Goal: Task Accomplishment & Management: Complete application form

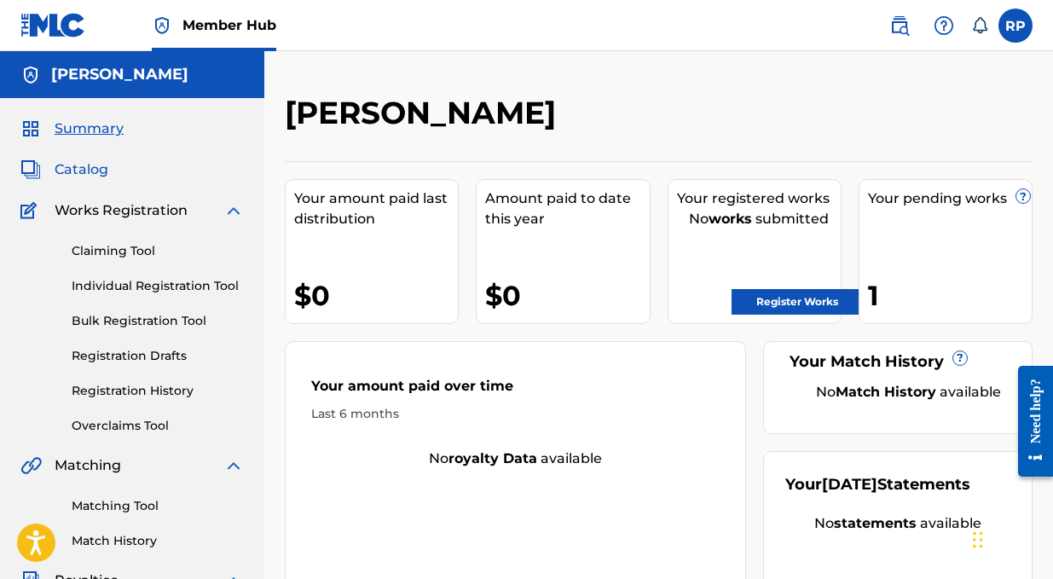
click at [75, 171] on span "Catalog" at bounding box center [82, 169] width 54 height 20
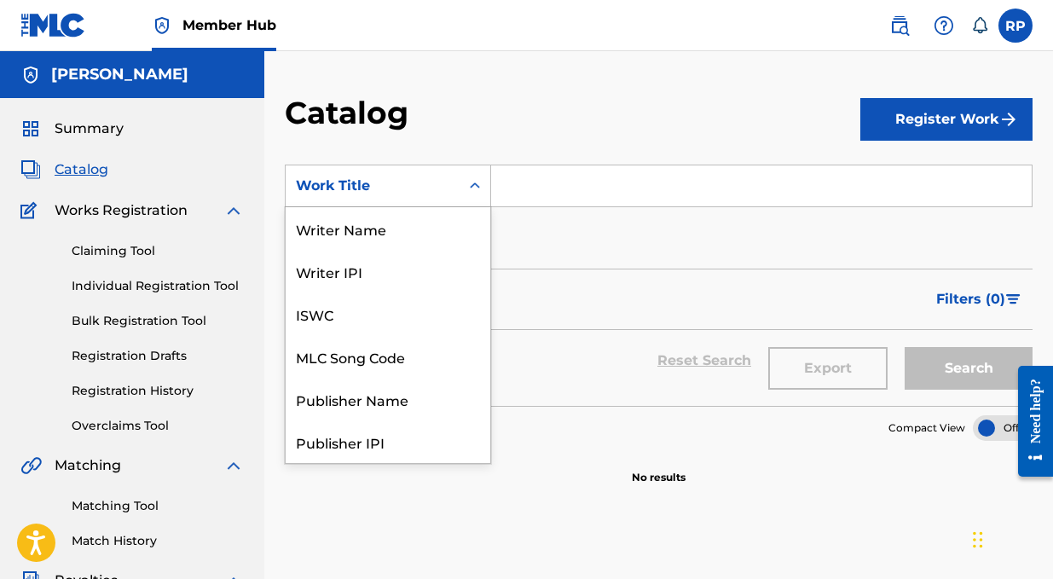
click at [347, 194] on div "Work Title" at bounding box center [372, 186] width 153 height 20
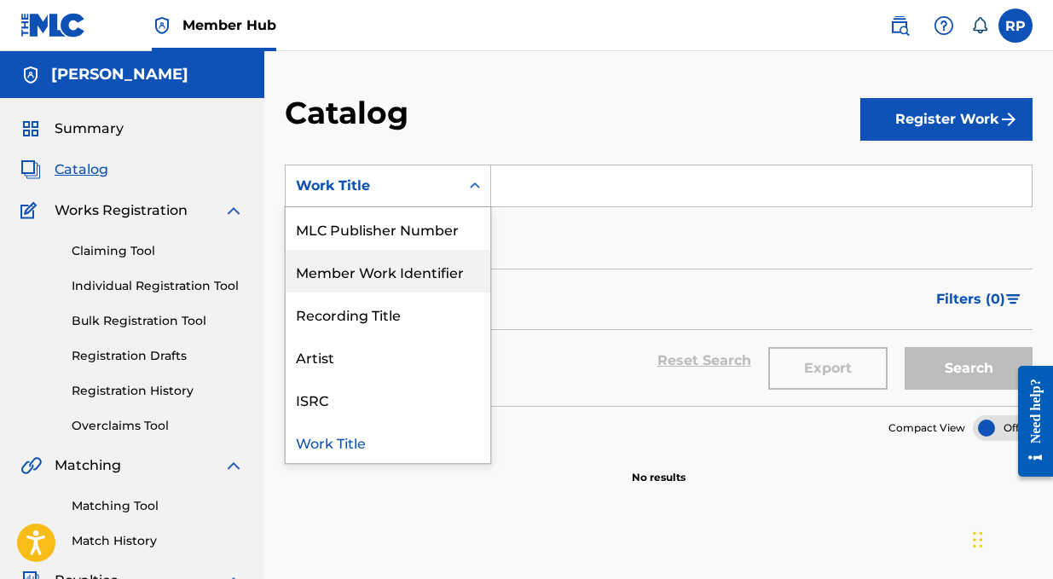
click at [564, 283] on div "Filters ( 0 )" at bounding box center [659, 299] width 748 height 61
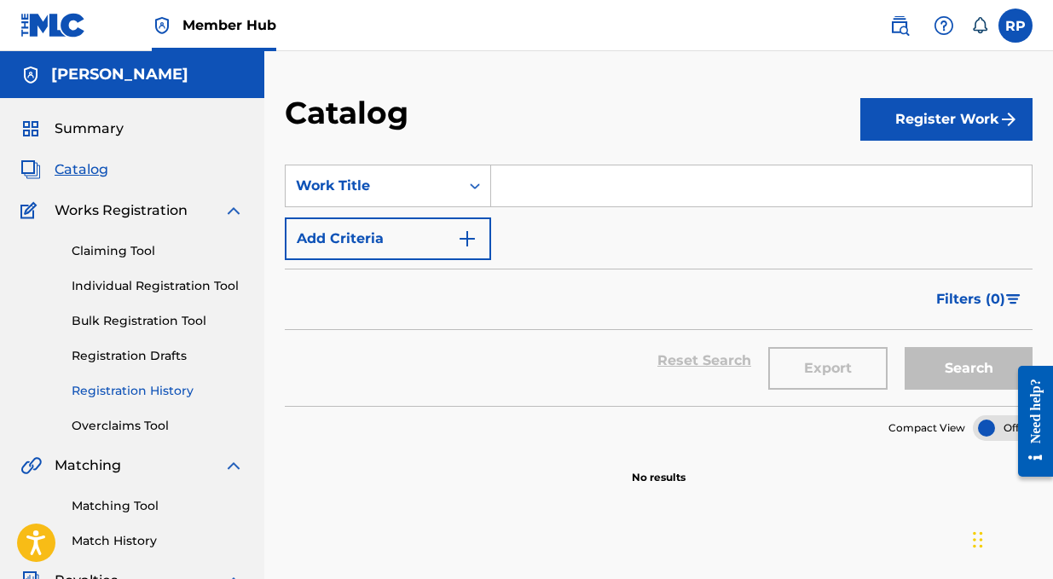
click at [104, 386] on link "Registration History" at bounding box center [158, 391] width 172 height 18
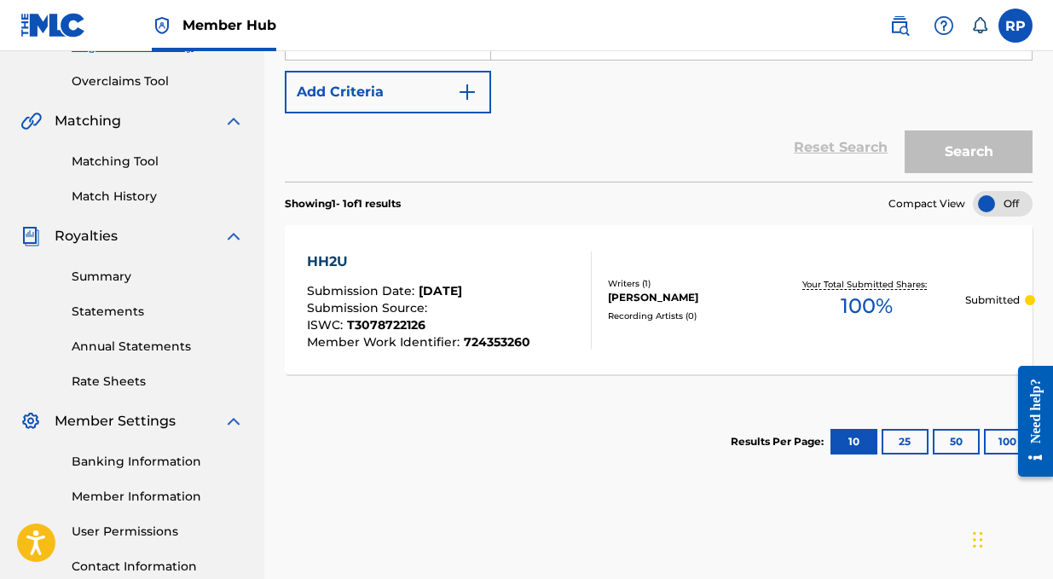
scroll to position [346, 0]
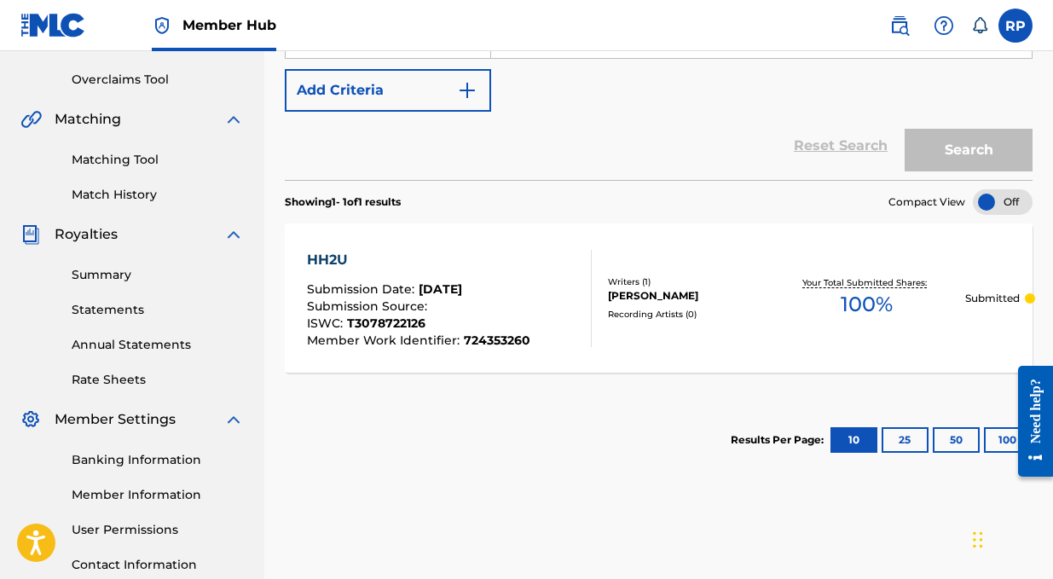
click at [622, 288] on div "[PERSON_NAME]" at bounding box center [688, 295] width 161 height 15
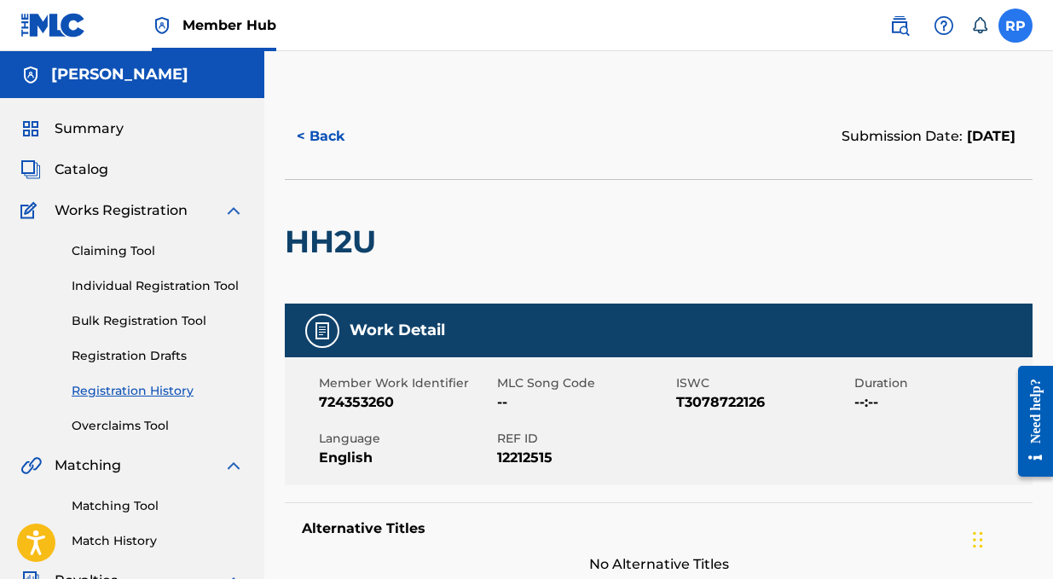
click at [1020, 24] on label at bounding box center [1015, 26] width 34 height 34
click at [1015, 26] on input "RP [PERSON_NAME] [EMAIL_ADDRESS][DOMAIN_NAME] Notification Preferences Profile …" at bounding box center [1015, 26] width 0 height 0
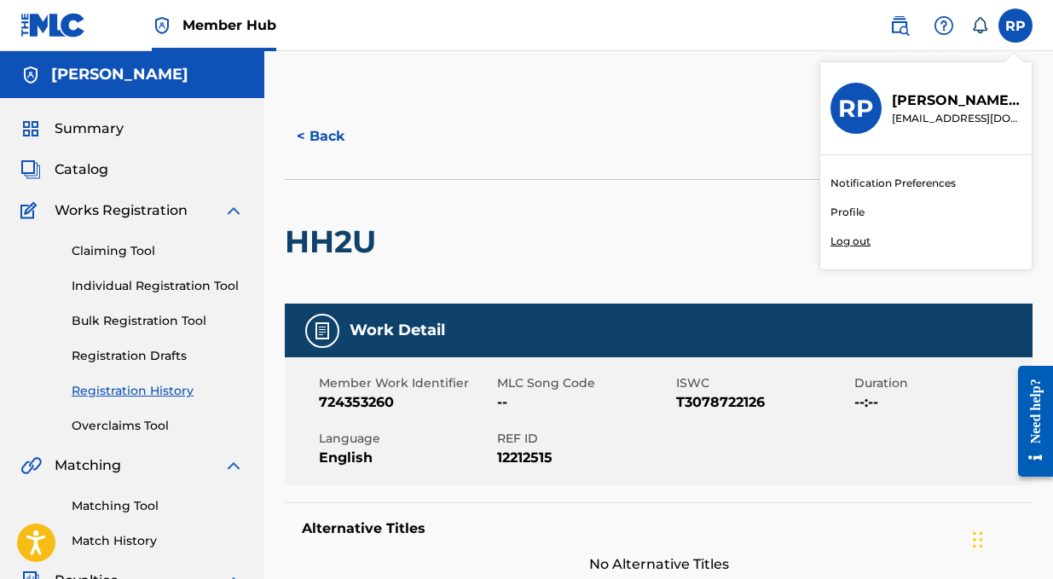
click at [854, 210] on link "Profile" at bounding box center [847, 212] width 34 height 15
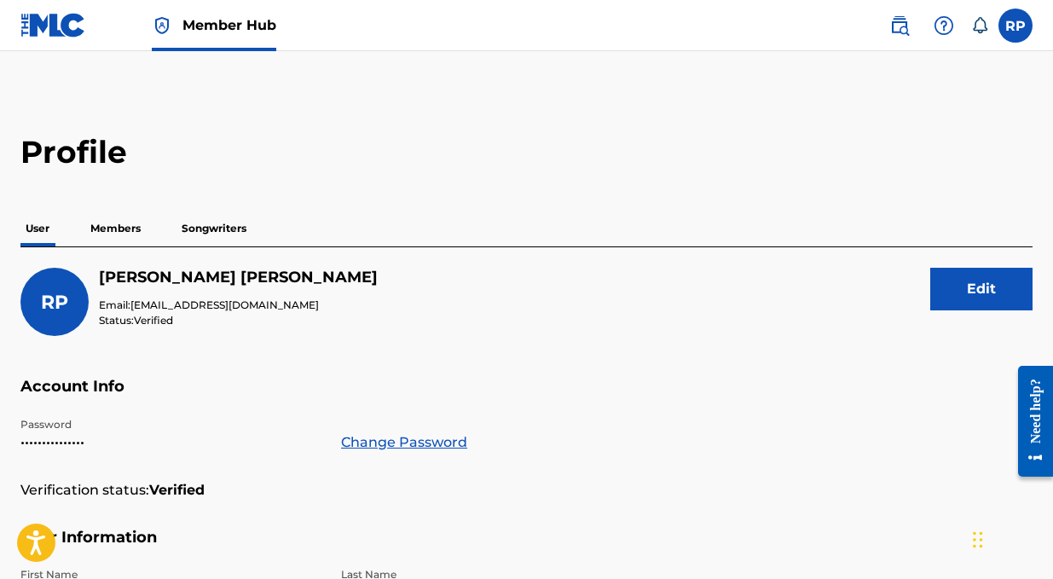
click at [115, 228] on p "Members" at bounding box center [115, 229] width 61 height 36
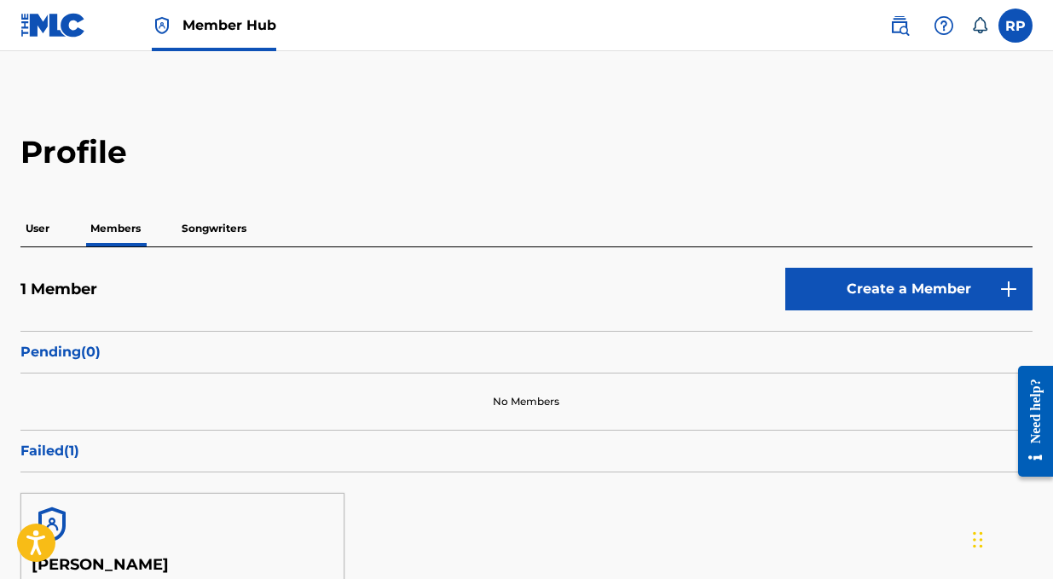
click at [77, 511] on div at bounding box center [182, 524] width 322 height 61
click at [54, 232] on p "User" at bounding box center [37, 229] width 34 height 36
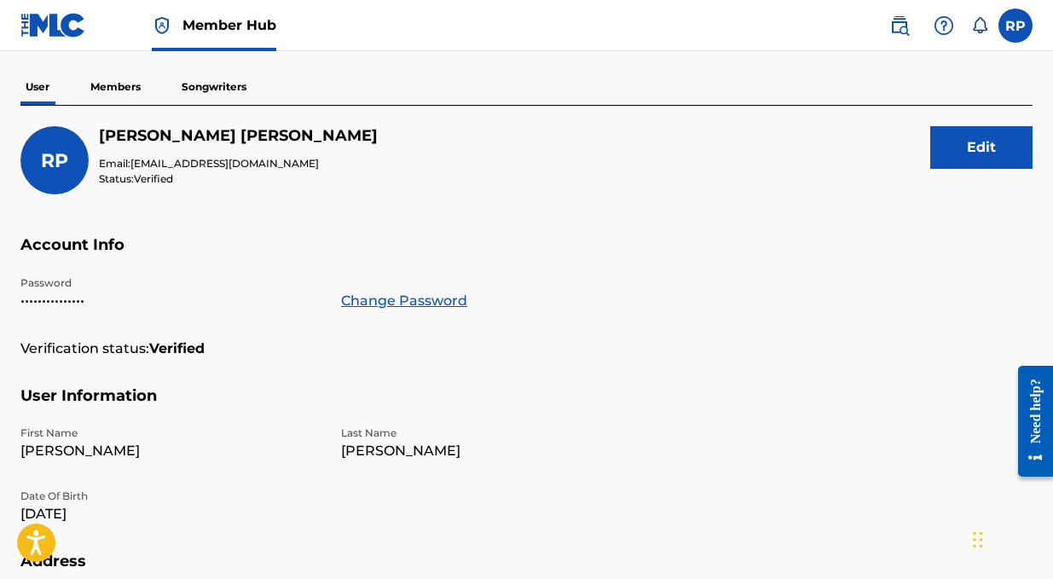
scroll to position [142, 0]
click at [996, 145] on button "Edit" at bounding box center [981, 146] width 102 height 43
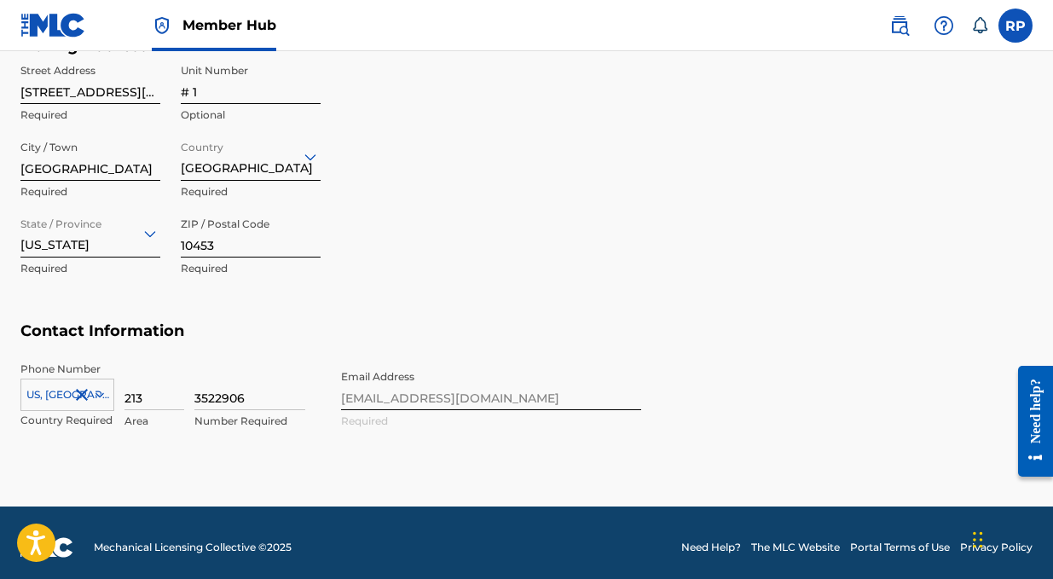
scroll to position [787, 0]
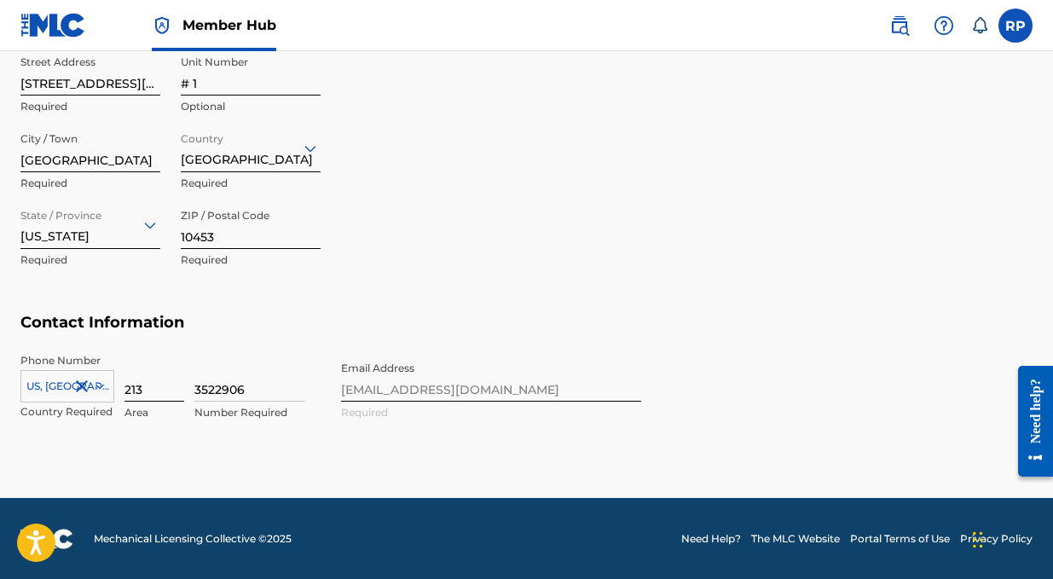
click at [136, 379] on input "213" at bounding box center [154, 377] width 60 height 49
type input "347"
click at [199, 385] on input "3522906" at bounding box center [249, 377] width 111 height 49
click at [200, 385] on input "3522906" at bounding box center [249, 377] width 111 height 49
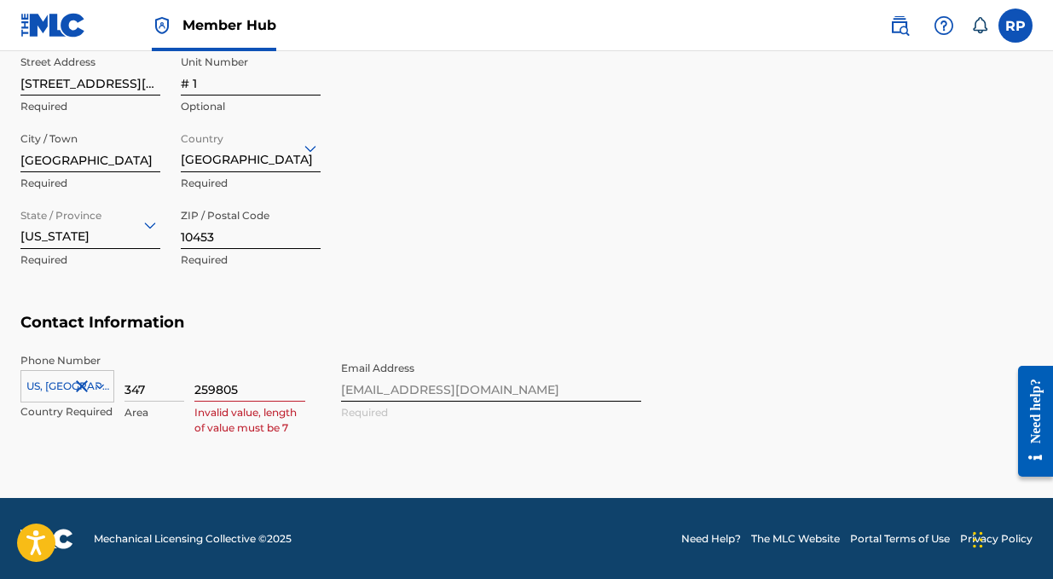
type input "2598050"
type input "[GEOGRAPHIC_DATA]"
type input "NY"
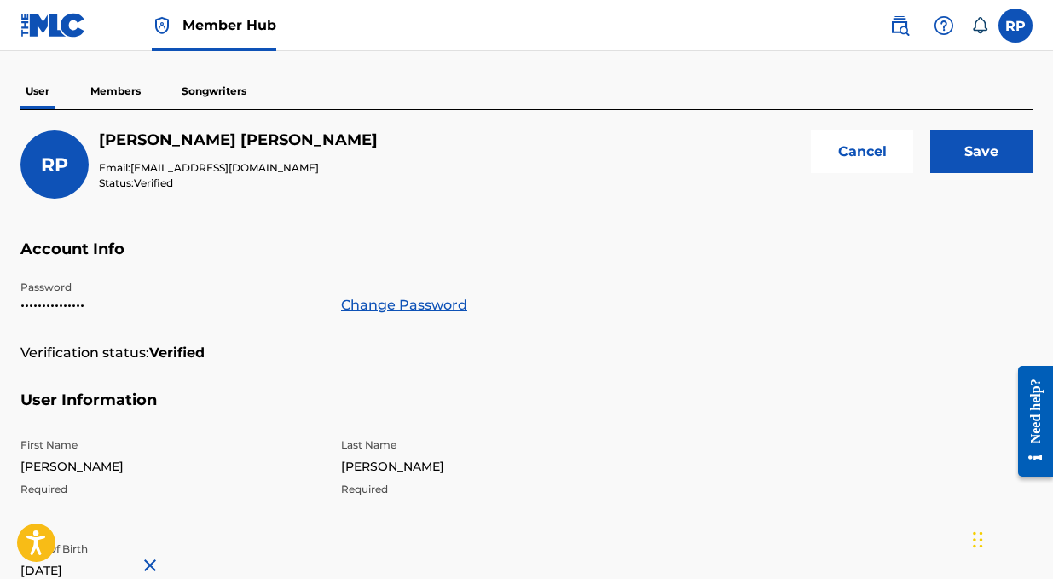
scroll to position [0, 0]
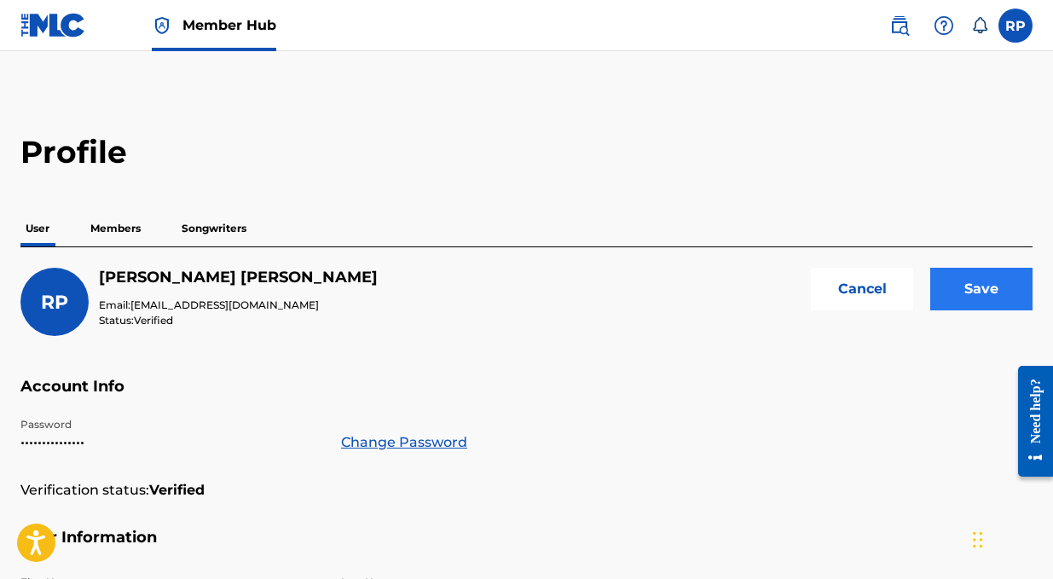
type input "2598050"
click at [945, 294] on input "Save" at bounding box center [981, 289] width 102 height 43
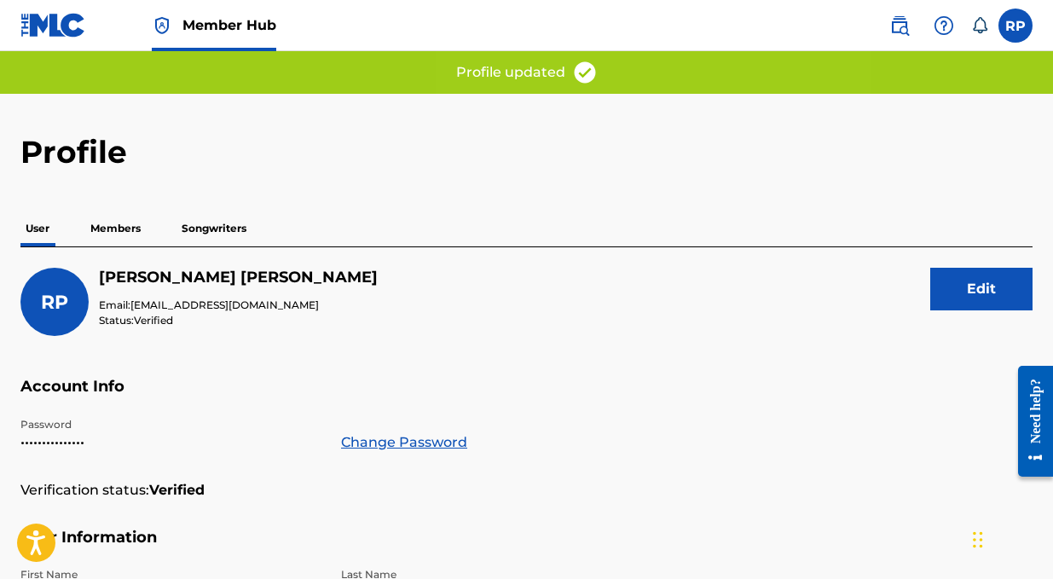
click at [119, 220] on p "Members" at bounding box center [115, 229] width 61 height 36
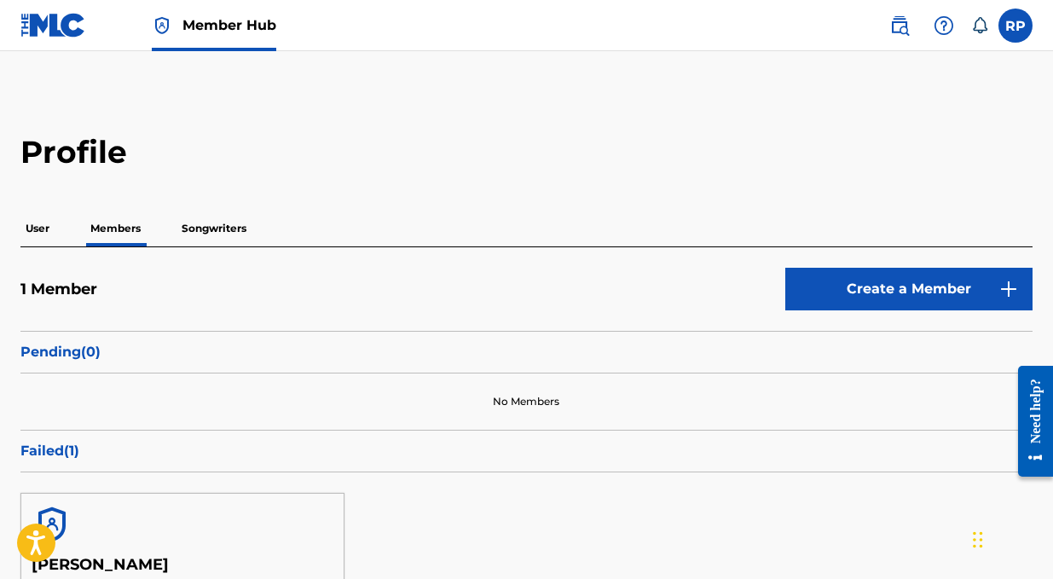
click at [217, 221] on p "Songwriters" at bounding box center [213, 229] width 75 height 36
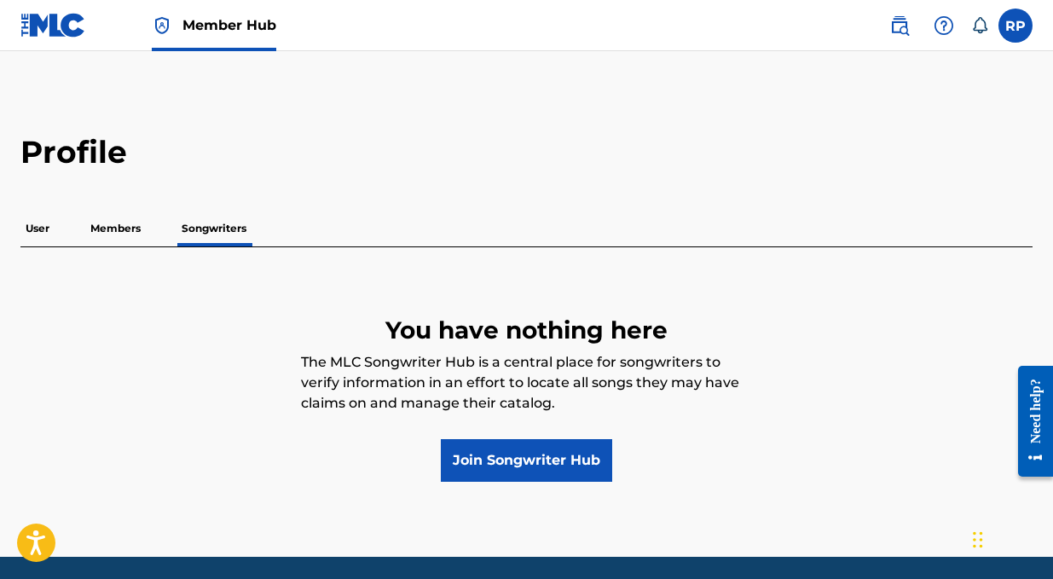
click at [67, 11] on link at bounding box center [53, 25] width 66 height 50
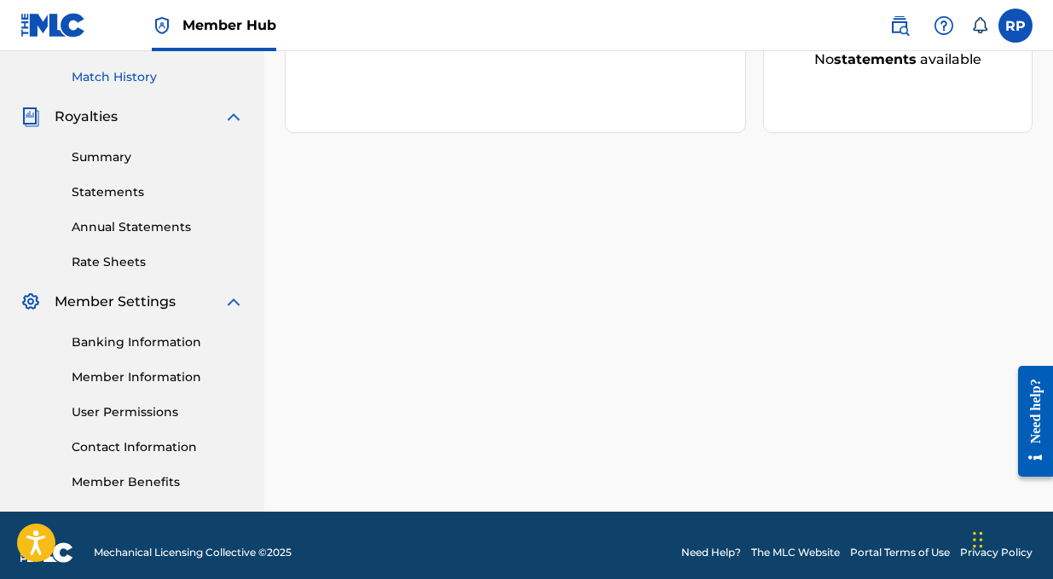
scroll to position [478, 0]
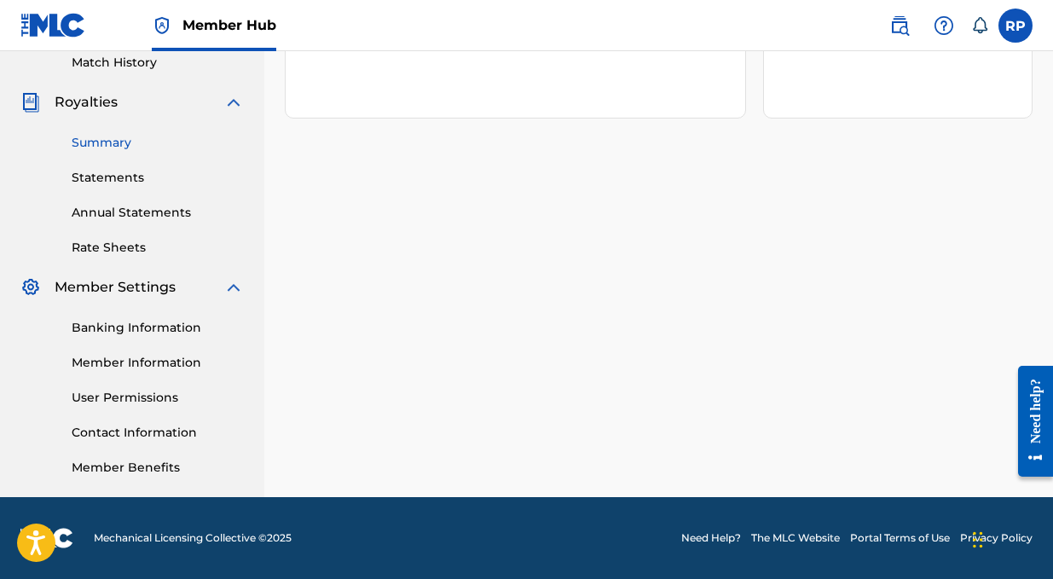
click at [93, 148] on link "Summary" at bounding box center [158, 143] width 172 height 18
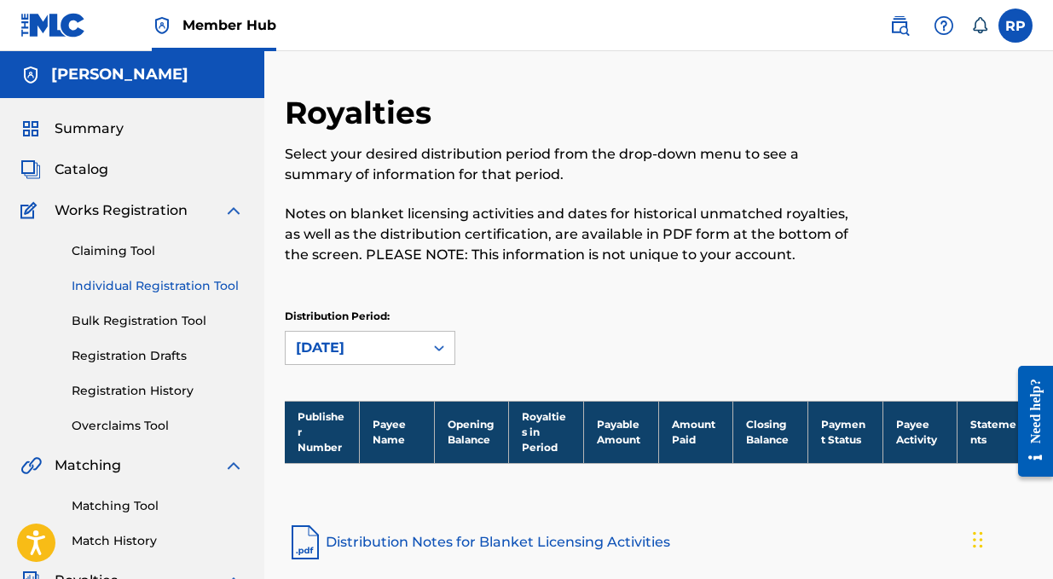
click at [136, 288] on link "Individual Registration Tool" at bounding box center [158, 286] width 172 height 18
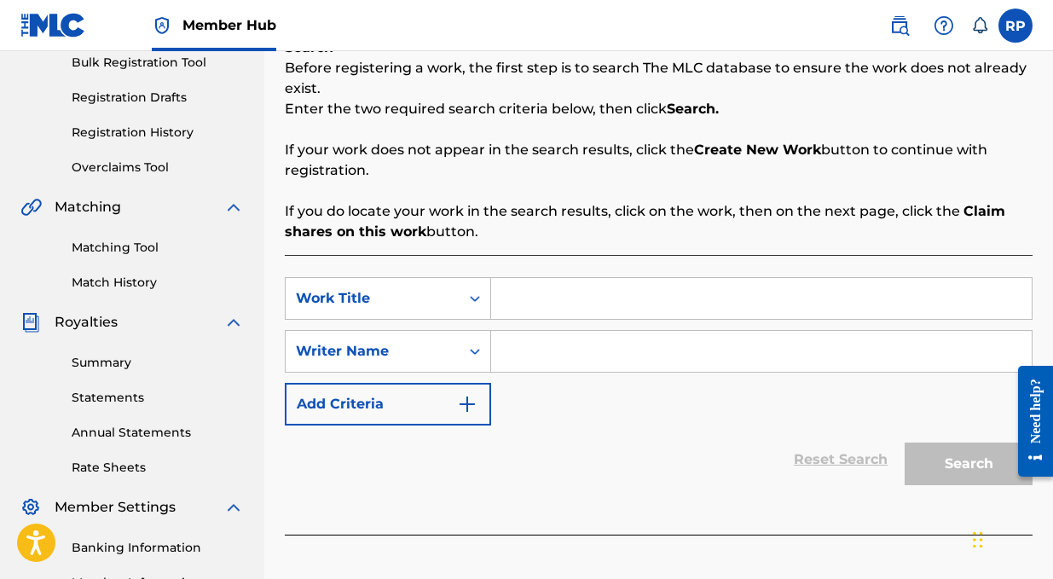
scroll to position [259, 0]
click at [454, 293] on div "Work Title" at bounding box center [373, 297] width 174 height 32
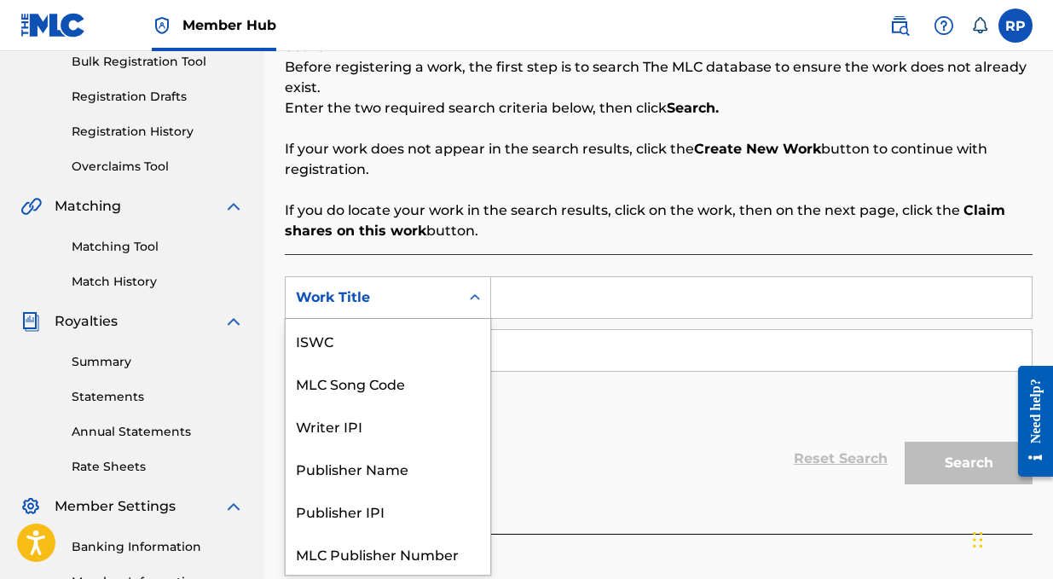
scroll to position [43, 0]
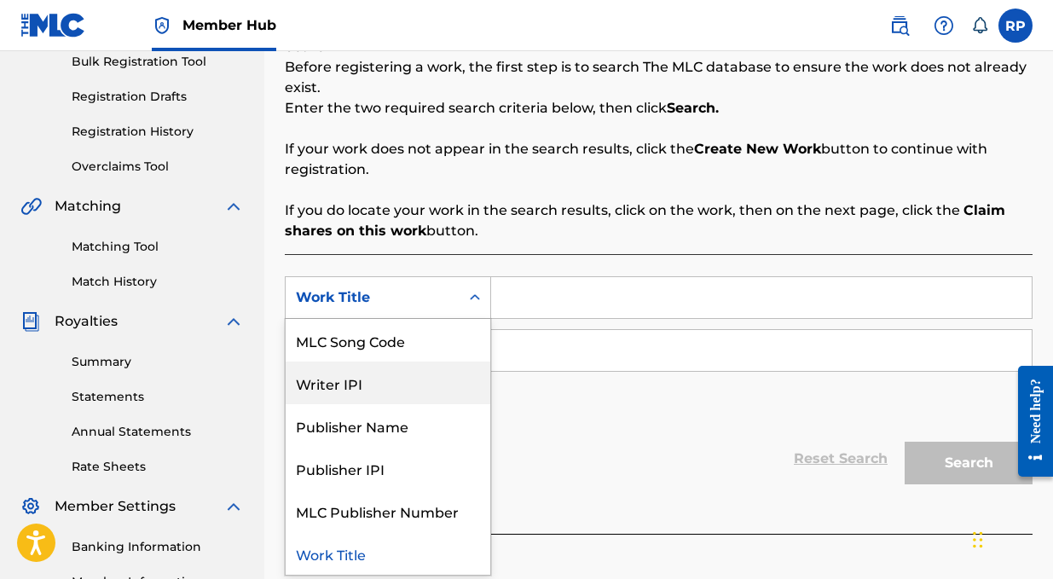
click at [364, 384] on div "Writer IPI" at bounding box center [388, 382] width 205 height 43
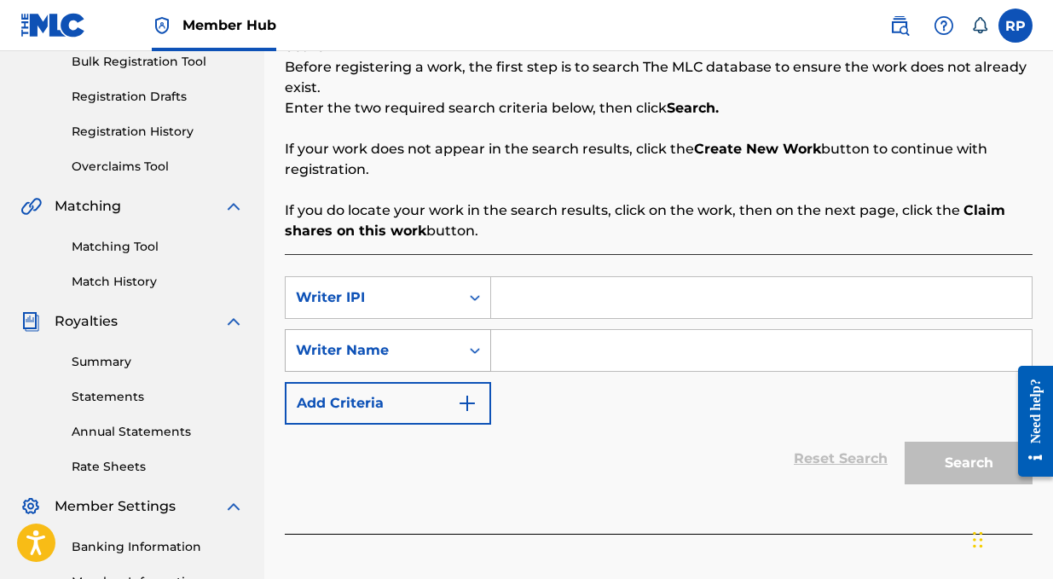
click at [386, 351] on div "Writer Name" at bounding box center [372, 350] width 153 height 20
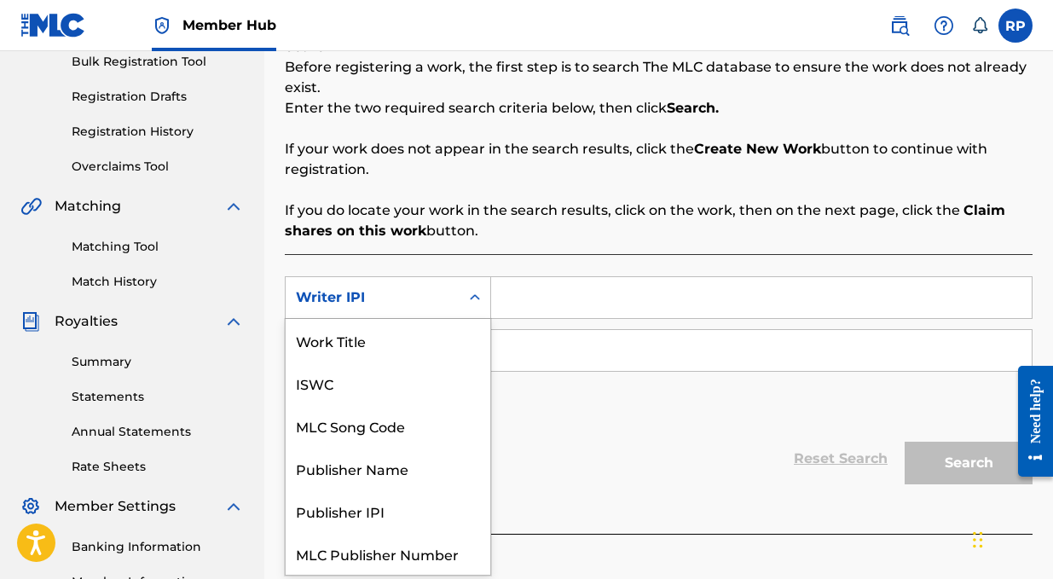
click at [404, 290] on div "Writer IPI" at bounding box center [372, 297] width 153 height 20
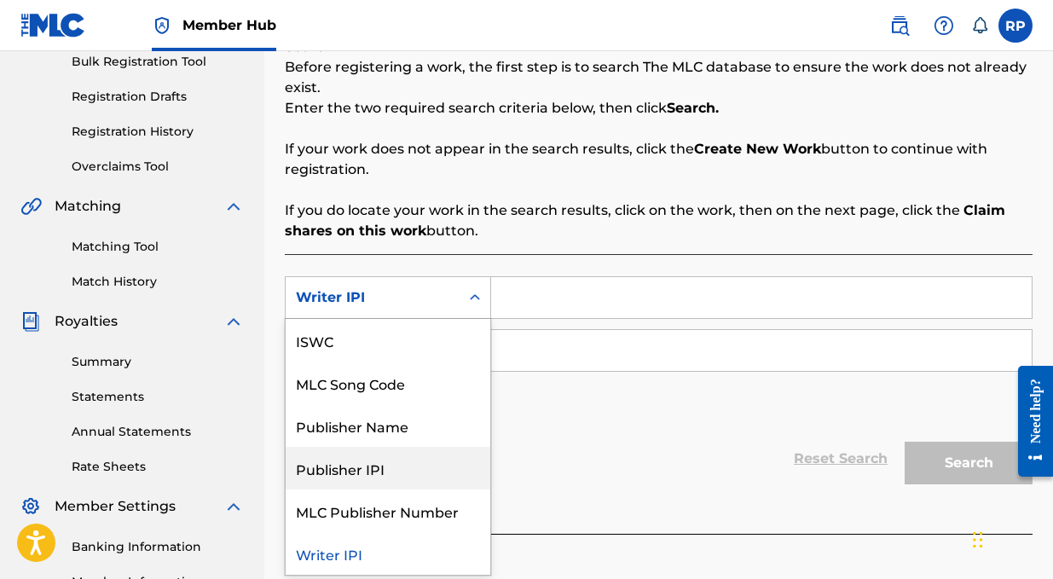
click at [386, 482] on div "Publisher IPI" at bounding box center [388, 468] width 205 height 43
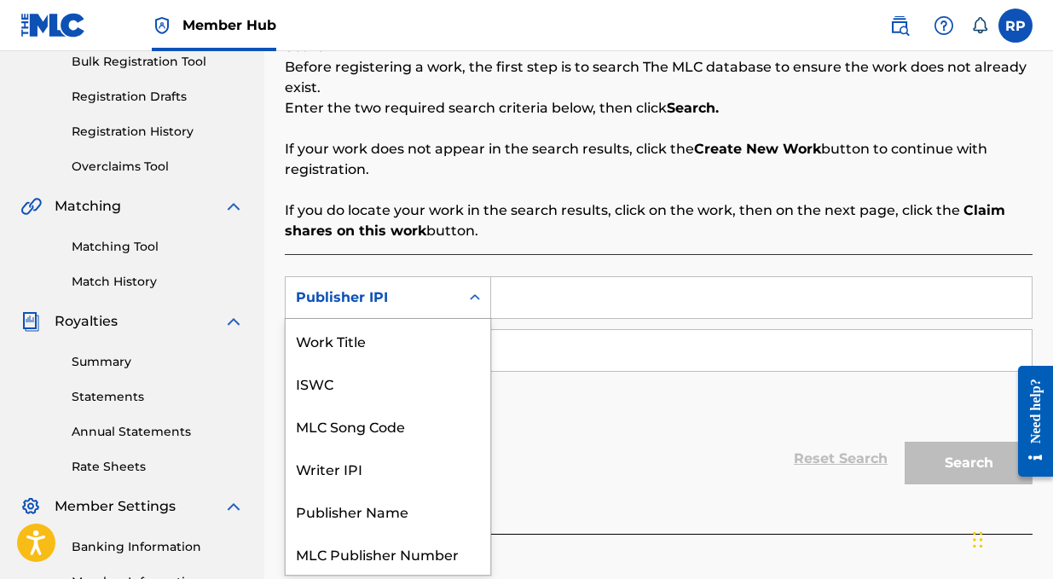
click at [428, 292] on div "Publisher IPI" at bounding box center [372, 297] width 153 height 20
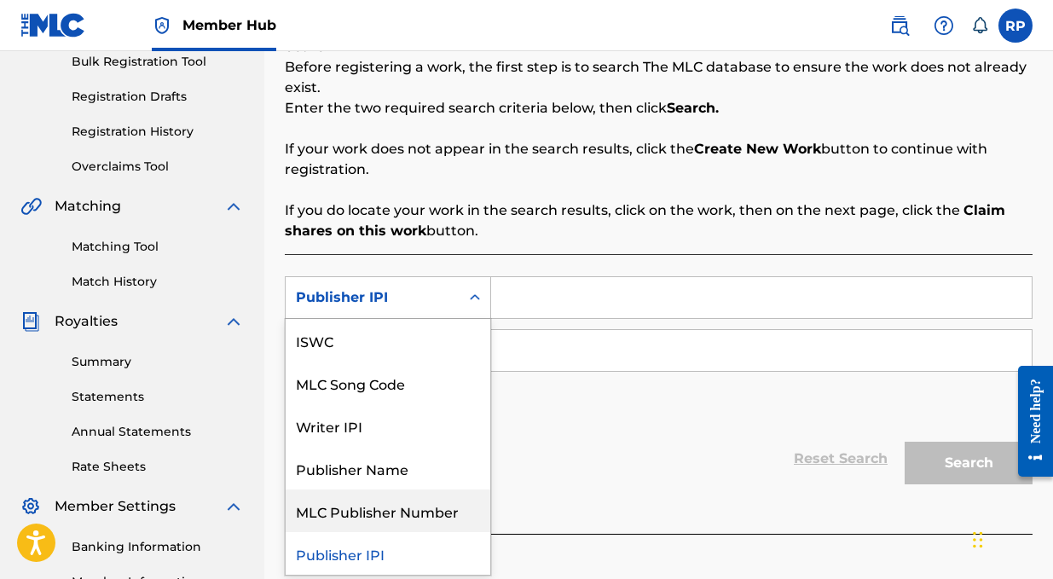
click at [412, 500] on div "MLC Publisher Number" at bounding box center [388, 510] width 205 height 43
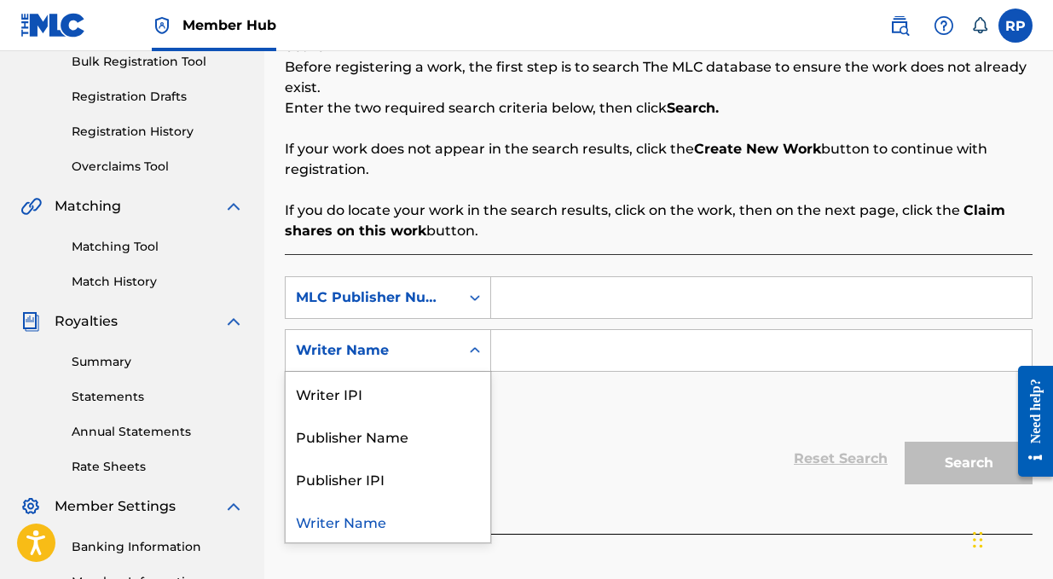
click at [402, 355] on div "Writer Name" at bounding box center [372, 350] width 153 height 20
click at [390, 437] on div "Publisher Name" at bounding box center [388, 435] width 205 height 43
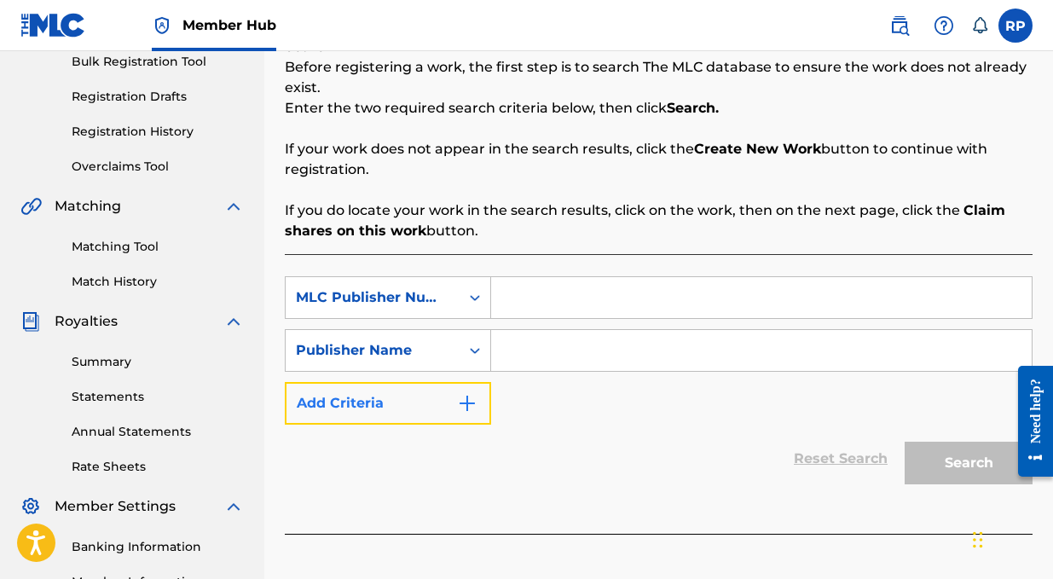
click at [454, 400] on button "Add Criteria" at bounding box center [388, 403] width 206 height 43
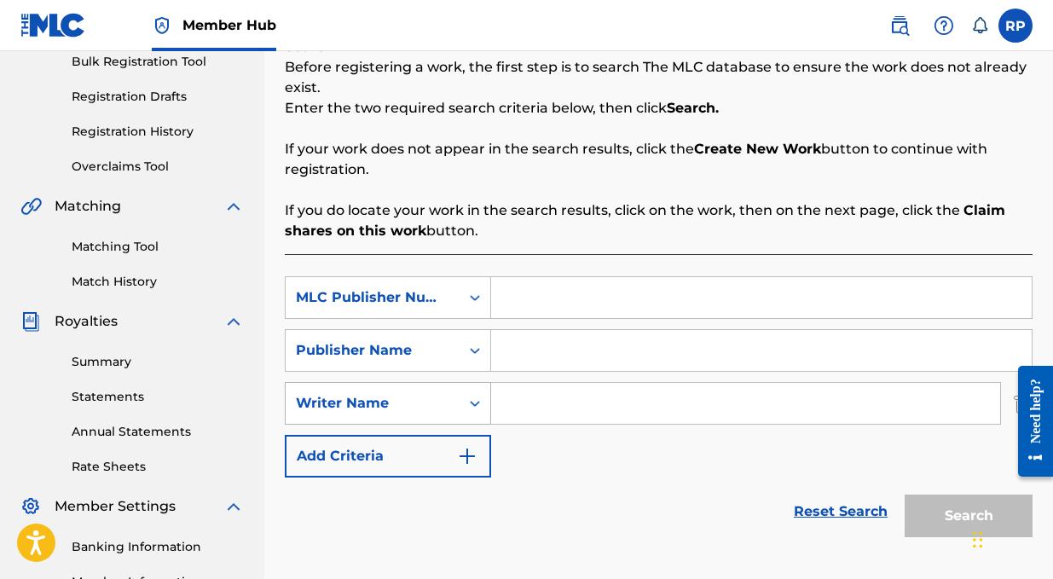
click at [479, 407] on icon "Search Form" at bounding box center [474, 403] width 17 height 17
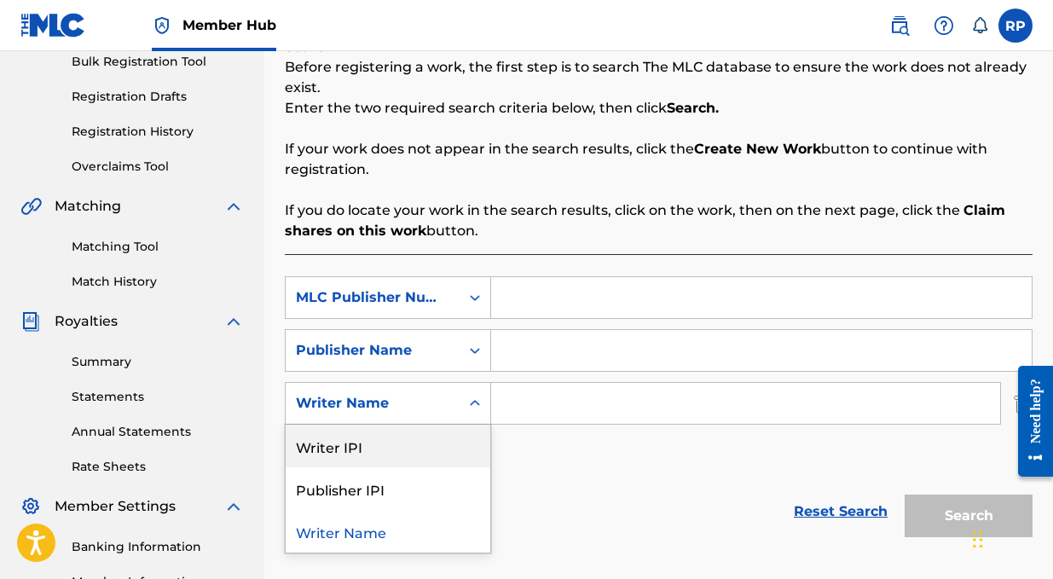
click at [377, 436] on div "Writer IPI" at bounding box center [388, 446] width 205 height 43
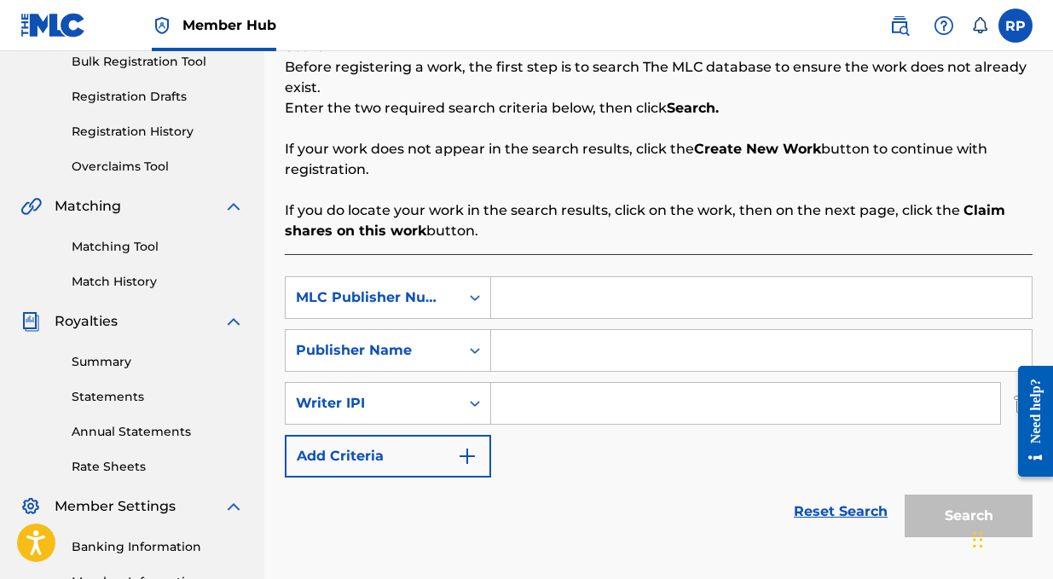
click at [536, 298] on input "Search Form" at bounding box center [761, 297] width 540 height 41
click at [845, 508] on link "Reset Search" at bounding box center [840, 512] width 111 height 38
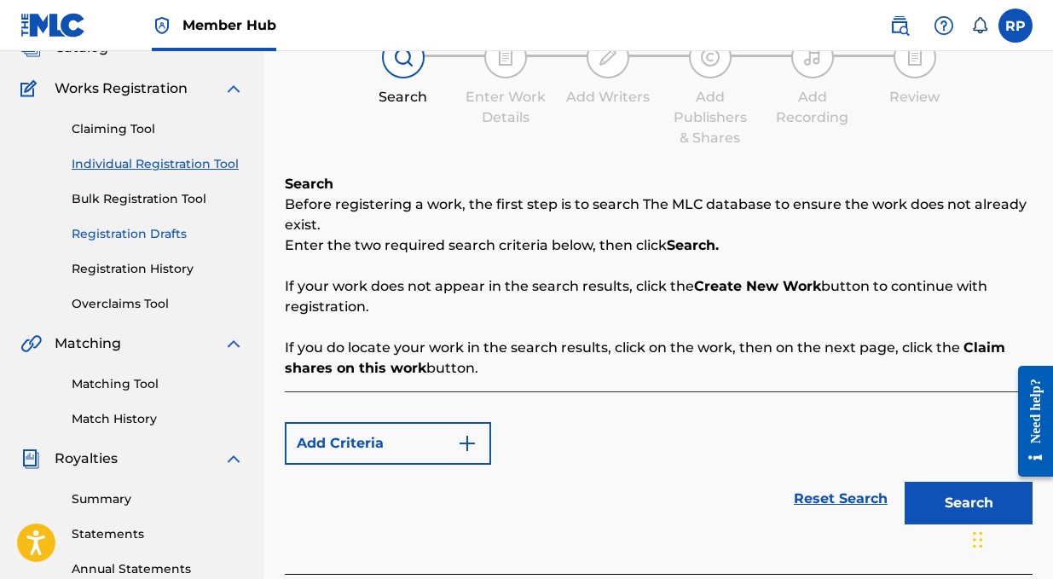
scroll to position [125, 0]
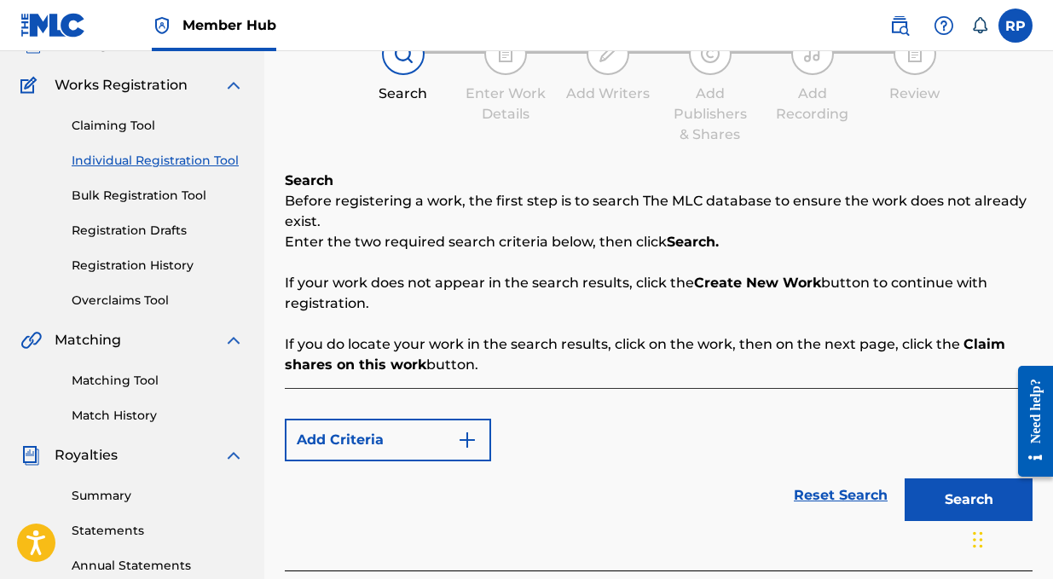
click at [129, 156] on link "Individual Registration Tool" at bounding box center [158, 161] width 172 height 18
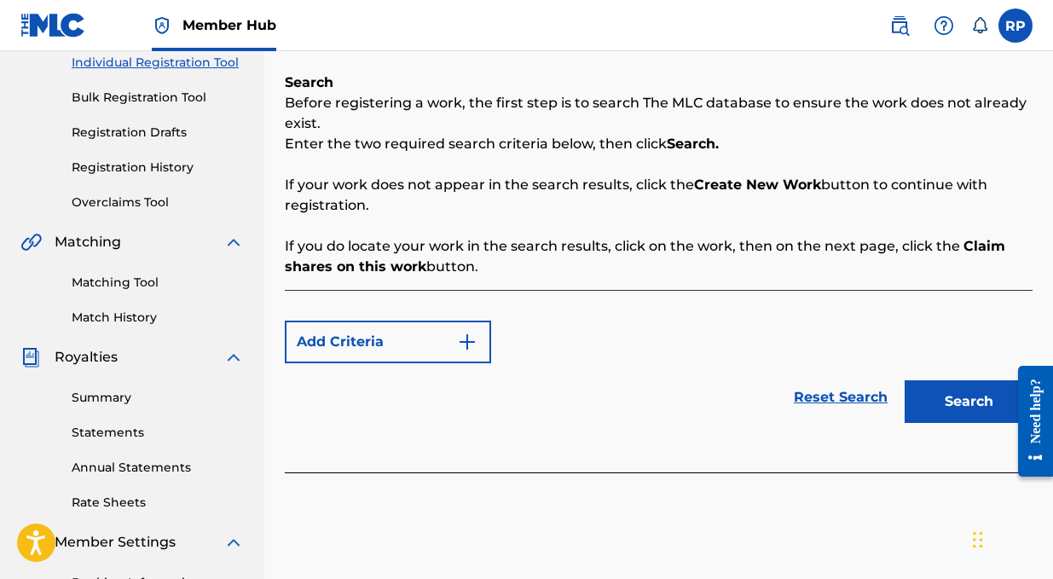
scroll to position [229, 0]
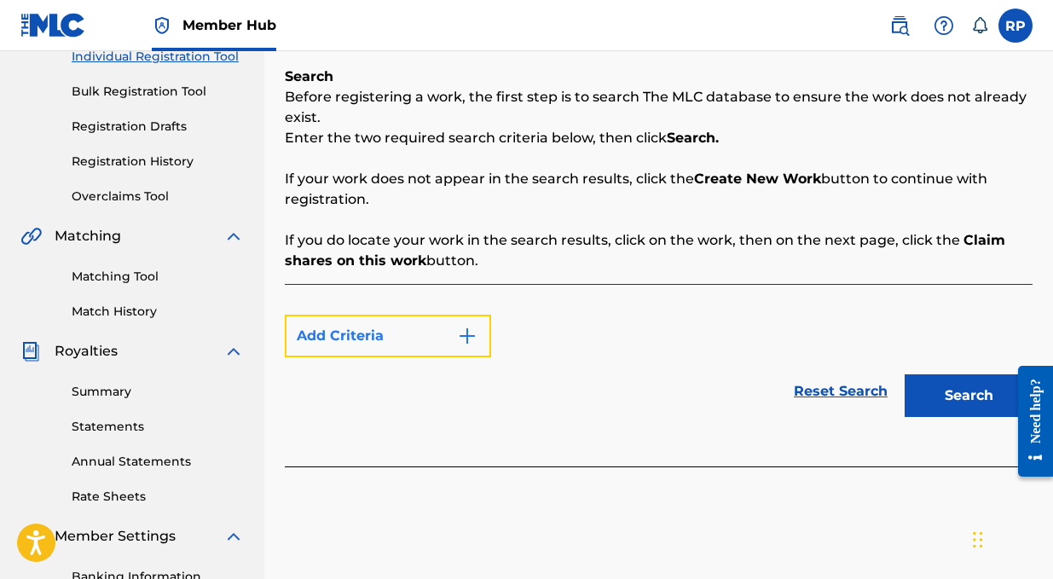
click at [416, 326] on button "Add Criteria" at bounding box center [388, 336] width 206 height 43
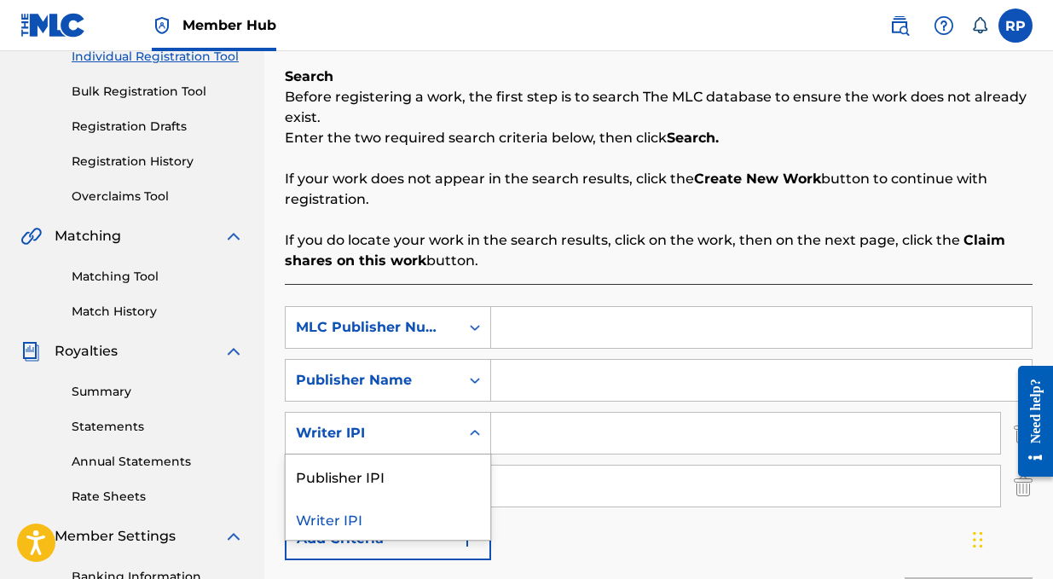
click at [413, 421] on div "Writer IPI" at bounding box center [373, 433] width 174 height 32
click at [377, 516] on div "Writer IPI" at bounding box center [388, 518] width 205 height 43
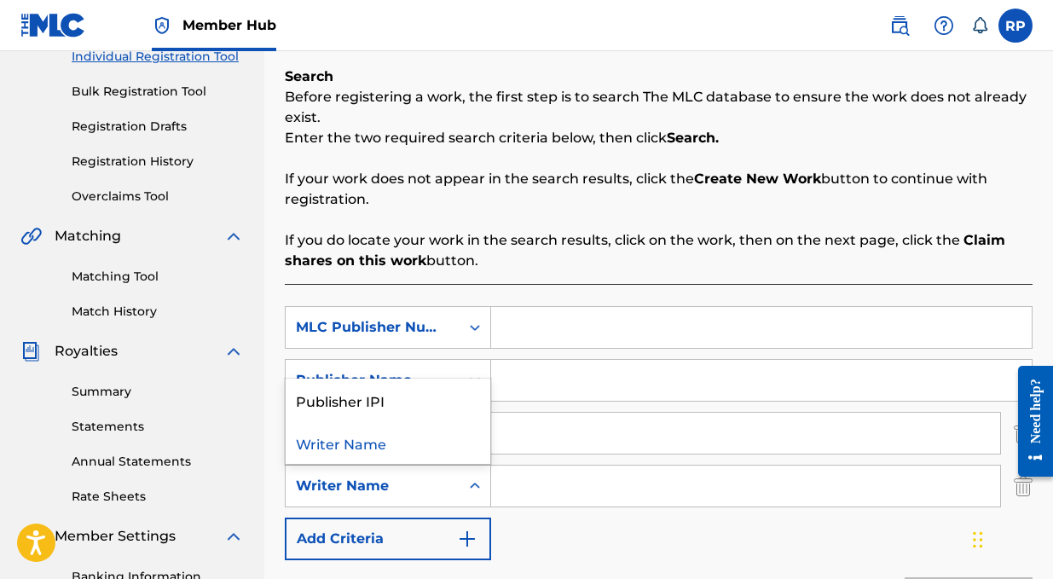
click at [381, 476] on div "Writer Name" at bounding box center [372, 486] width 153 height 20
click at [396, 437] on div "Writer Name" at bounding box center [388, 442] width 205 height 43
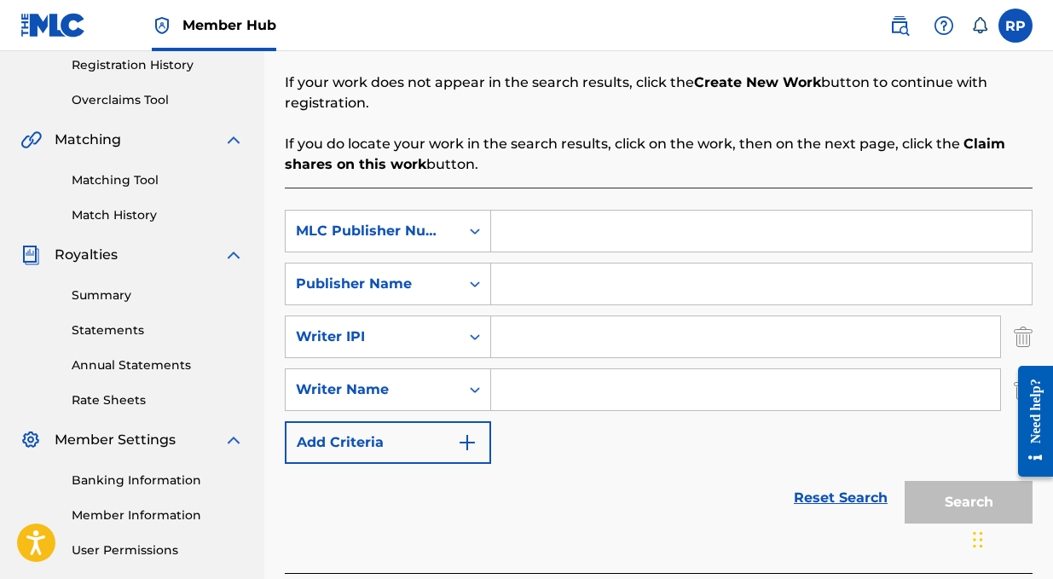
scroll to position [331, 0]
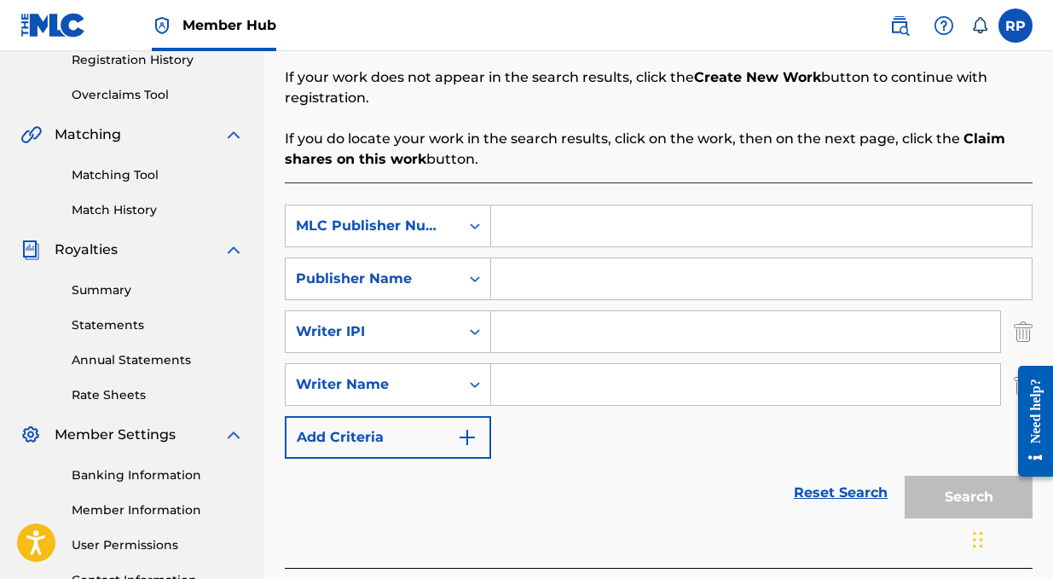
click at [575, 340] on input "Search Form" at bounding box center [745, 331] width 509 height 41
paste input "00724353260"
type input "00724353260"
click at [568, 384] on input "Search Form" at bounding box center [745, 384] width 509 height 41
paste input "[PERSON_NAME] [PERSON_NAME]"
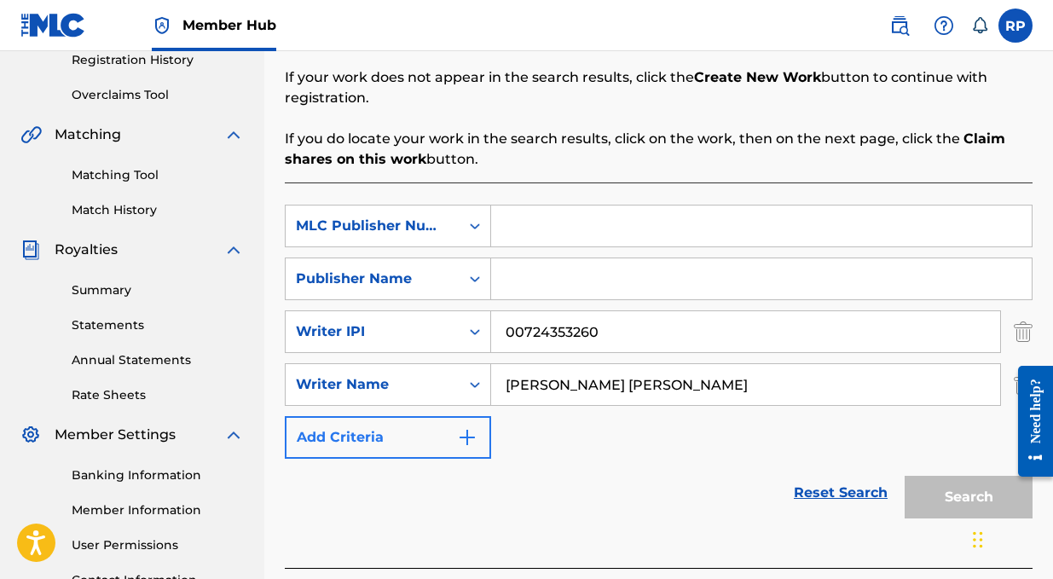
type input "[PERSON_NAME] [PERSON_NAME]"
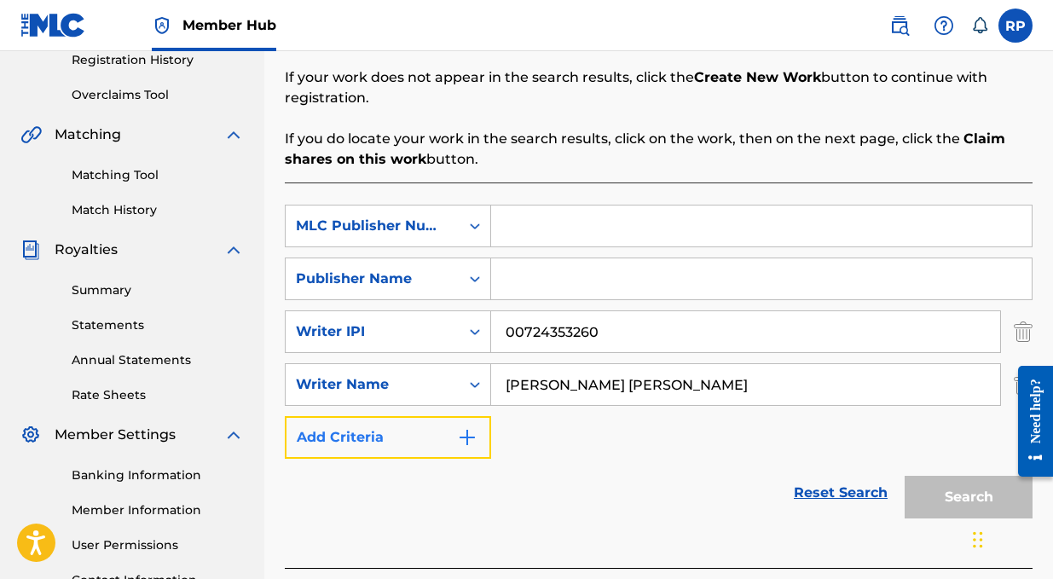
click at [467, 435] on img "Search Form" at bounding box center [467, 437] width 20 height 20
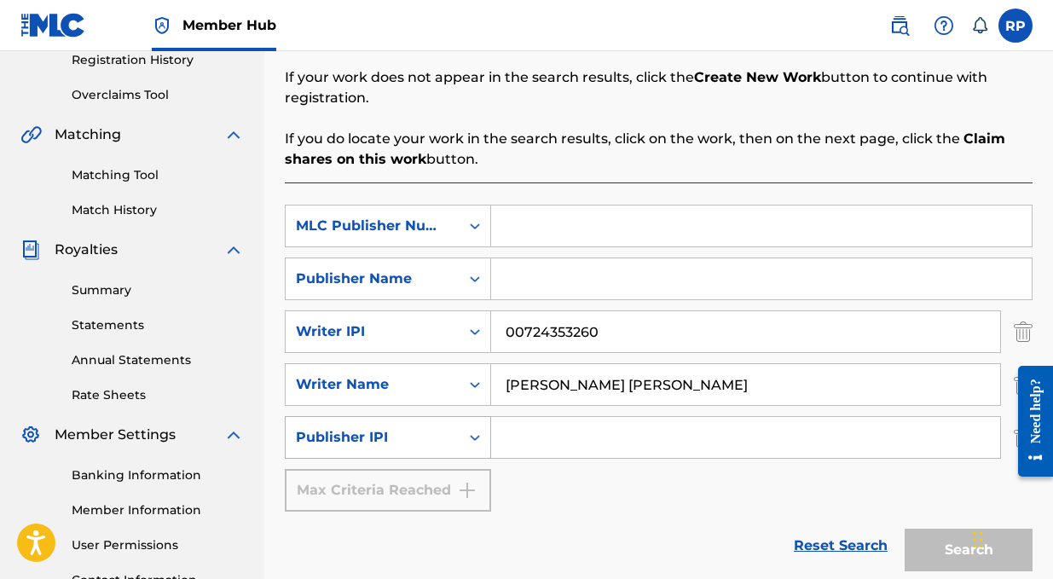
click at [443, 435] on div "Publisher IPI" at bounding box center [372, 437] width 153 height 20
click at [467, 436] on icon "Search Form" at bounding box center [474, 437] width 17 height 17
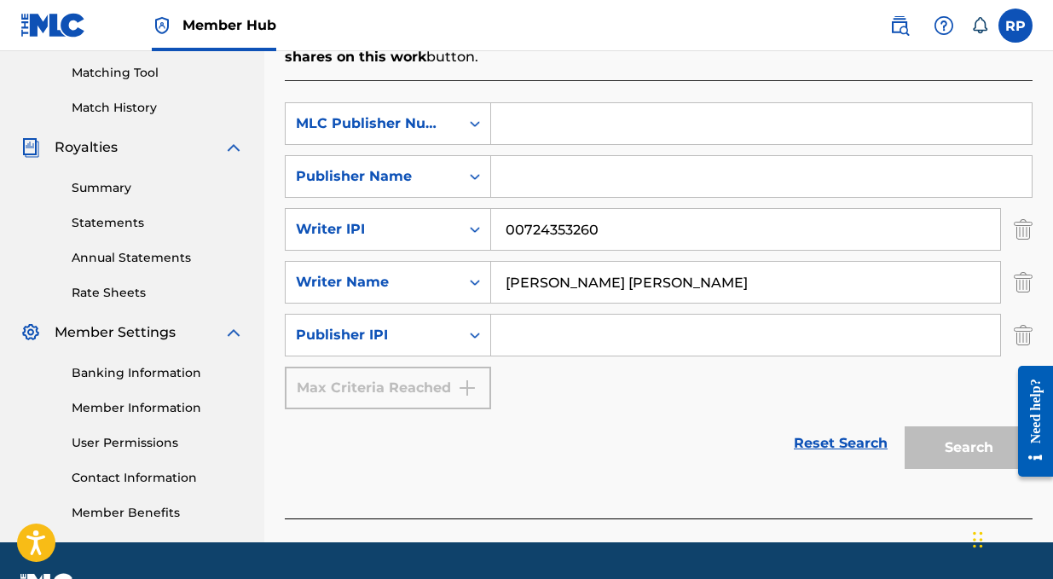
scroll to position [458, 0]
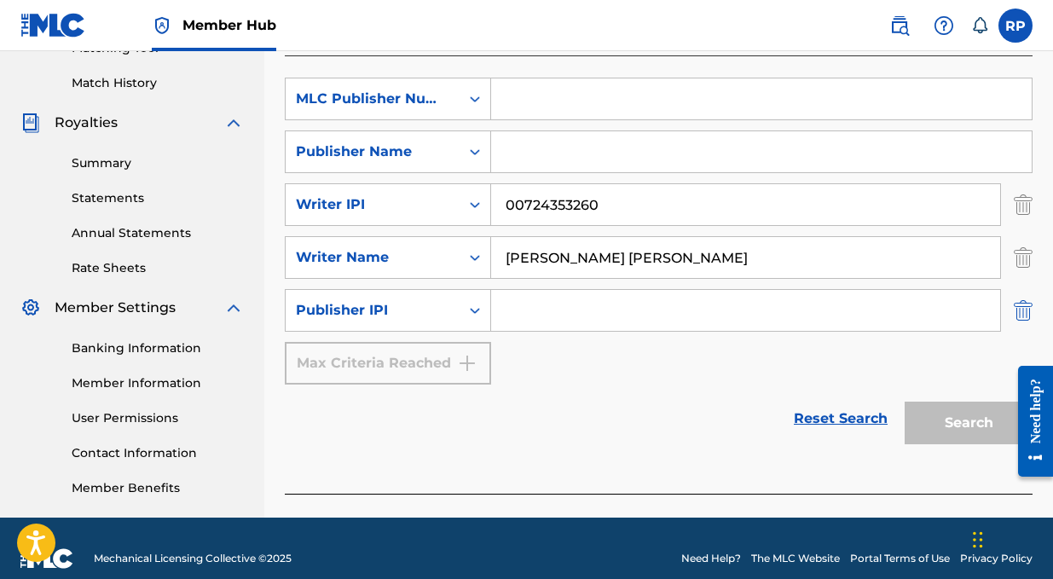
click at [1023, 305] on img "Search Form" at bounding box center [1023, 310] width 19 height 43
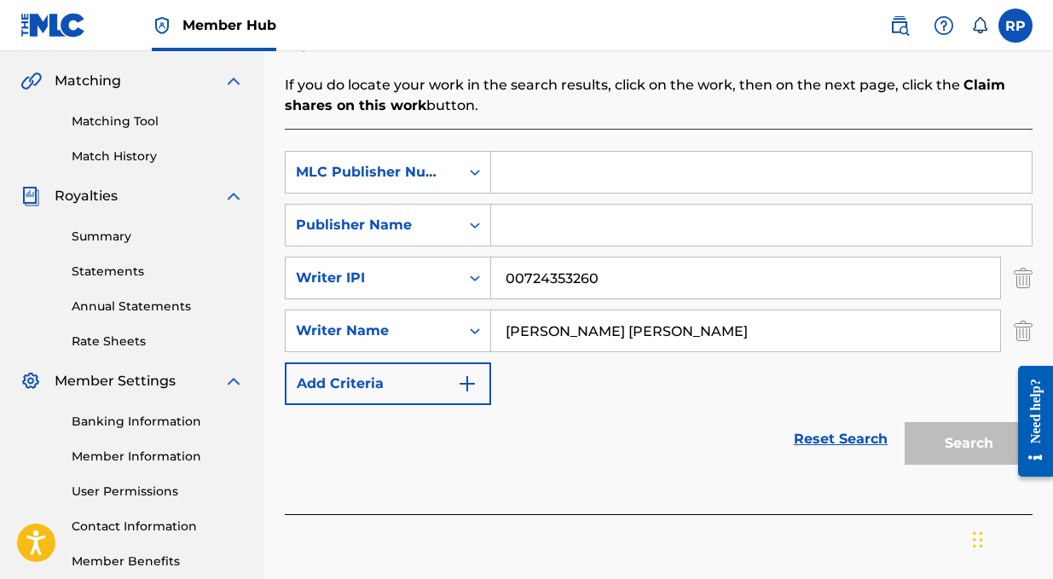
scroll to position [395, 0]
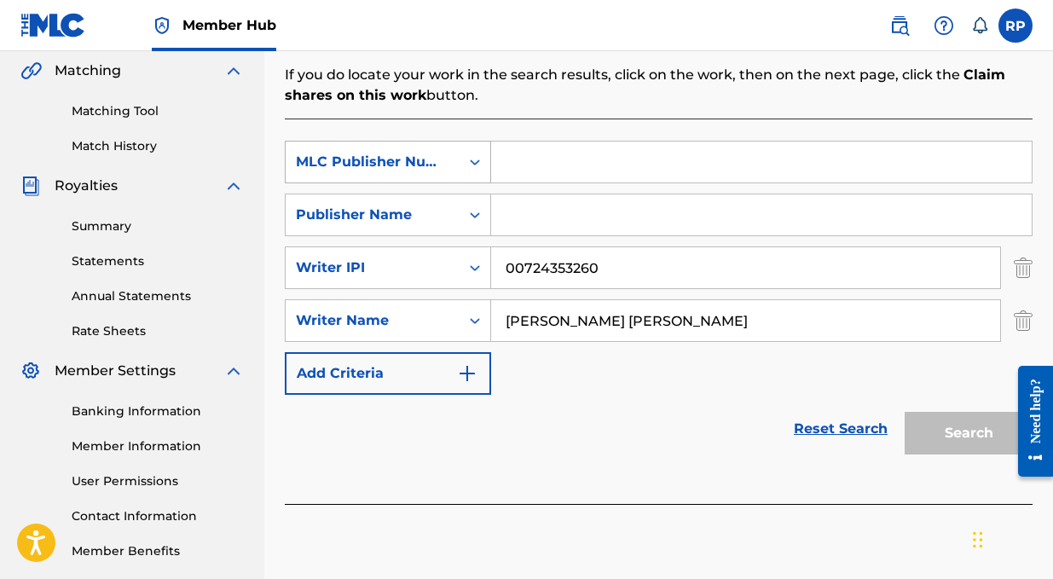
click at [476, 163] on icon "Search Form" at bounding box center [474, 161] width 17 height 17
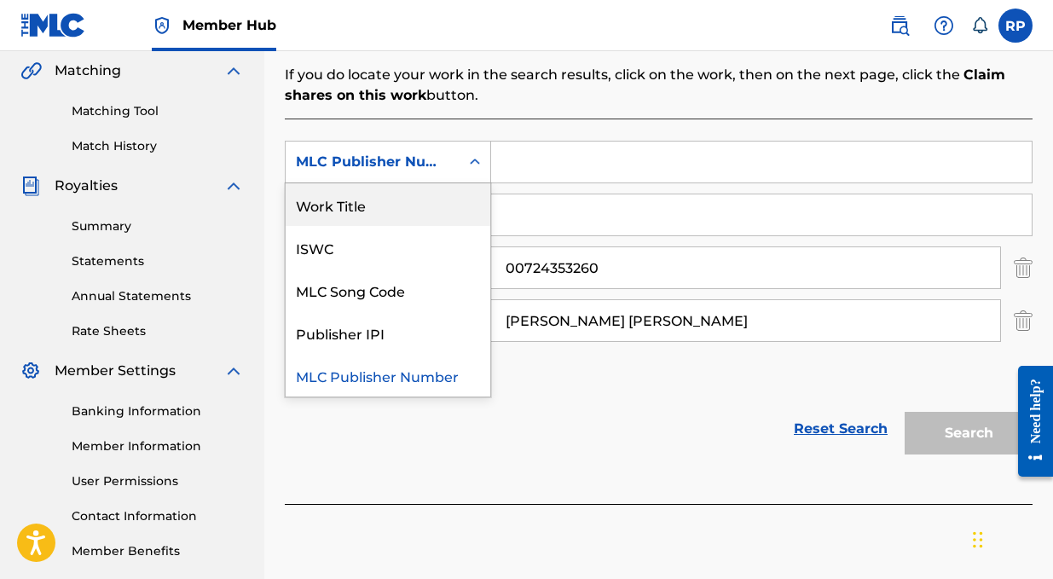
click at [416, 205] on div "Work Title" at bounding box center [388, 204] width 205 height 43
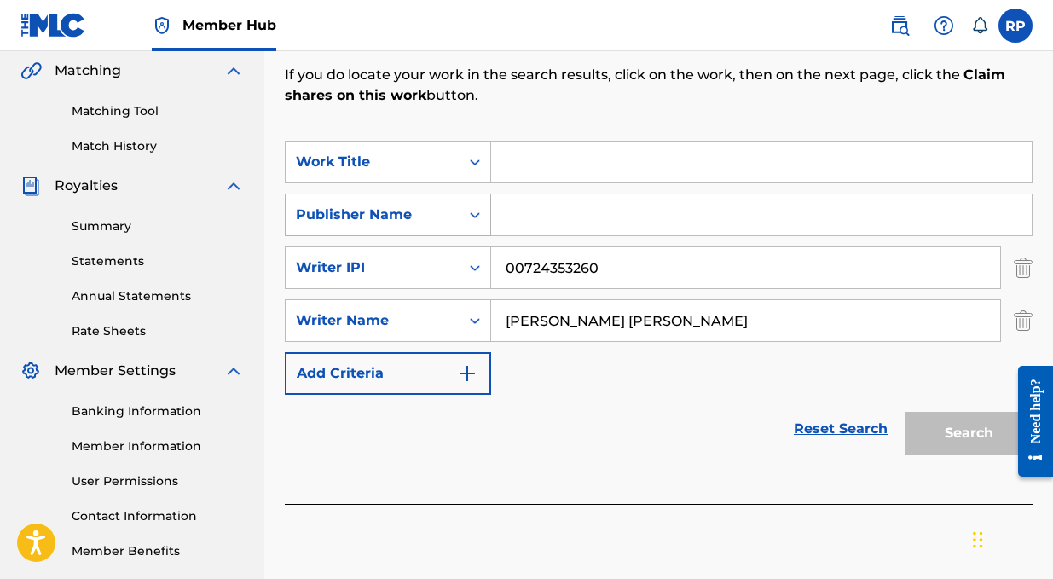
click at [475, 212] on icon "Search Form" at bounding box center [474, 214] width 17 height 17
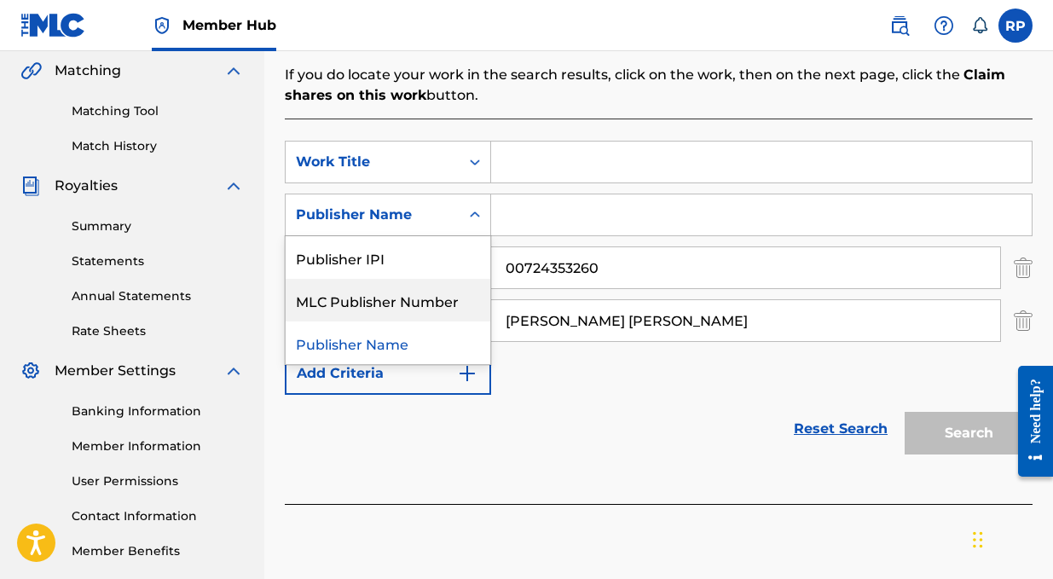
click at [437, 299] on div "MLC Publisher Number" at bounding box center [388, 300] width 205 height 43
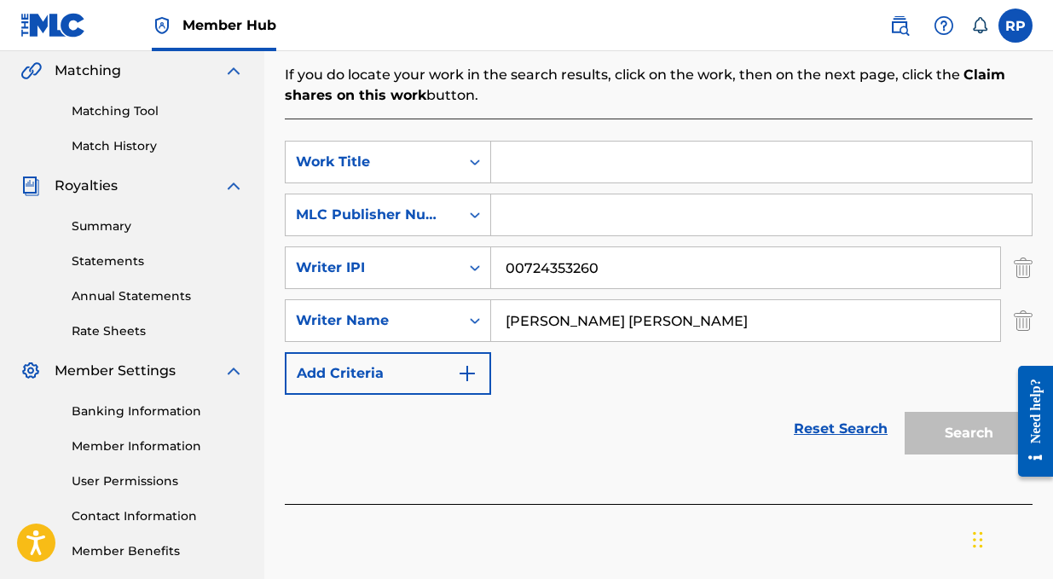
click at [530, 158] on input "Search Form" at bounding box center [761, 162] width 540 height 41
click at [518, 159] on input "GADED" at bounding box center [761, 162] width 540 height 41
type input "FADED"
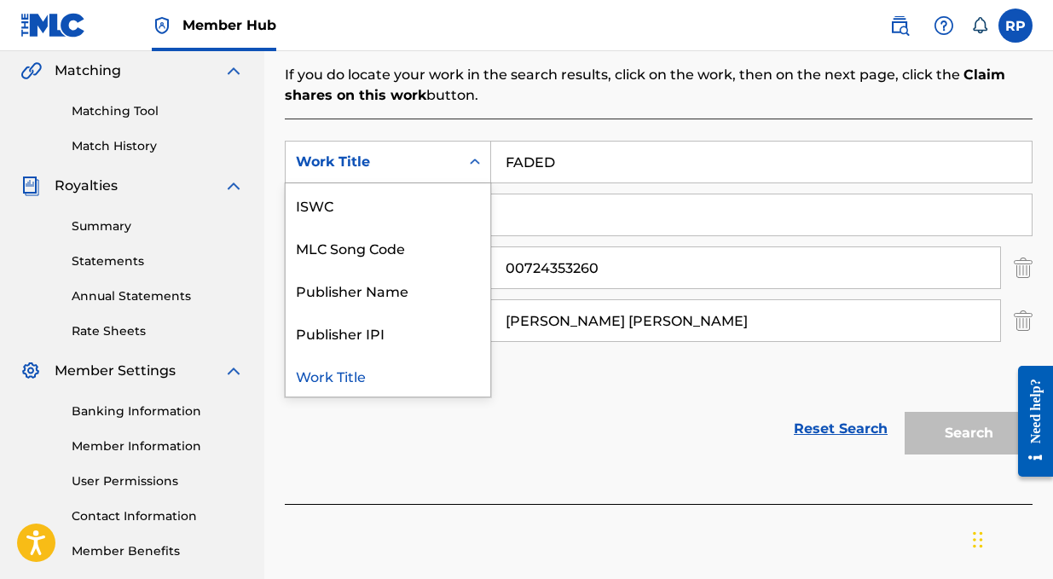
click at [471, 168] on icon "Search Form" at bounding box center [474, 161] width 17 height 17
click at [533, 316] on input "[PERSON_NAME] [PERSON_NAME]" at bounding box center [745, 320] width 509 height 41
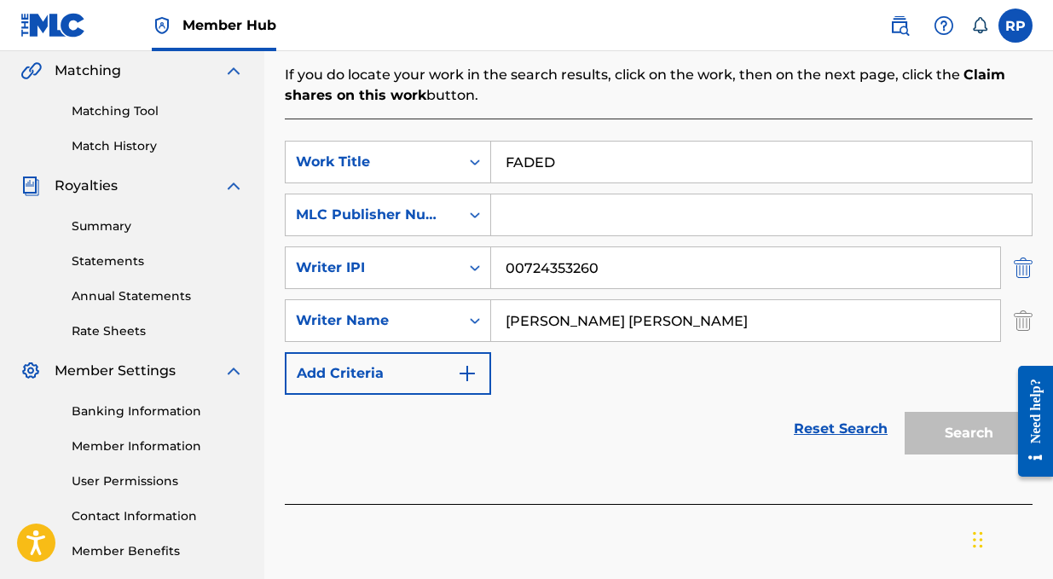
click at [1028, 268] on img "Search Form" at bounding box center [1023, 267] width 19 height 43
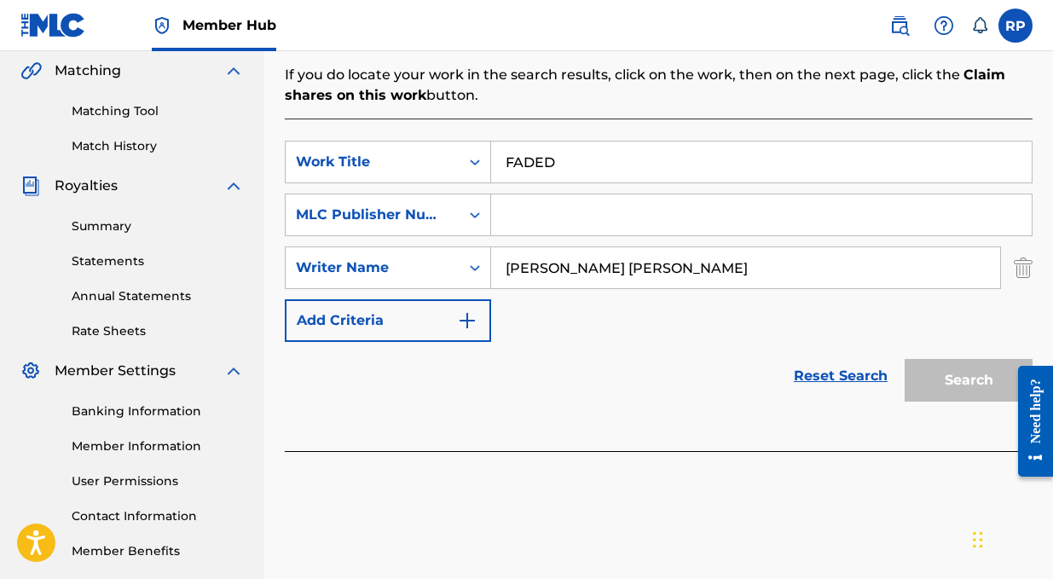
click at [1028, 268] on img "Search Form" at bounding box center [1023, 267] width 19 height 43
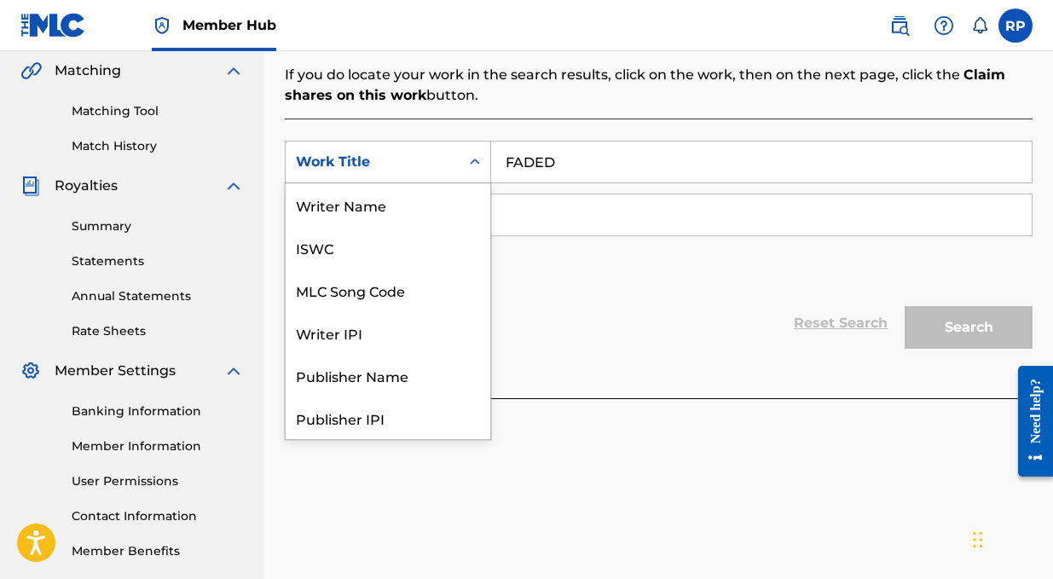
click at [432, 163] on div "Work Title" at bounding box center [372, 162] width 153 height 20
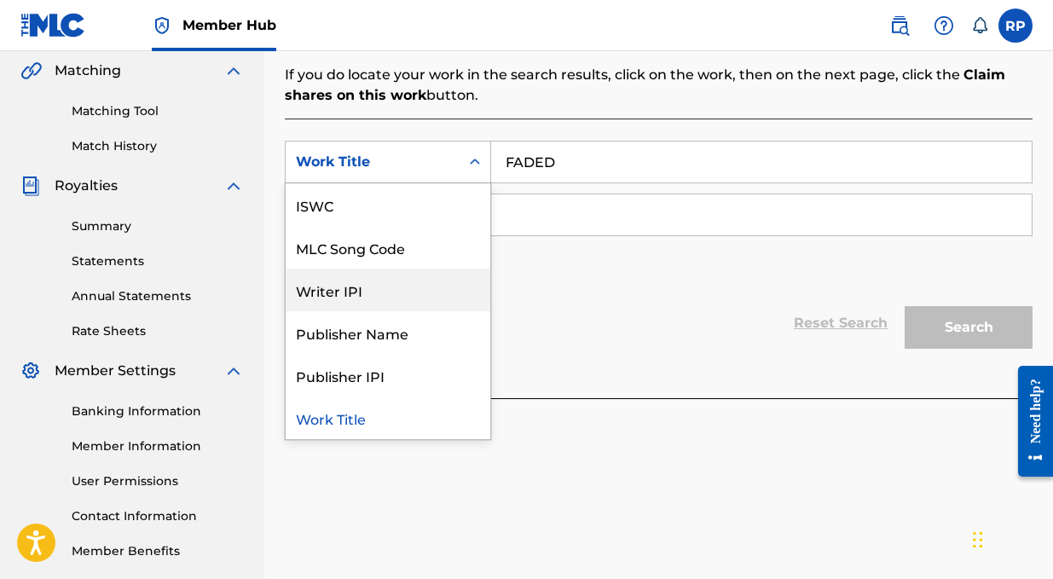
click at [359, 285] on div "Writer IPI" at bounding box center [388, 290] width 205 height 43
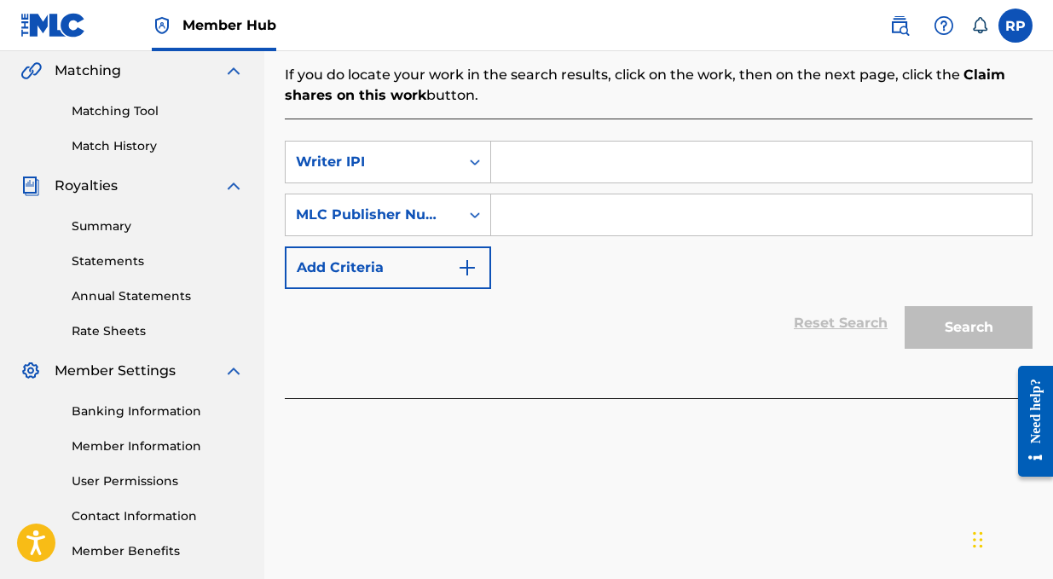
click at [516, 164] on input "Search Form" at bounding box center [761, 162] width 540 height 41
paste input "[PERSON_NAME] [PERSON_NAME]"
type input "[PERSON_NAME] [PERSON_NAME]"
click at [516, 164] on input "[PERSON_NAME] [PERSON_NAME]" at bounding box center [761, 162] width 540 height 41
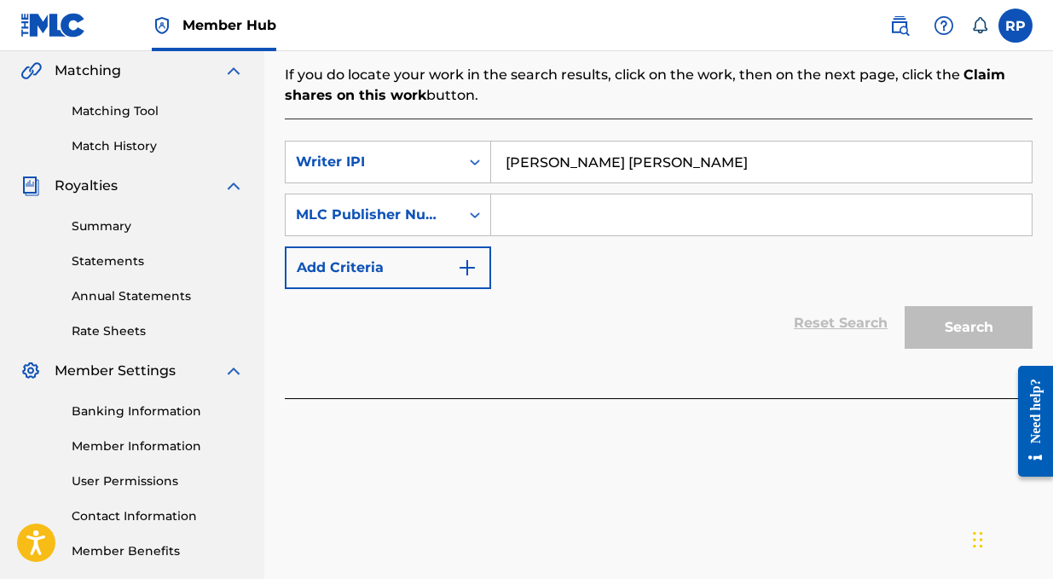
click at [516, 164] on input "[PERSON_NAME] [PERSON_NAME]" at bounding box center [761, 162] width 540 height 41
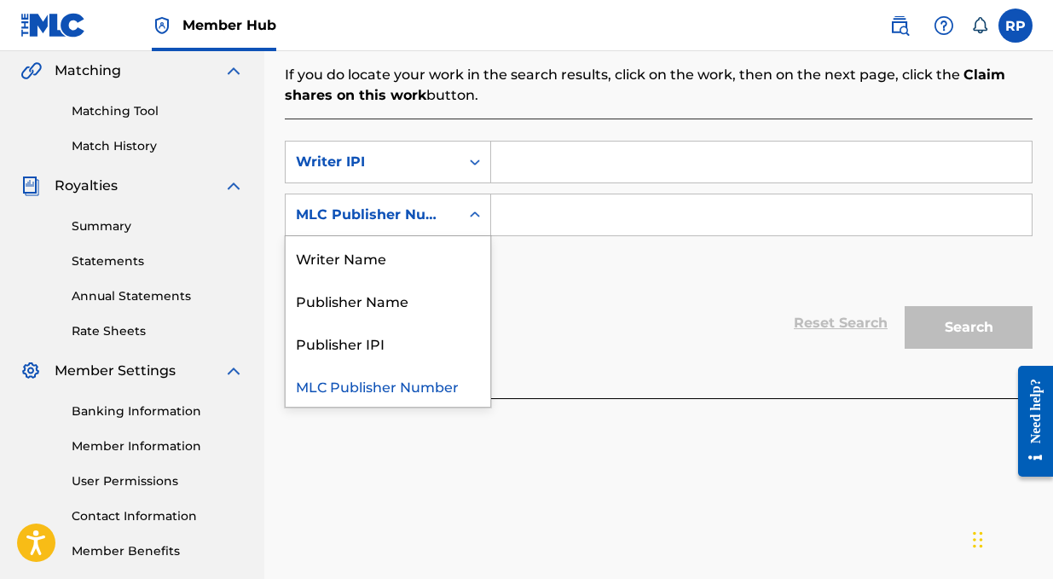
click at [477, 208] on icon "Search Form" at bounding box center [474, 214] width 17 height 17
click at [402, 252] on div "Writer Name" at bounding box center [388, 257] width 205 height 43
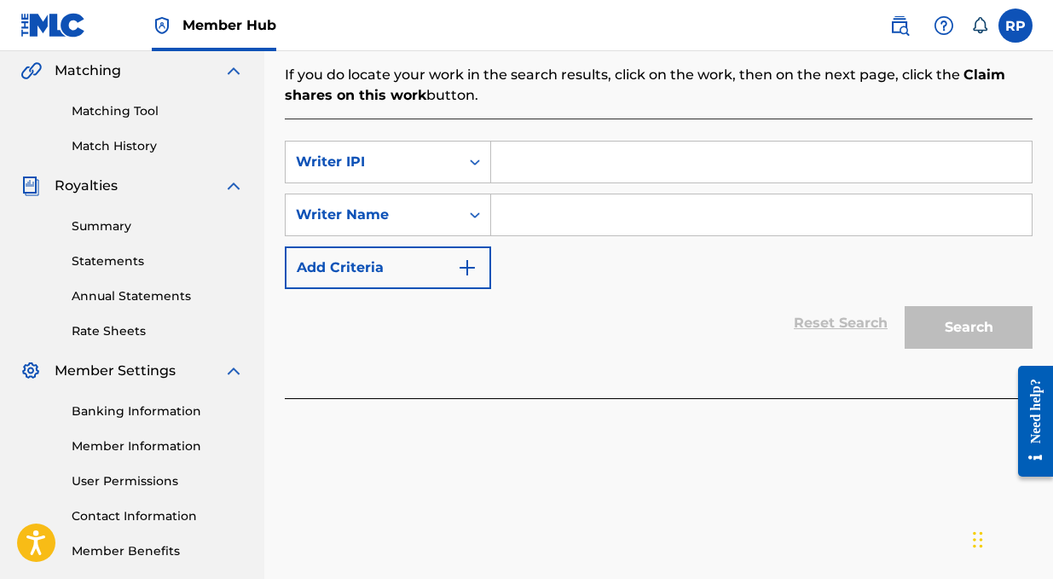
click at [521, 211] on input "Search Form" at bounding box center [761, 214] width 540 height 41
paste input "[PERSON_NAME] [PERSON_NAME]"
type input "[PERSON_NAME] [PERSON_NAME]"
click at [522, 171] on input "Search Form" at bounding box center [761, 162] width 540 height 41
paste input "00724353260"
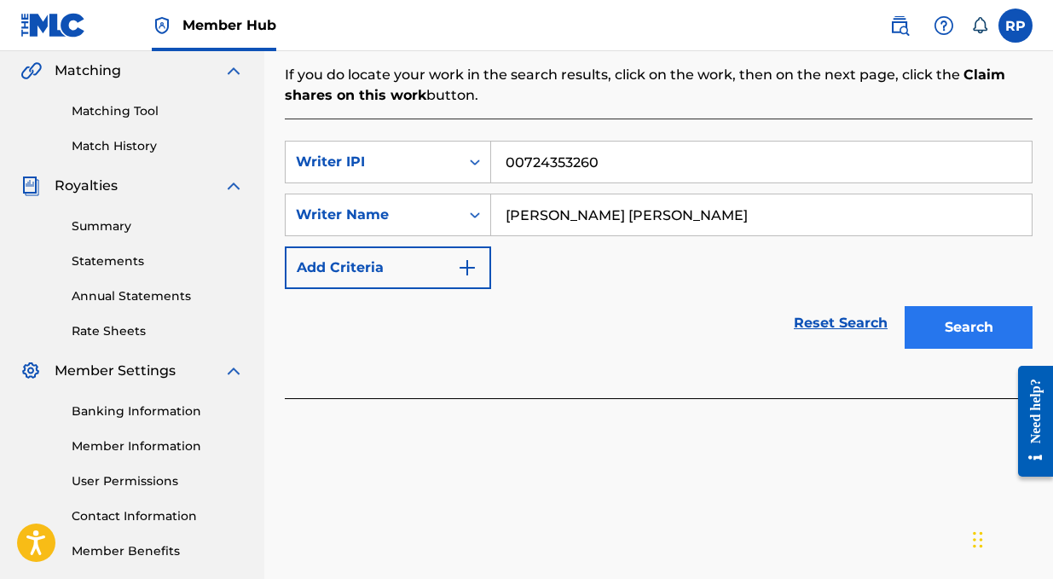
type input "00724353260"
click at [963, 336] on button "Search" at bounding box center [969, 327] width 128 height 43
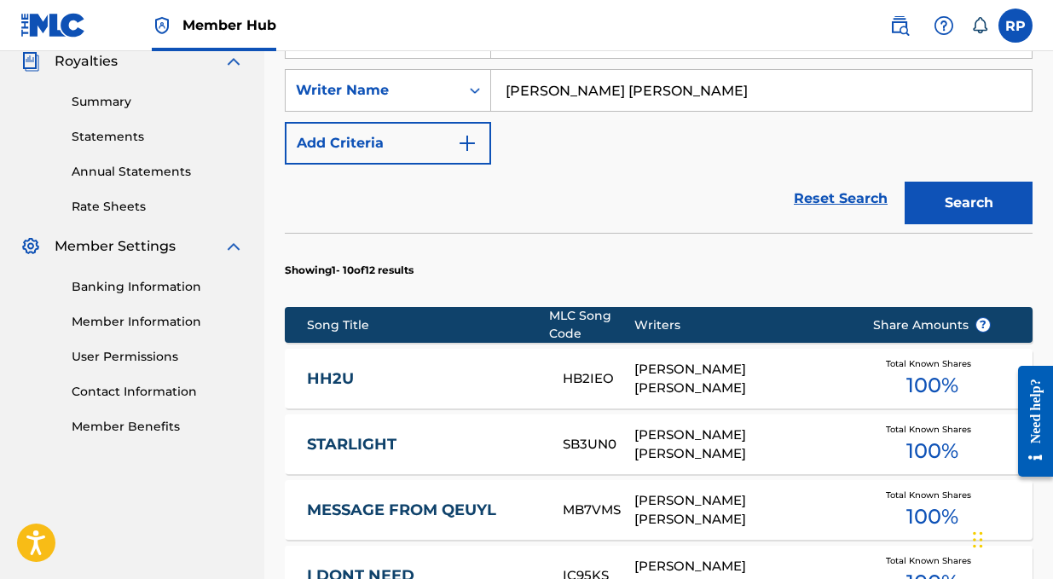
scroll to position [518, 0]
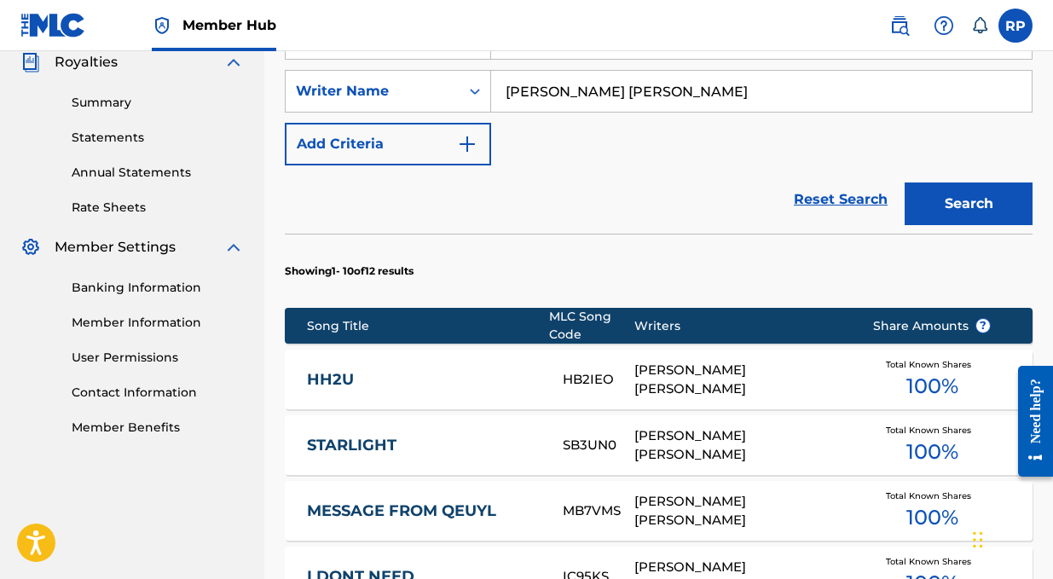
click at [325, 376] on link "HH2U" at bounding box center [423, 380] width 233 height 20
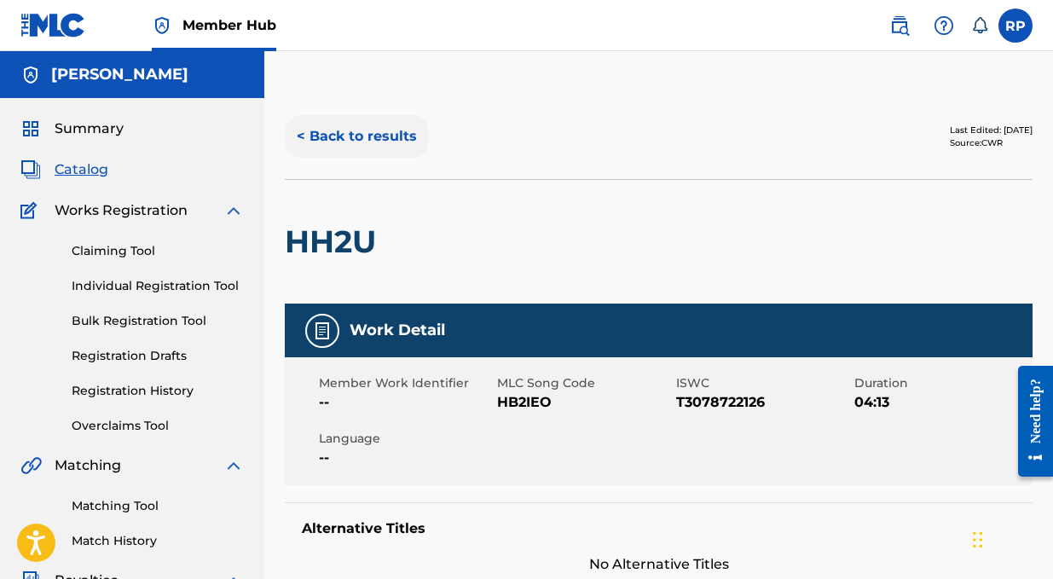
click at [342, 151] on button "< Back to results" at bounding box center [357, 136] width 144 height 43
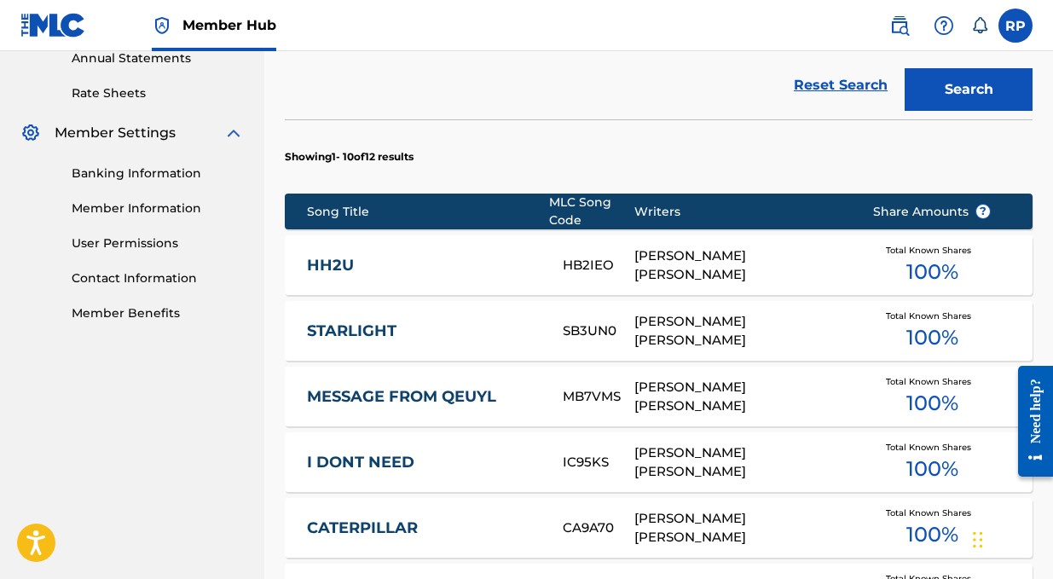
scroll to position [634, 0]
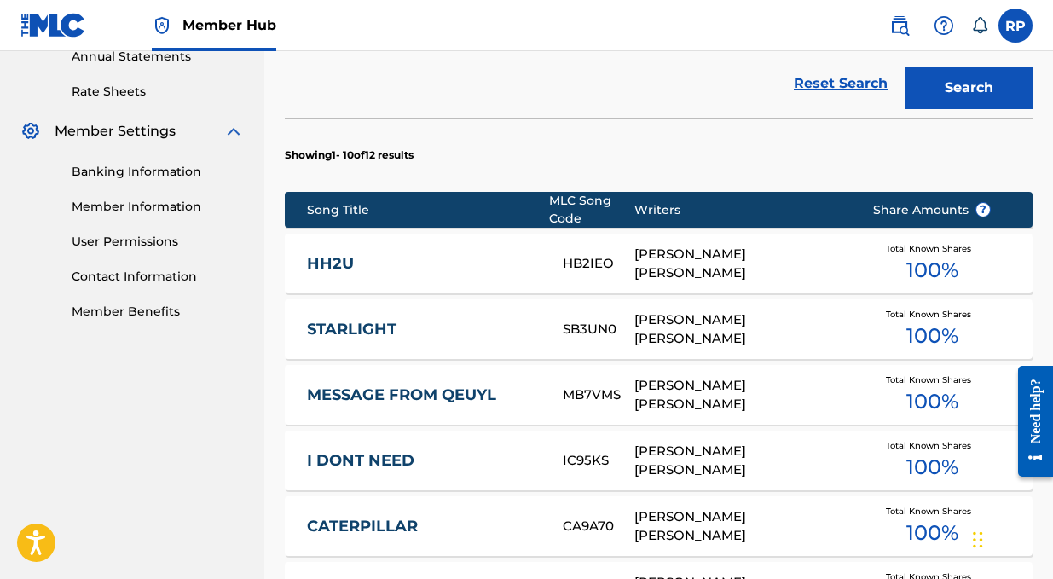
click at [345, 264] on link "HH2U" at bounding box center [423, 264] width 233 height 20
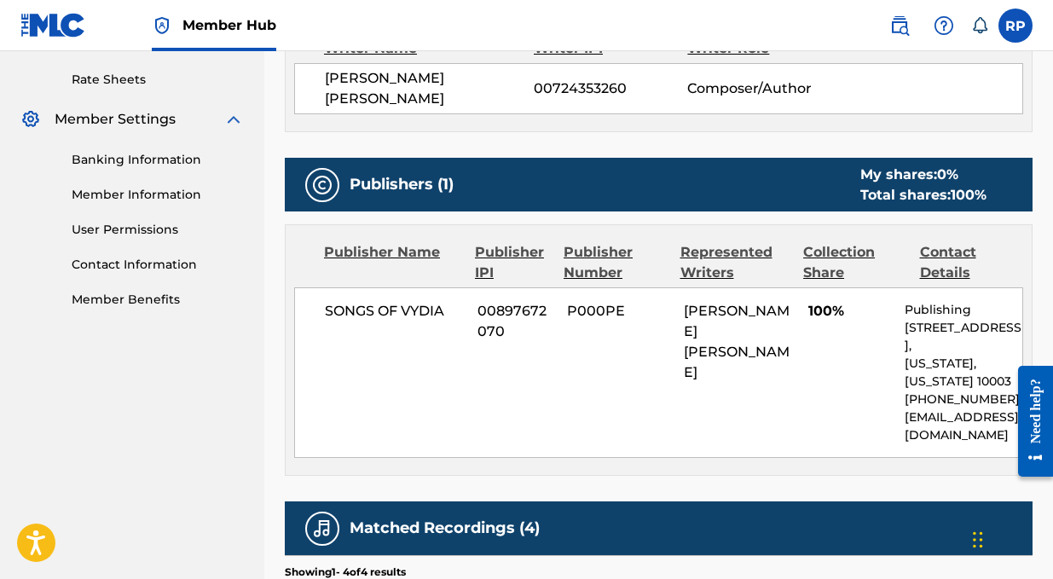
scroll to position [644, 0]
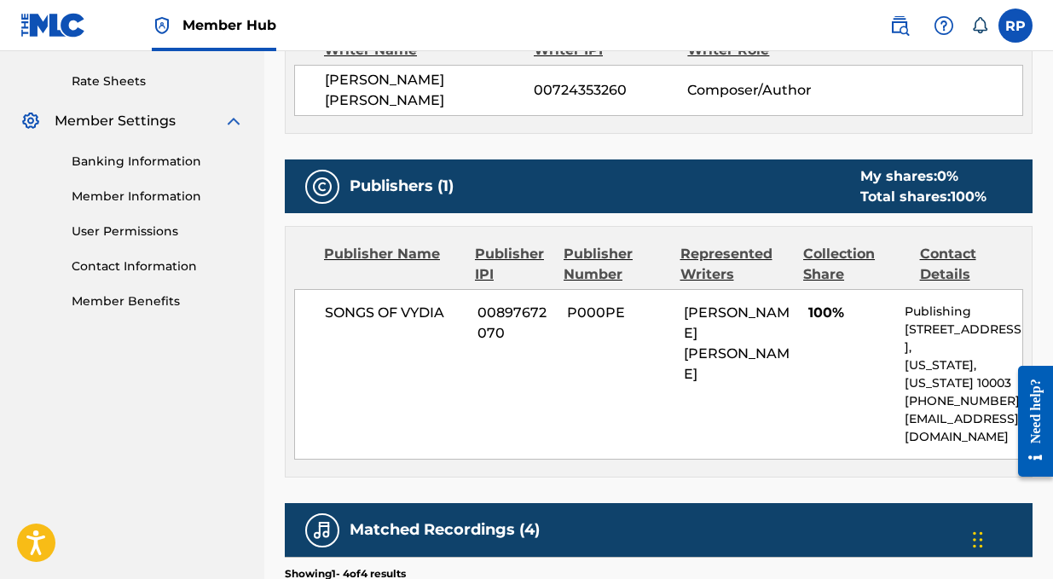
click at [448, 312] on span "SONGS OF VYDIA" at bounding box center [395, 313] width 140 height 20
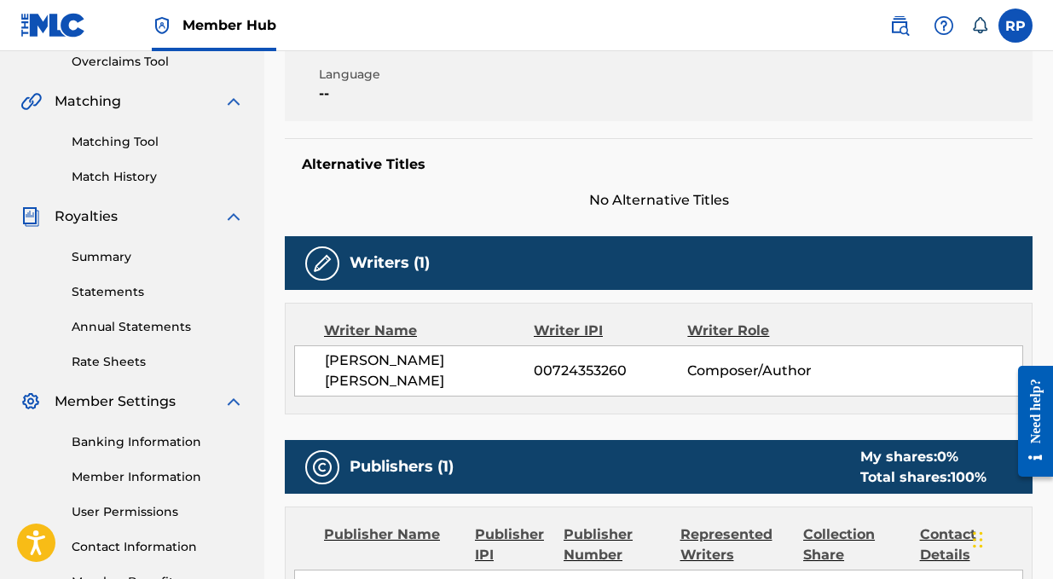
scroll to position [390, 0]
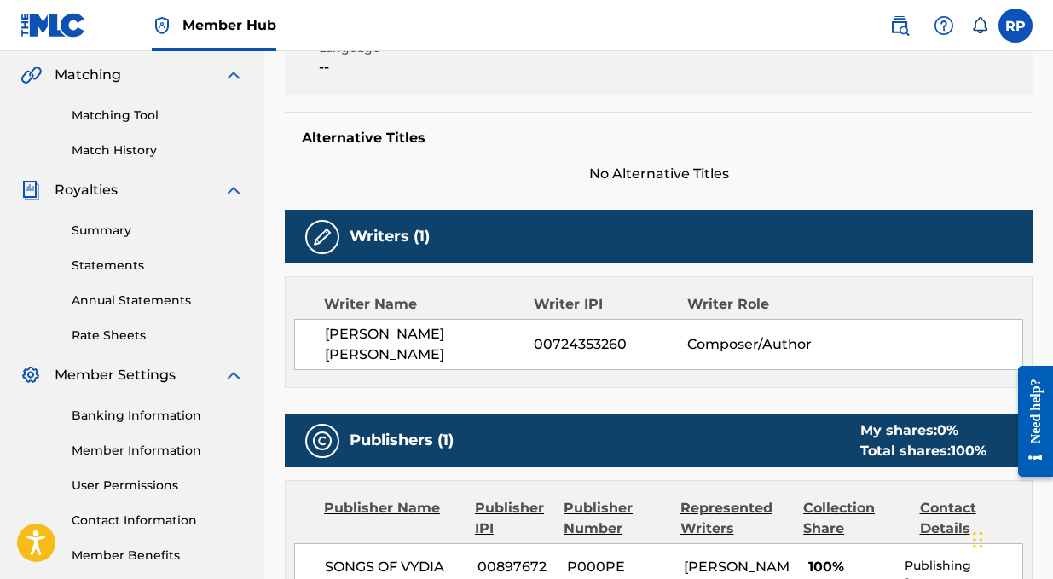
click at [1043, 425] on div "Need help?" at bounding box center [1035, 410] width 23 height 65
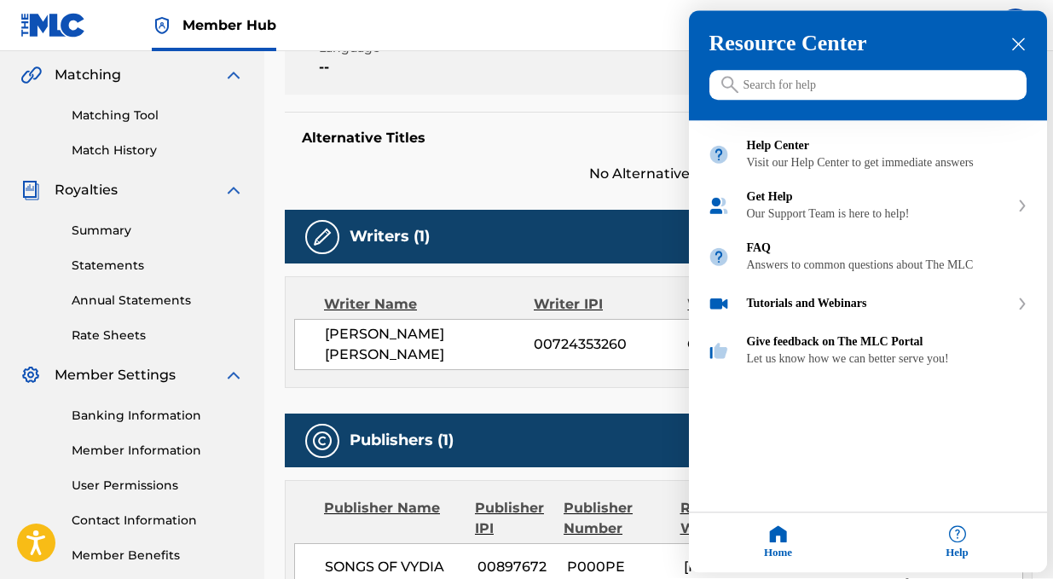
click at [522, 152] on div at bounding box center [526, 289] width 1053 height 579
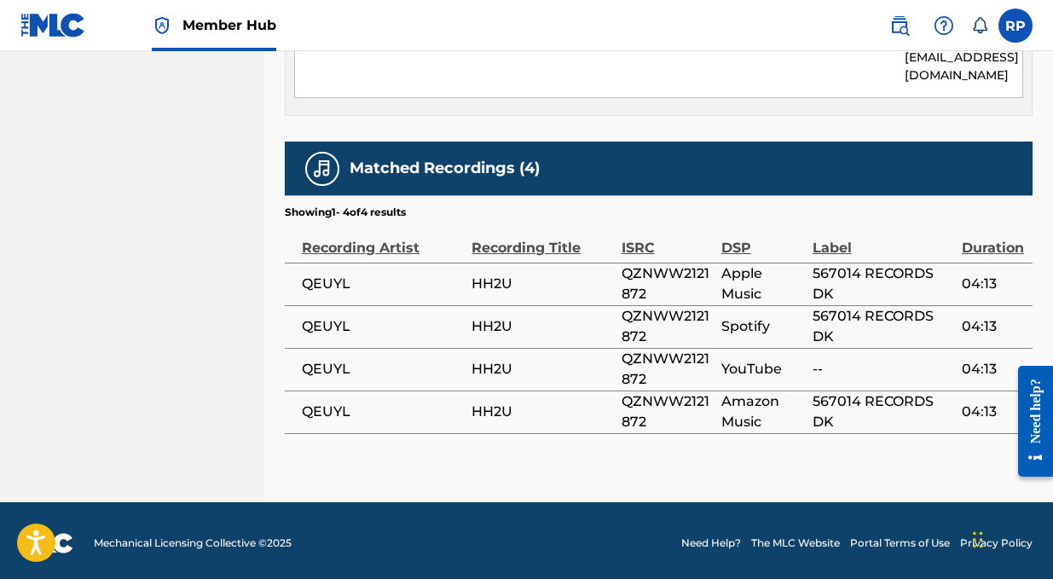
scroll to position [1009, 0]
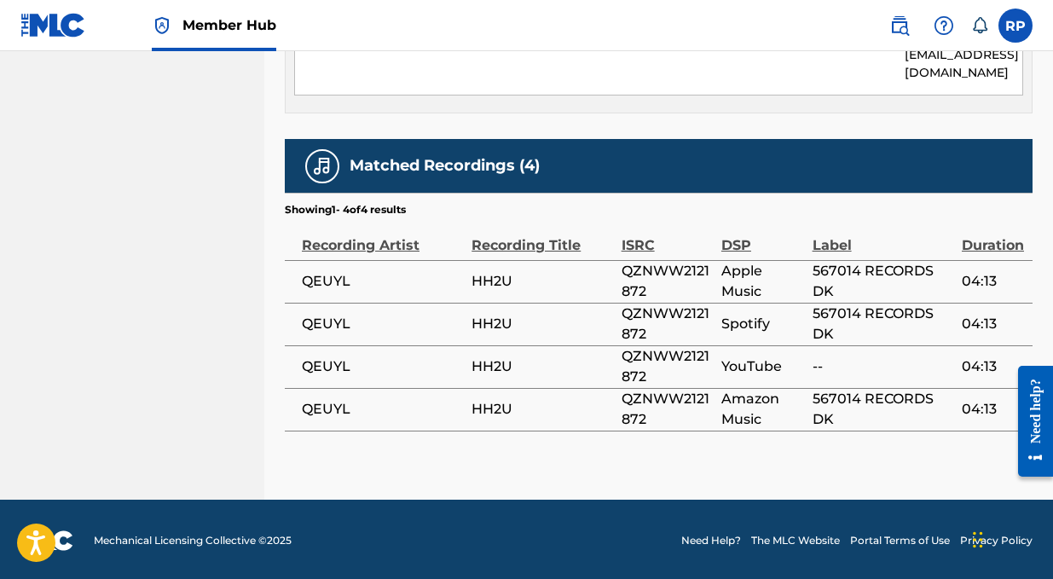
click at [604, 283] on span "HH2U" at bounding box center [541, 281] width 141 height 20
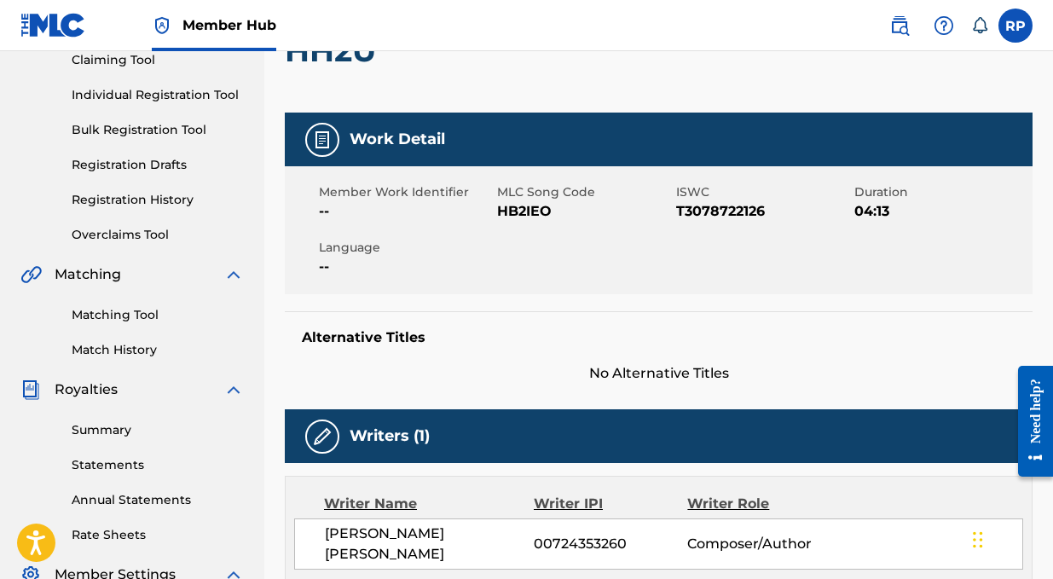
scroll to position [194, 0]
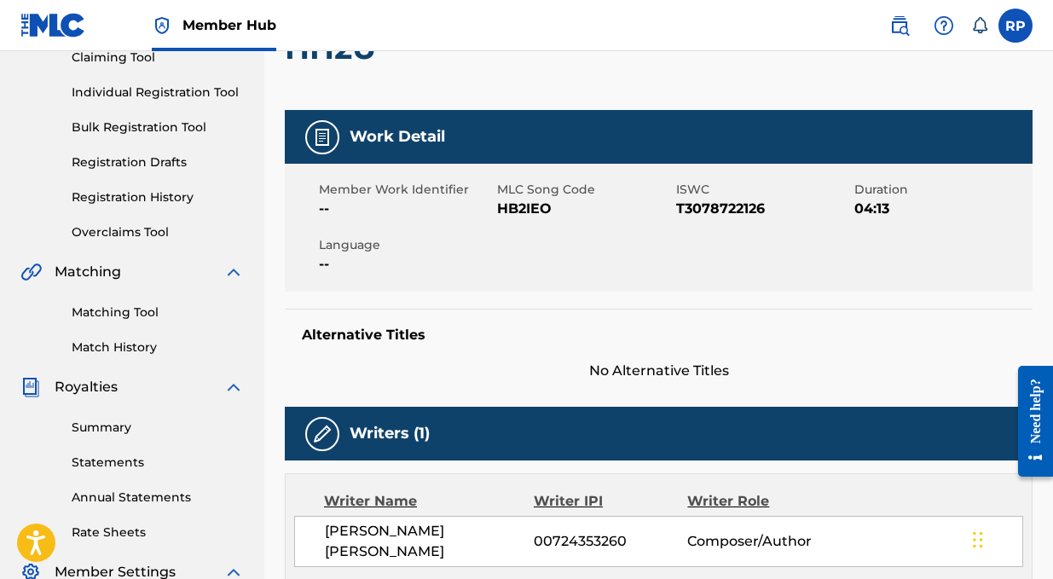
click at [322, 440] on img at bounding box center [322, 434] width 20 height 20
click at [319, 147] on div at bounding box center [322, 137] width 34 height 34
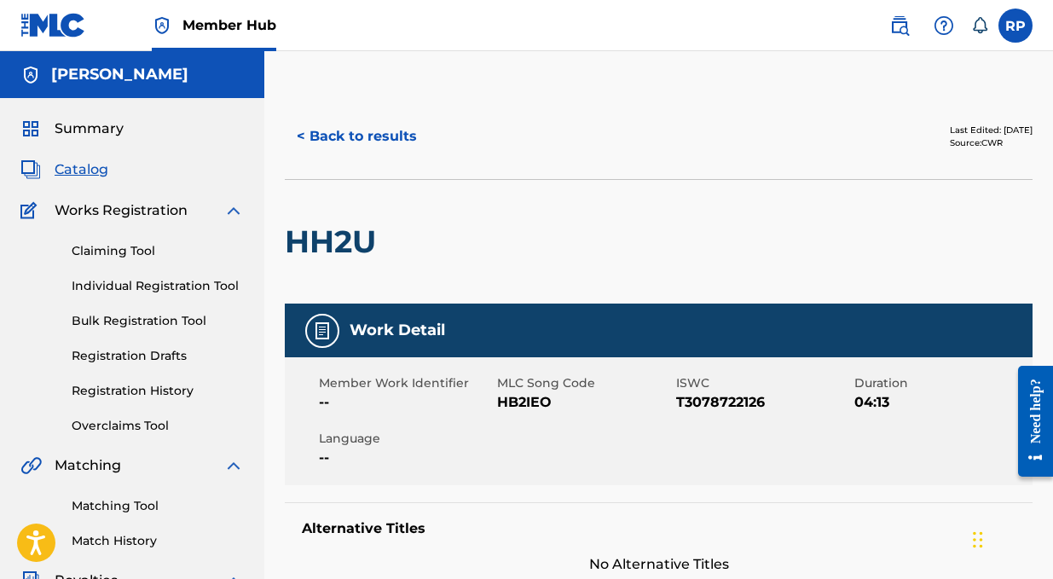
click at [344, 215] on div "HH2U" at bounding box center [335, 242] width 100 height 124
click at [962, 125] on div "Last Edited: [DATE]" at bounding box center [991, 130] width 83 height 13
drag, startPoint x: 958, startPoint y: 141, endPoint x: 995, endPoint y: 140, distance: 36.7
click at [995, 140] on div "Source: CWR" at bounding box center [991, 142] width 83 height 13
copy div "CWR"
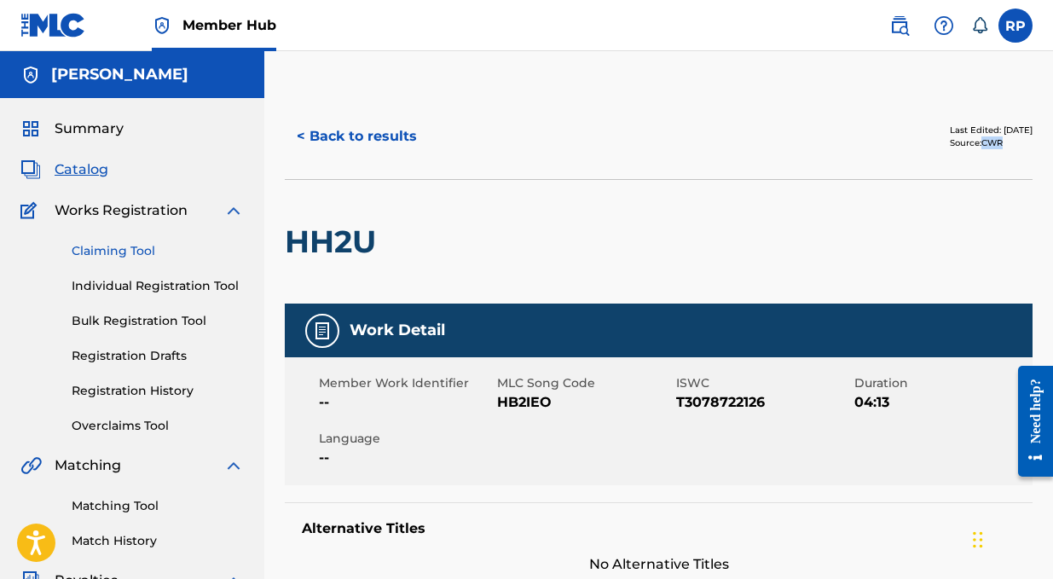
click at [118, 248] on link "Claiming Tool" at bounding box center [158, 251] width 172 height 18
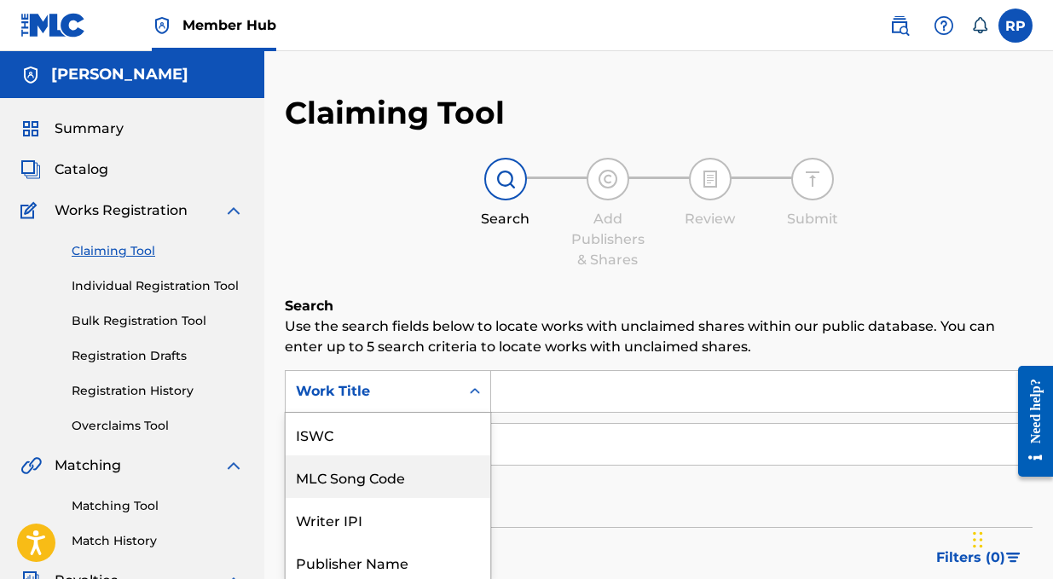
scroll to position [85, 0]
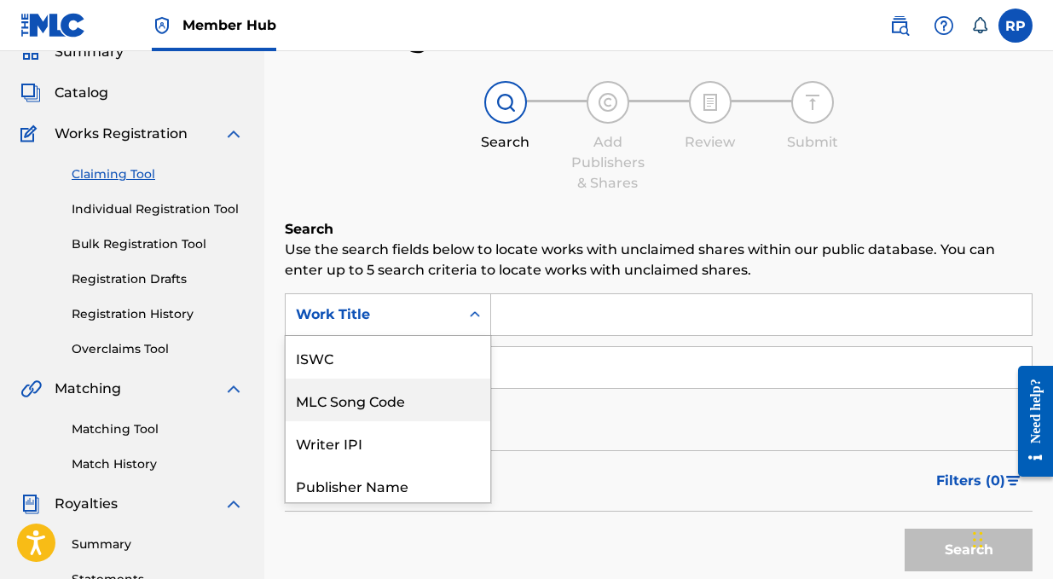
click at [400, 336] on div "MLC Song Code, 2 of 7. 7 results available. Use Up and Down to choose options, …" at bounding box center [388, 314] width 206 height 43
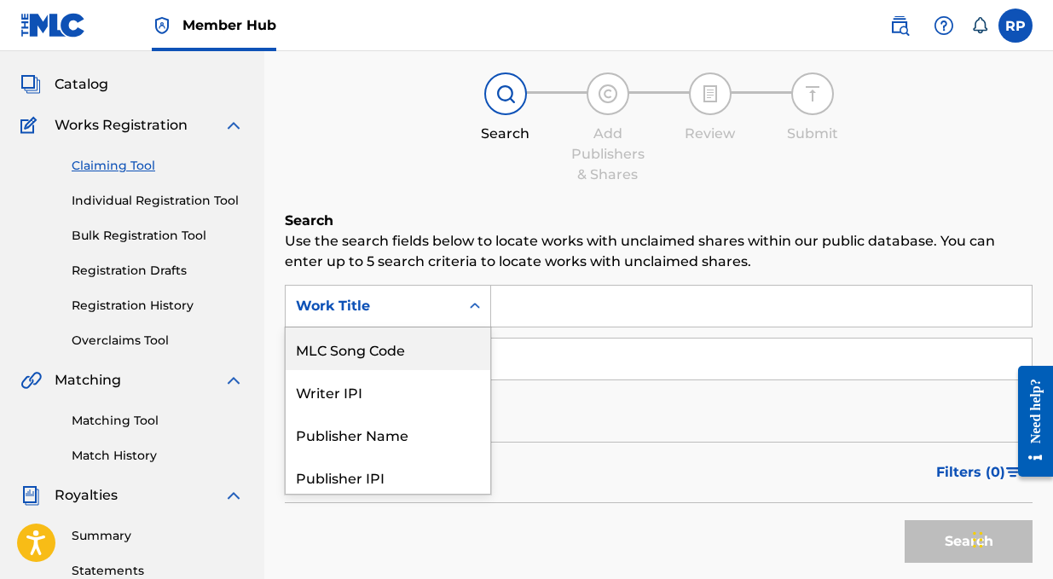
scroll to position [90, 0]
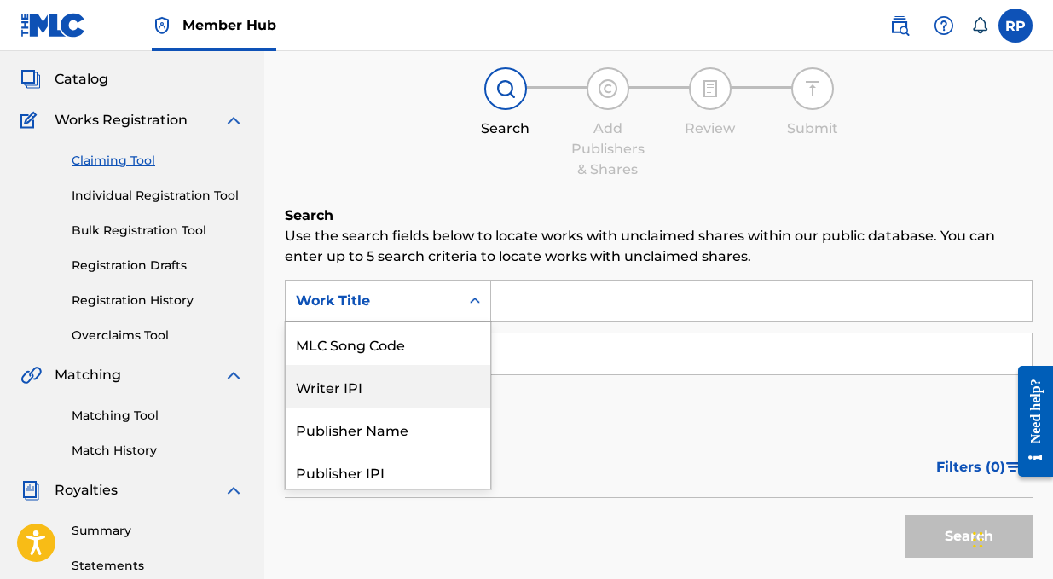
click at [407, 387] on div "Writer IPI" at bounding box center [388, 386] width 205 height 43
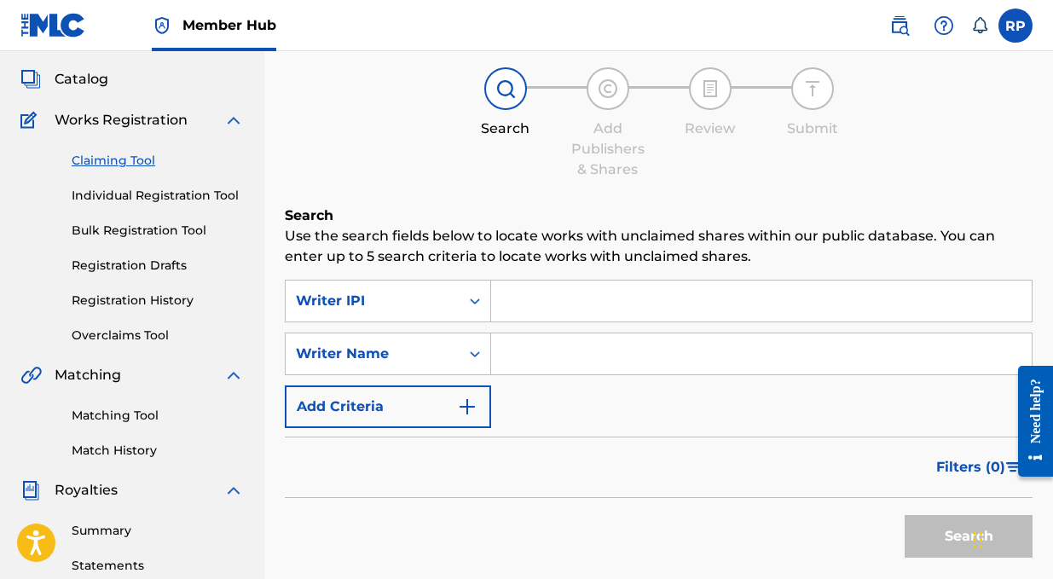
click at [527, 305] on input "Search Form" at bounding box center [761, 300] width 540 height 41
type input "00724353260"
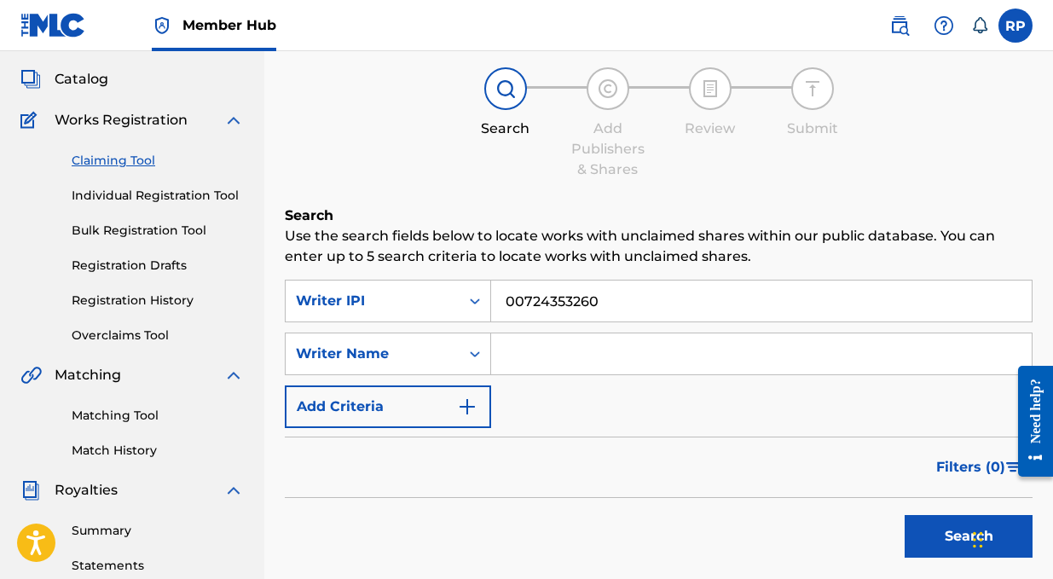
click at [539, 346] on input "Search Form" at bounding box center [761, 353] width 540 height 41
click at [523, 359] on input "Search Form" at bounding box center [761, 353] width 540 height 41
paste input "[PERSON_NAME] [PERSON_NAME]"
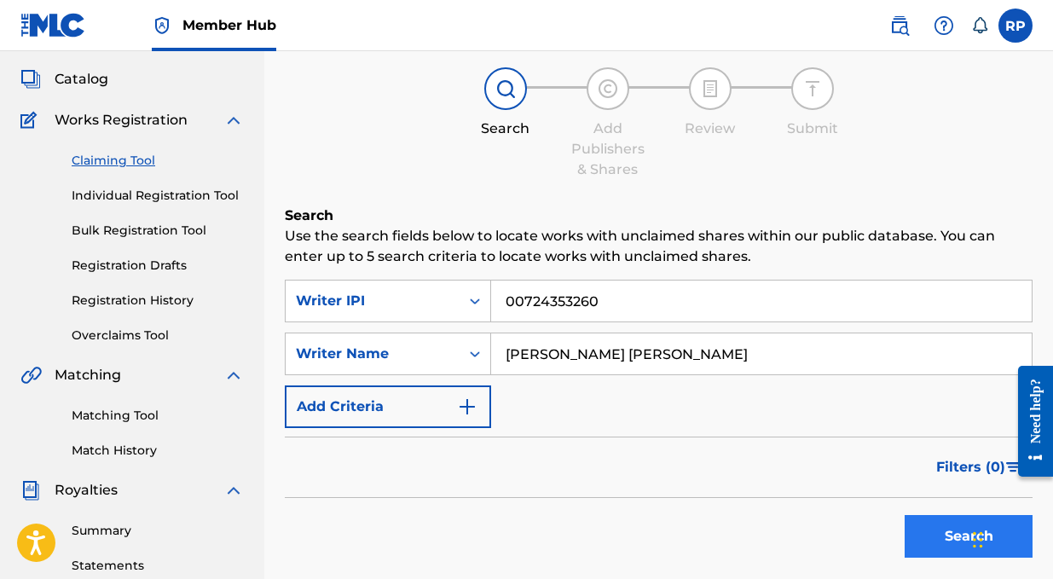
type input "[PERSON_NAME] [PERSON_NAME]"
click at [945, 524] on button "Search" at bounding box center [969, 536] width 128 height 43
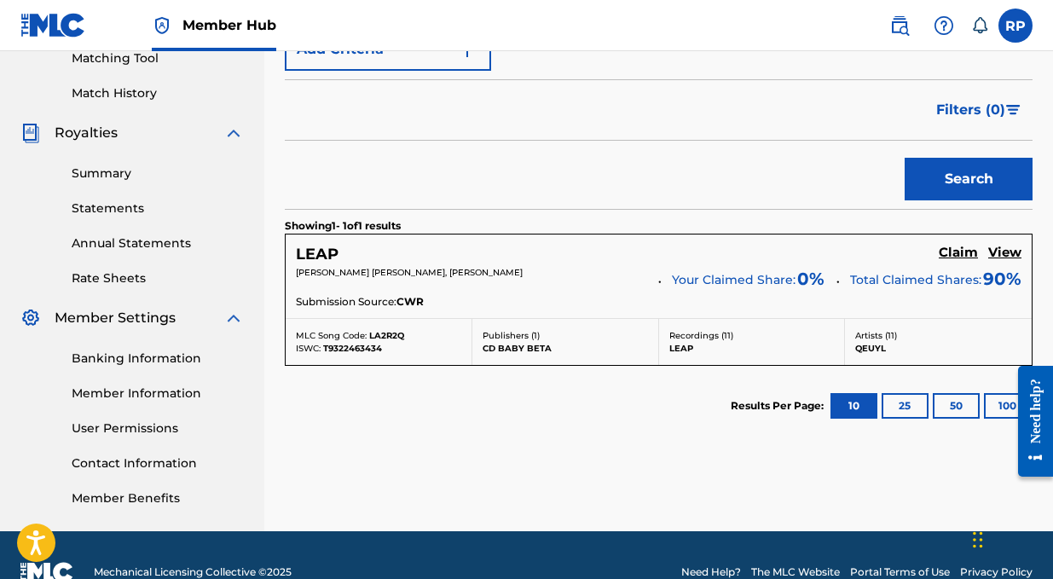
scroll to position [449, 0]
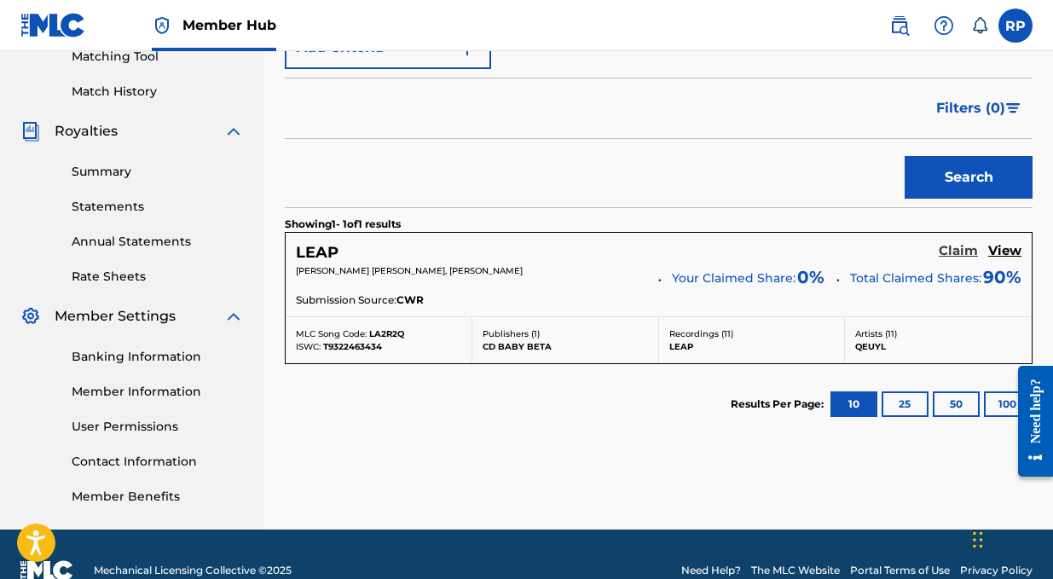
click at [962, 247] on h5 "Claim" at bounding box center [958, 251] width 39 height 16
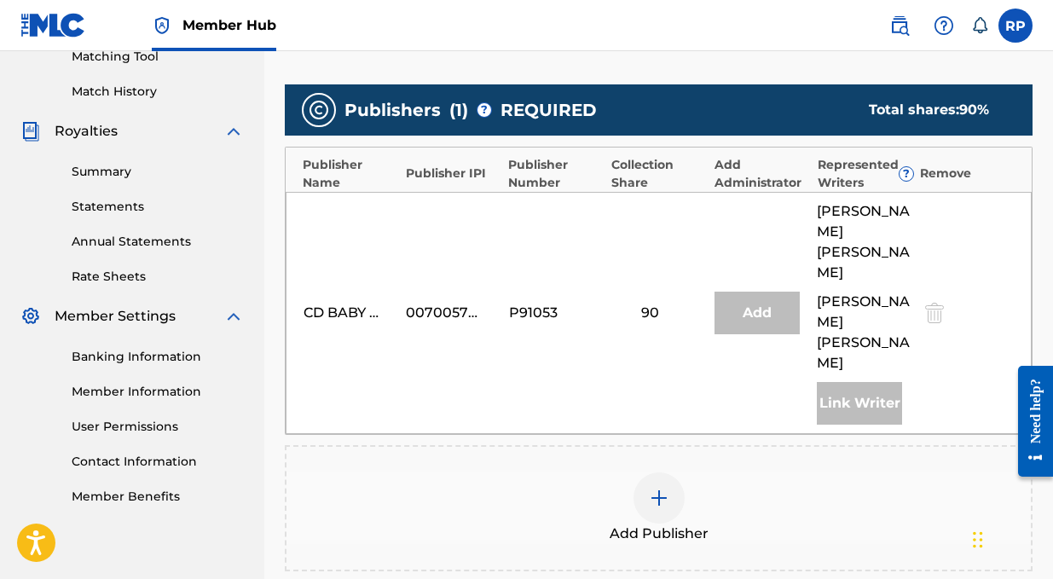
click at [667, 375] on div "Publishers ( 1 ) ? REQUIRED Total shares: 90 % Publisher Name Publisher IPI Pub…" at bounding box center [659, 327] width 748 height 487
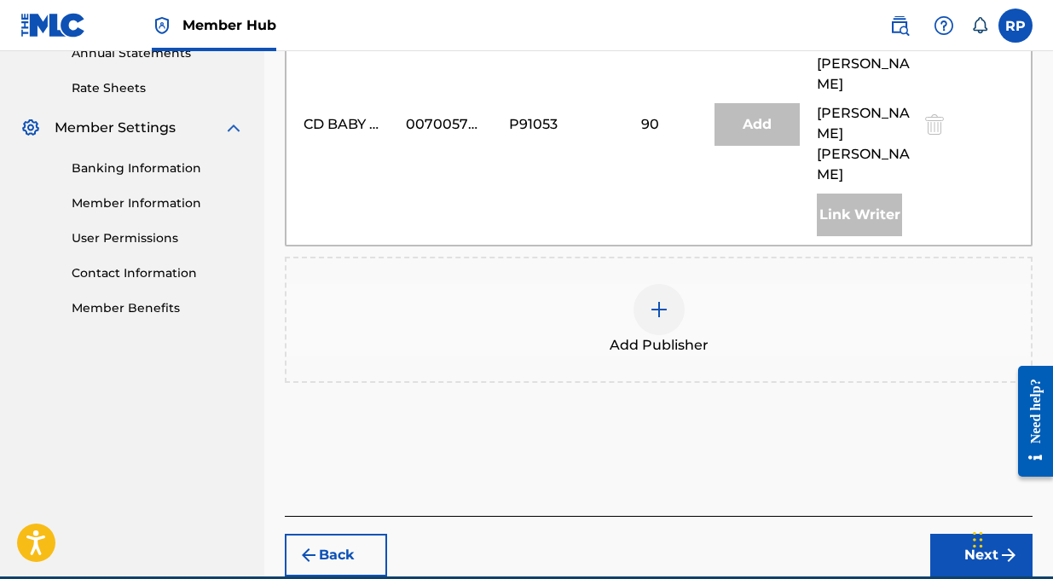
scroll to position [656, 0]
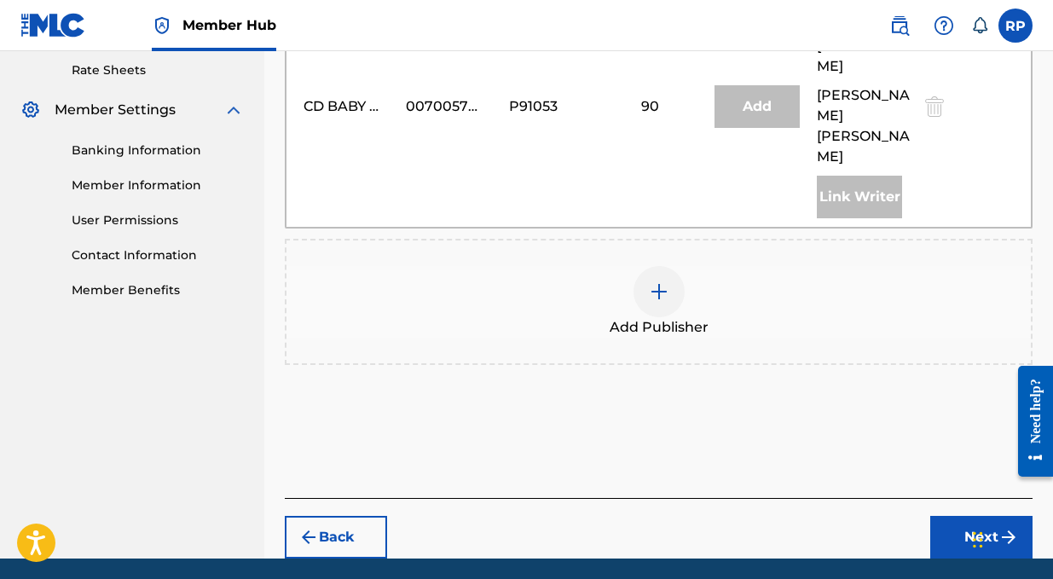
click at [659, 281] on img at bounding box center [659, 291] width 20 height 20
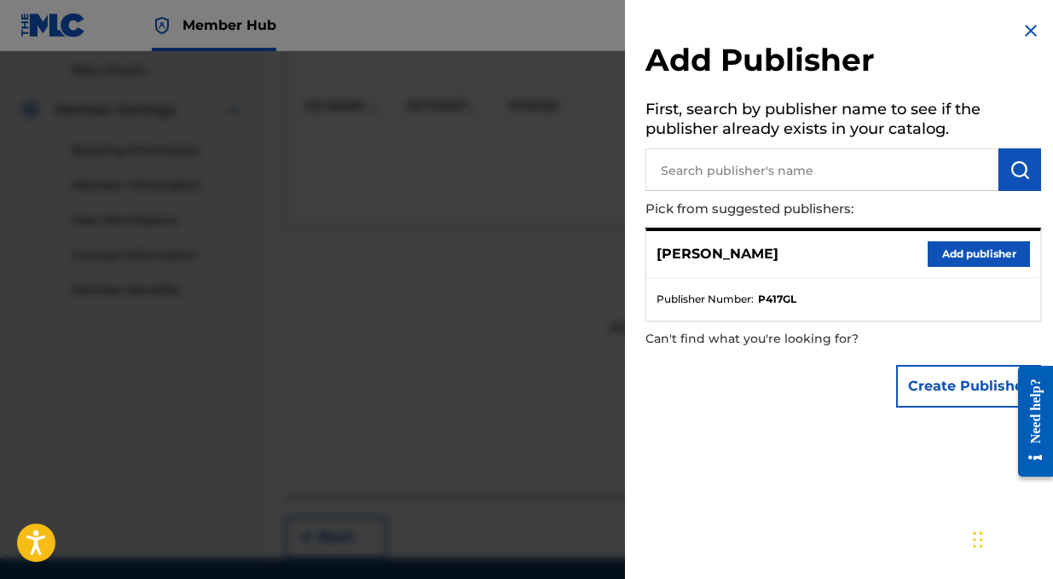
click at [779, 298] on strong "P417GL" at bounding box center [777, 299] width 38 height 15
copy strong "P417GL"
click at [743, 165] on input "text" at bounding box center [821, 169] width 353 height 43
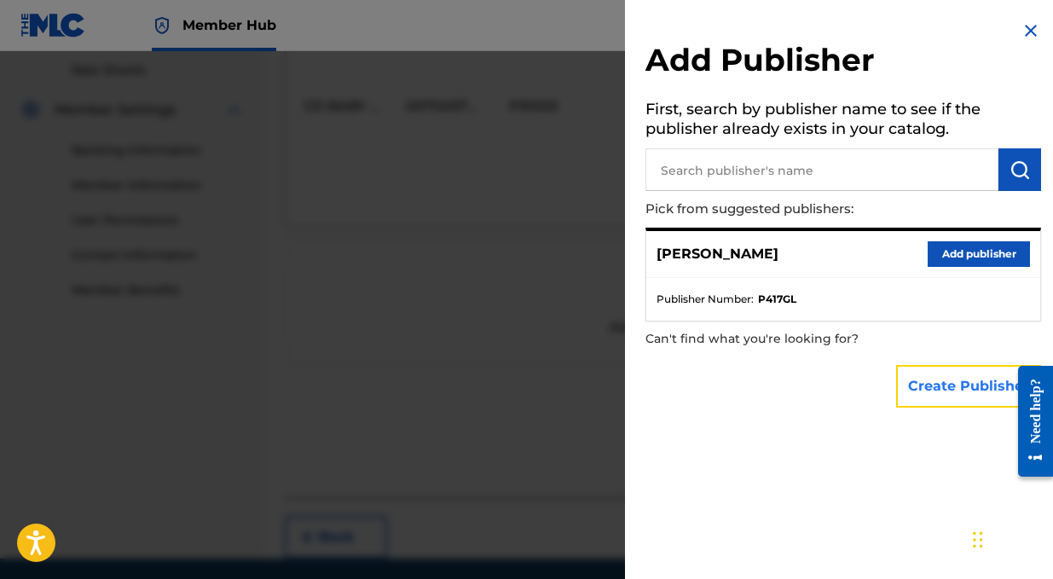
click at [950, 384] on button "Create Publisher" at bounding box center [968, 386] width 145 height 43
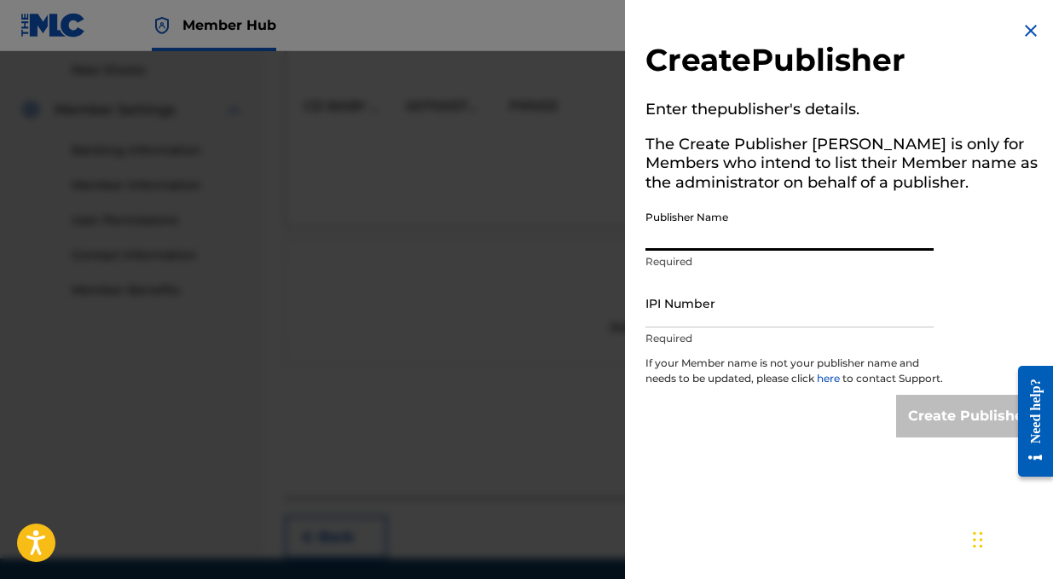
click at [688, 214] on input "Publisher Name" at bounding box center [789, 226] width 288 height 49
paste input "P417GL"
type input "P417GL"
click at [696, 236] on input "P417GL" at bounding box center [789, 226] width 288 height 49
click at [695, 236] on input "P417GL" at bounding box center [789, 226] width 288 height 49
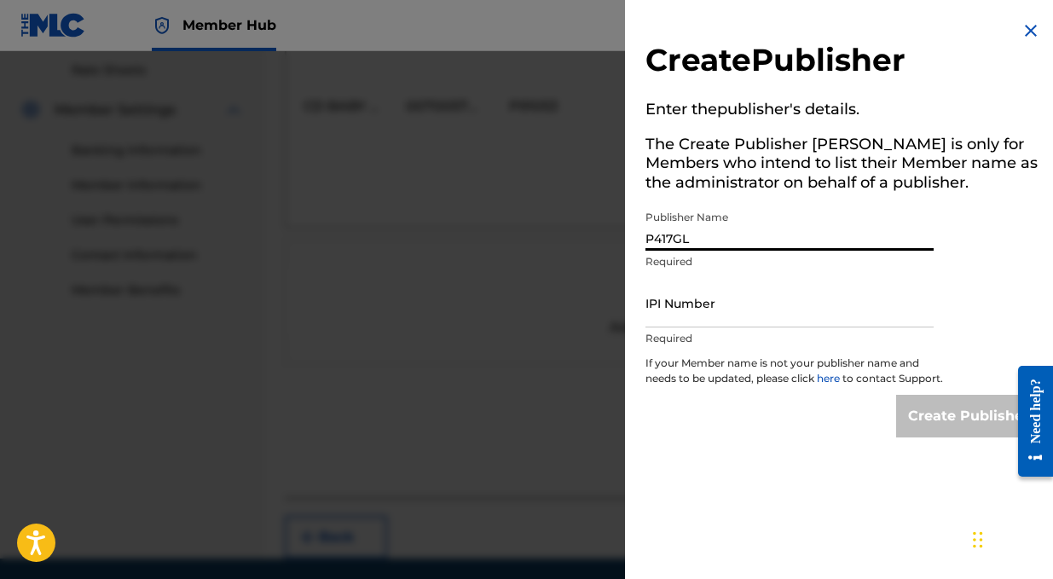
click at [695, 236] on input "P417GL" at bounding box center [789, 226] width 288 height 49
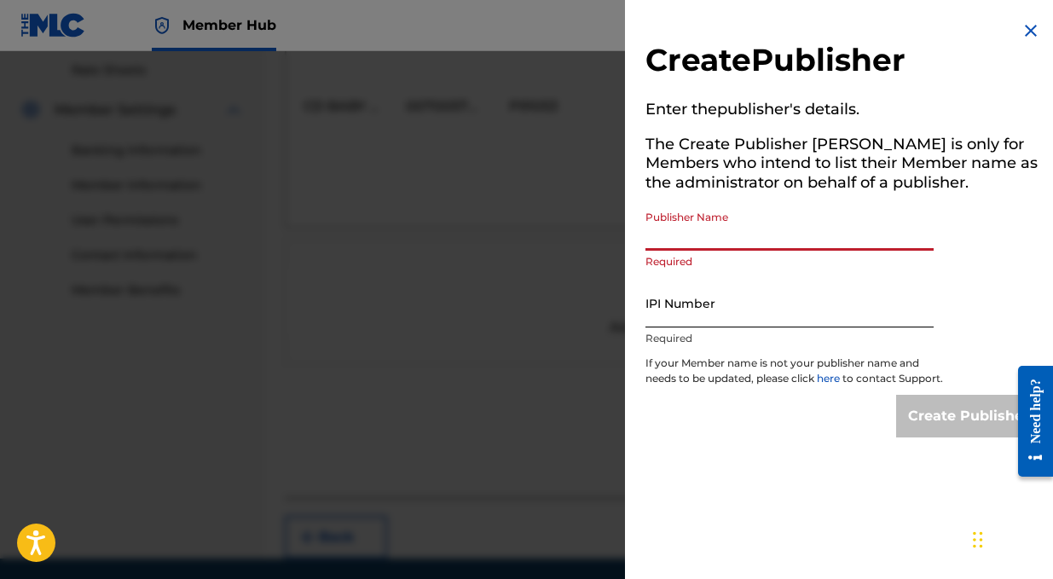
click at [737, 295] on input "IPI Number" at bounding box center [789, 303] width 288 height 49
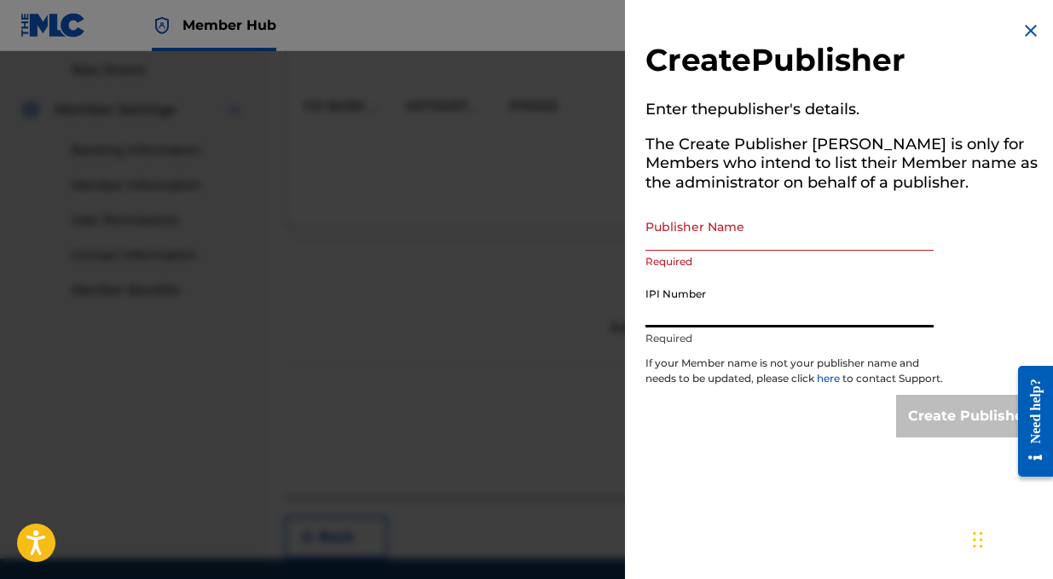
type input "00724353260"
click at [680, 217] on input "Publisher Name" at bounding box center [789, 226] width 288 height 49
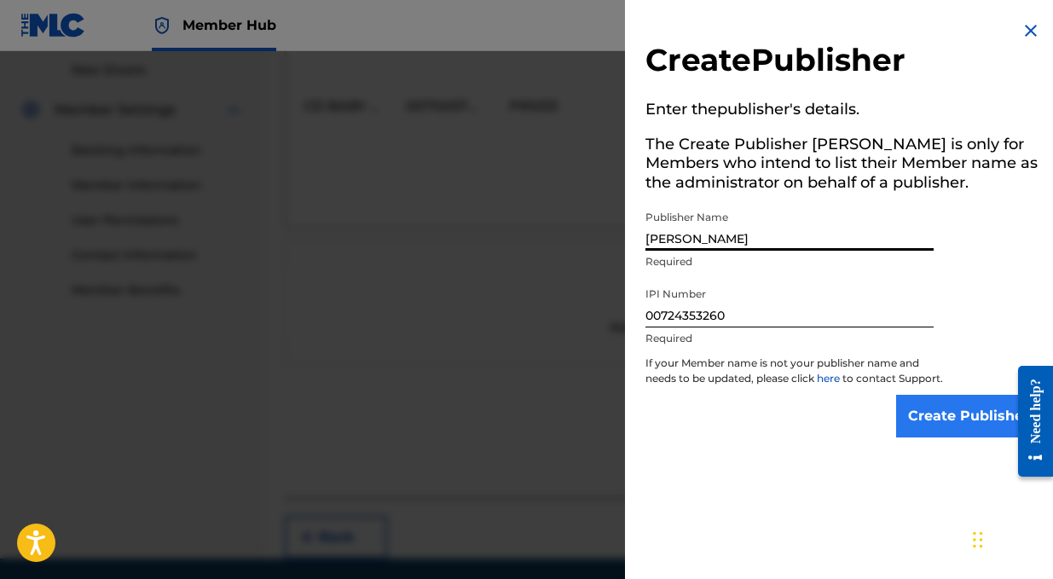
type input "[PERSON_NAME]"
click at [938, 437] on input "Create Publisher" at bounding box center [968, 416] width 145 height 43
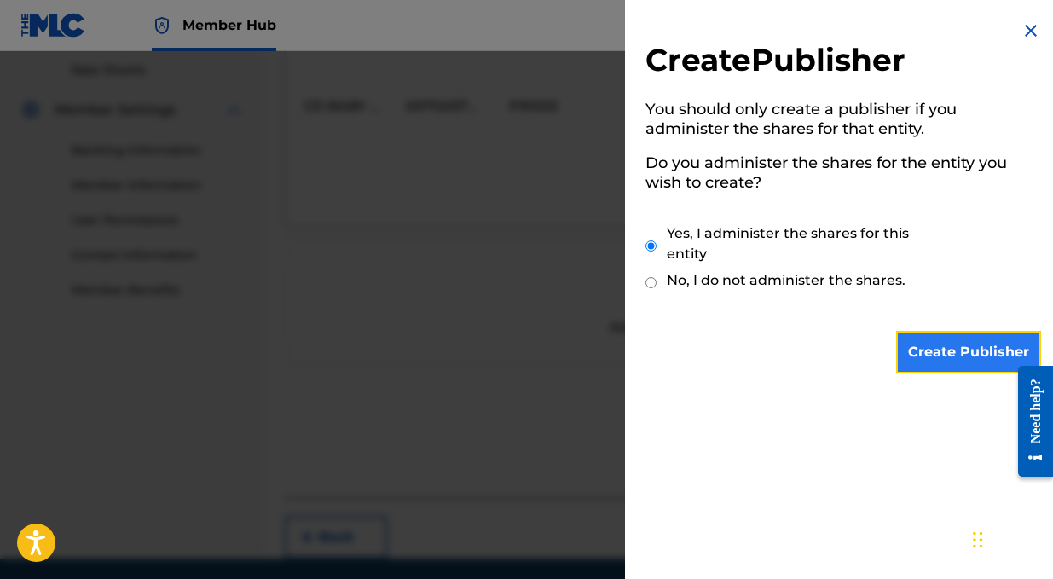
click at [948, 359] on input "Create Publisher" at bounding box center [968, 352] width 145 height 43
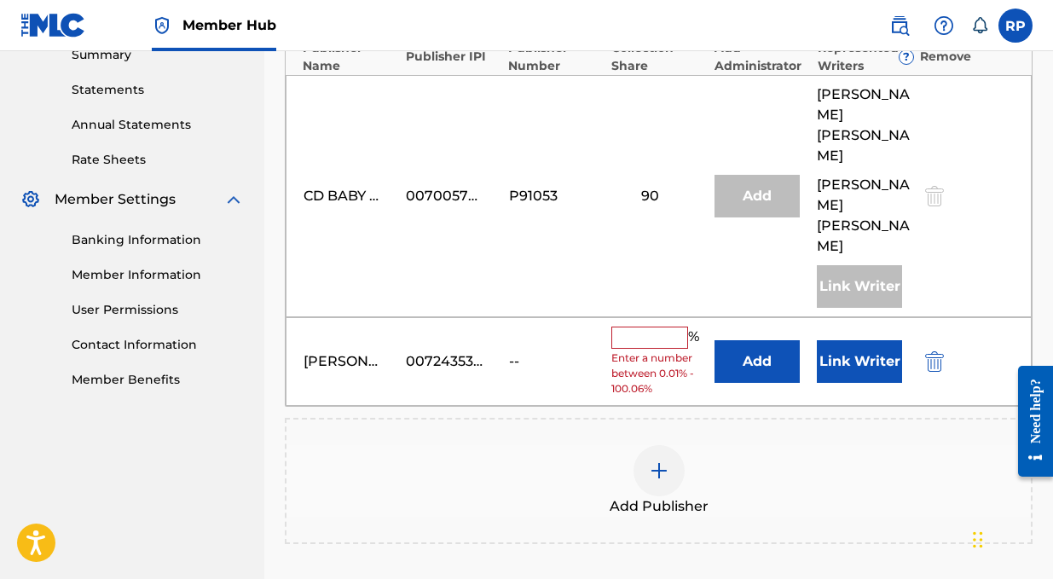
scroll to position [567, 0]
click at [934, 350] on img "submit" at bounding box center [934, 360] width 19 height 20
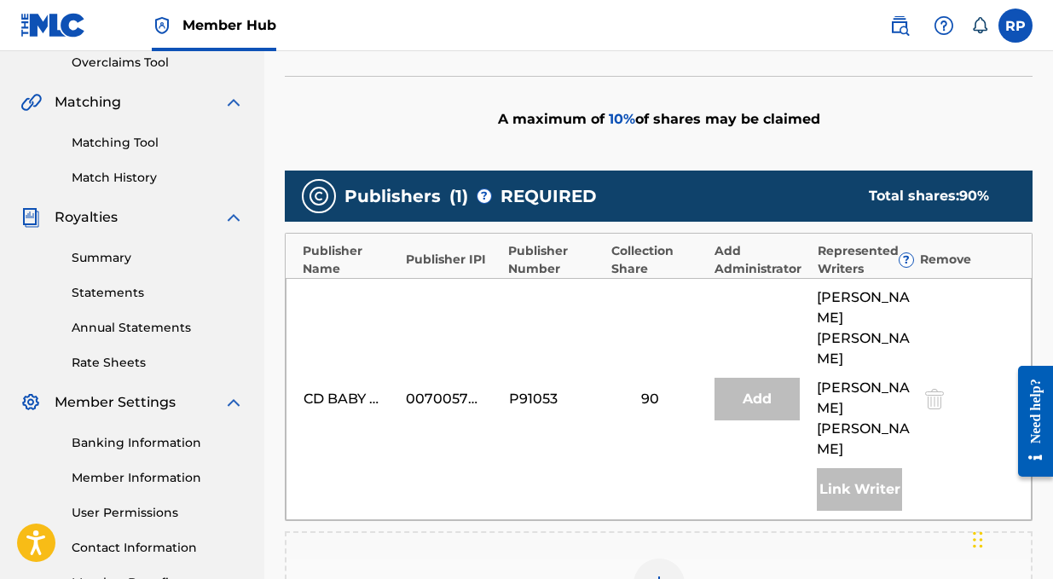
scroll to position [0, 0]
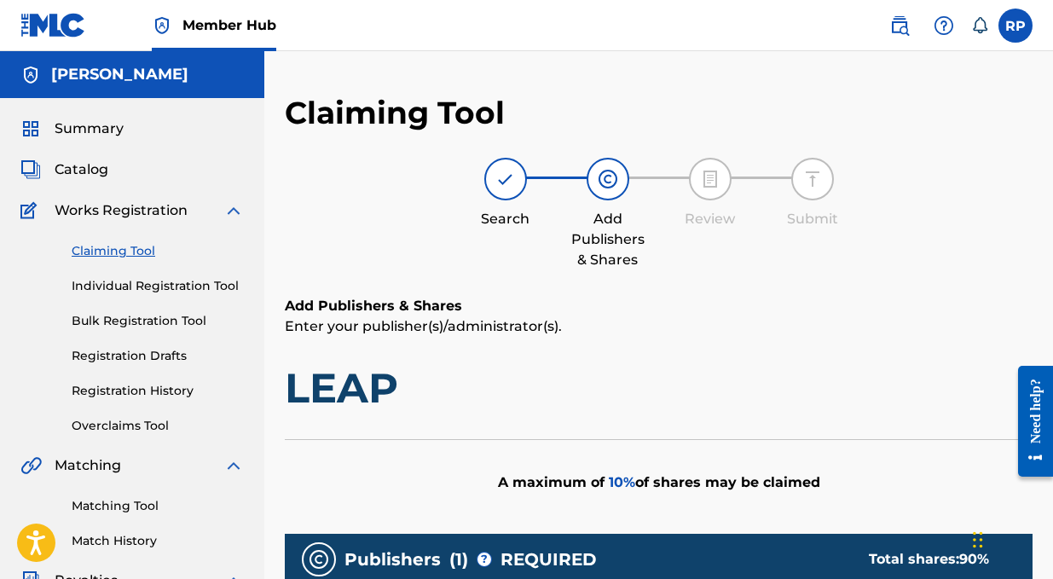
click at [107, 246] on link "Claiming Tool" at bounding box center [158, 251] width 172 height 18
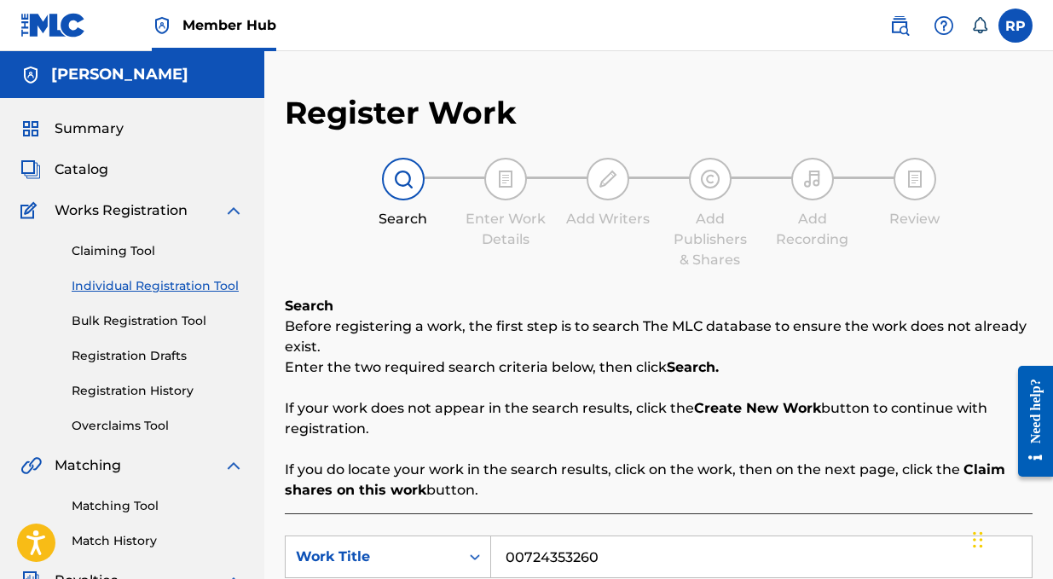
click at [70, 34] on img at bounding box center [53, 25] width 66 height 25
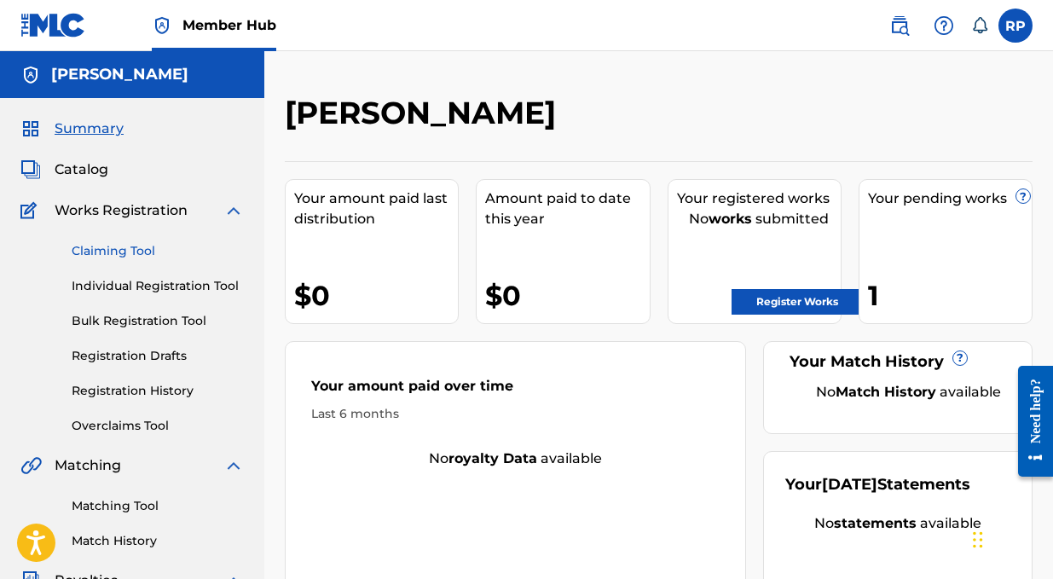
click at [113, 251] on link "Claiming Tool" at bounding box center [158, 251] width 172 height 18
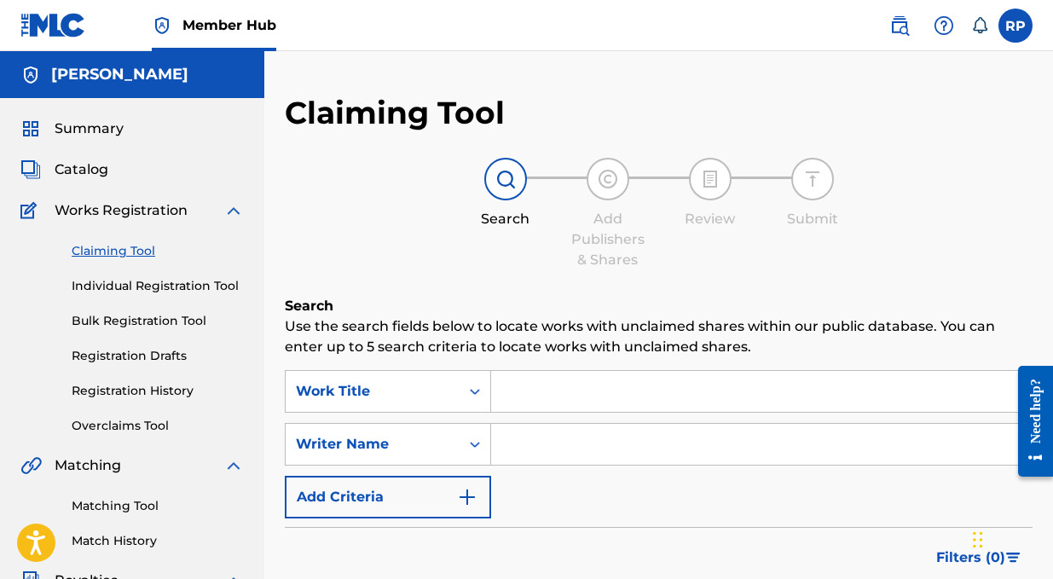
click at [543, 397] on input "Search Form" at bounding box center [761, 391] width 540 height 41
click at [396, 395] on div "Work Title" at bounding box center [388, 391] width 206 height 43
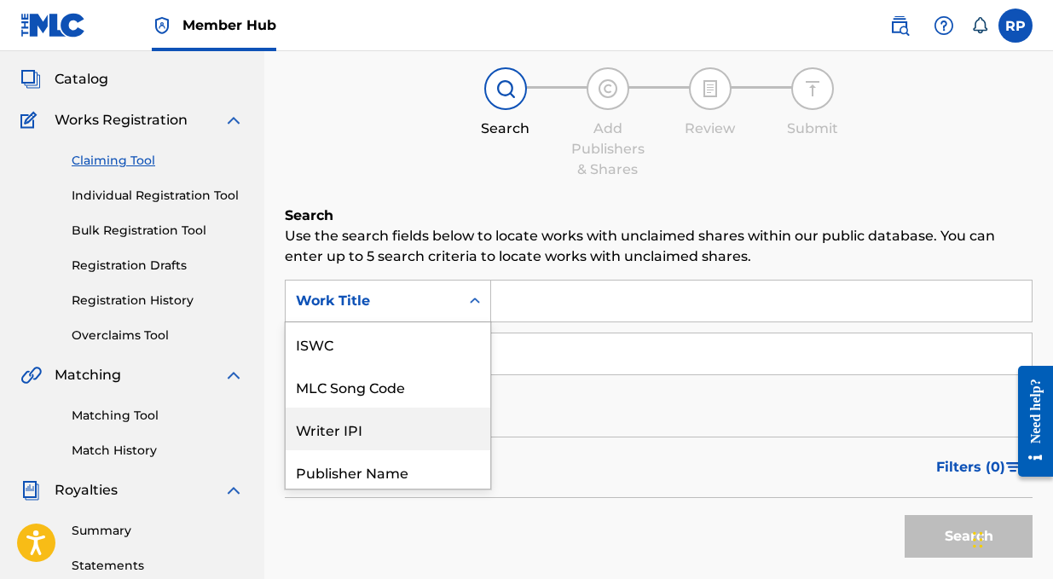
scroll to position [43, 0]
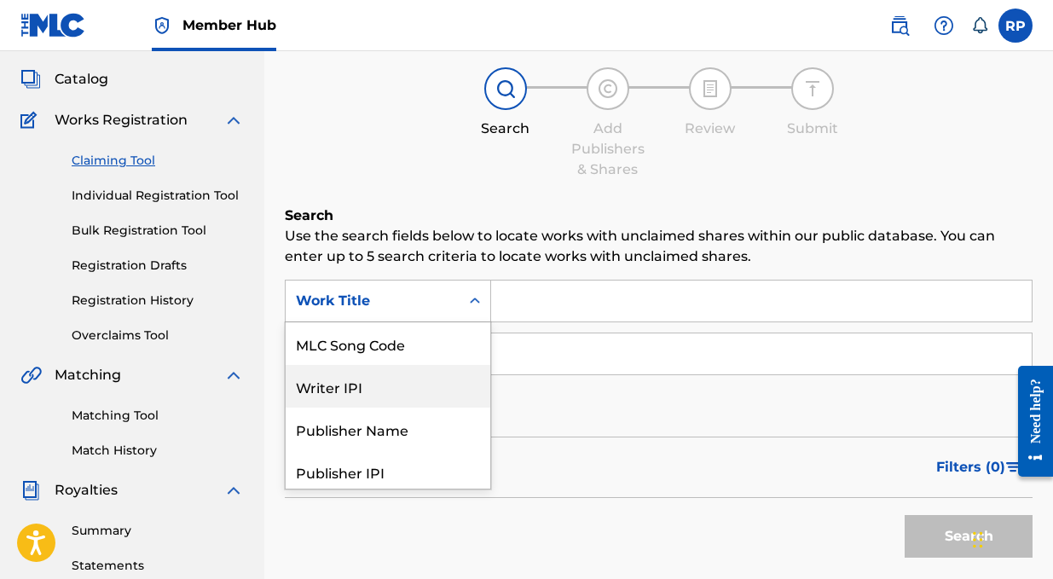
click at [373, 394] on div "Writer IPI" at bounding box center [388, 386] width 205 height 43
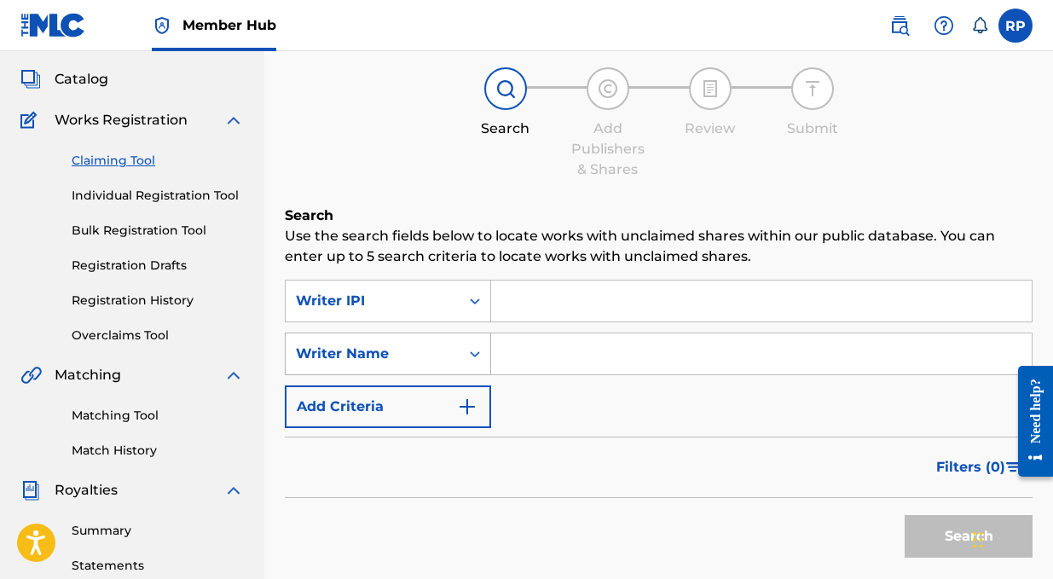
click at [401, 344] on div "Writer Name" at bounding box center [372, 354] width 153 height 20
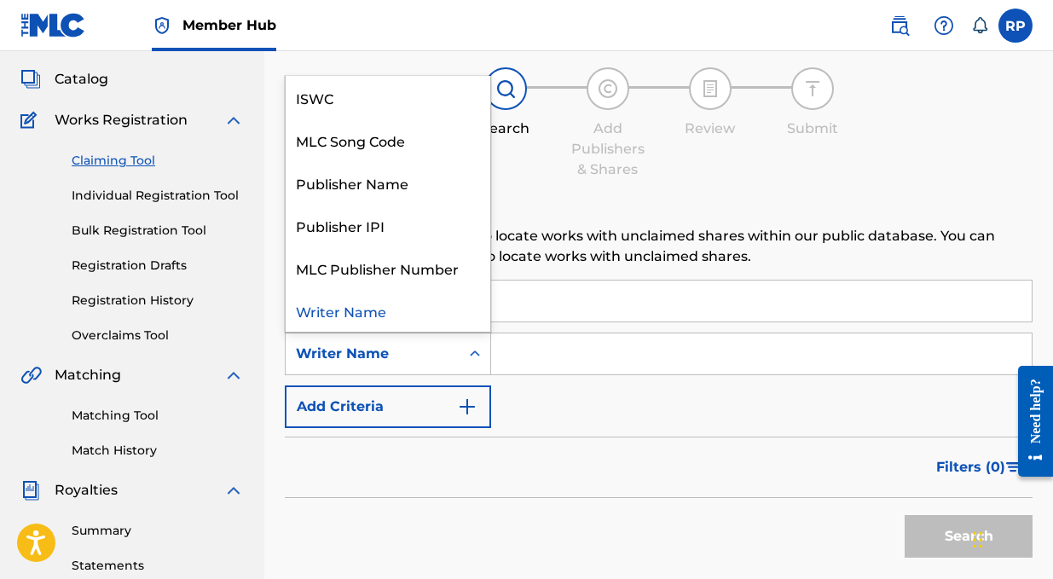
click at [576, 348] on input "Search Form" at bounding box center [761, 353] width 540 height 41
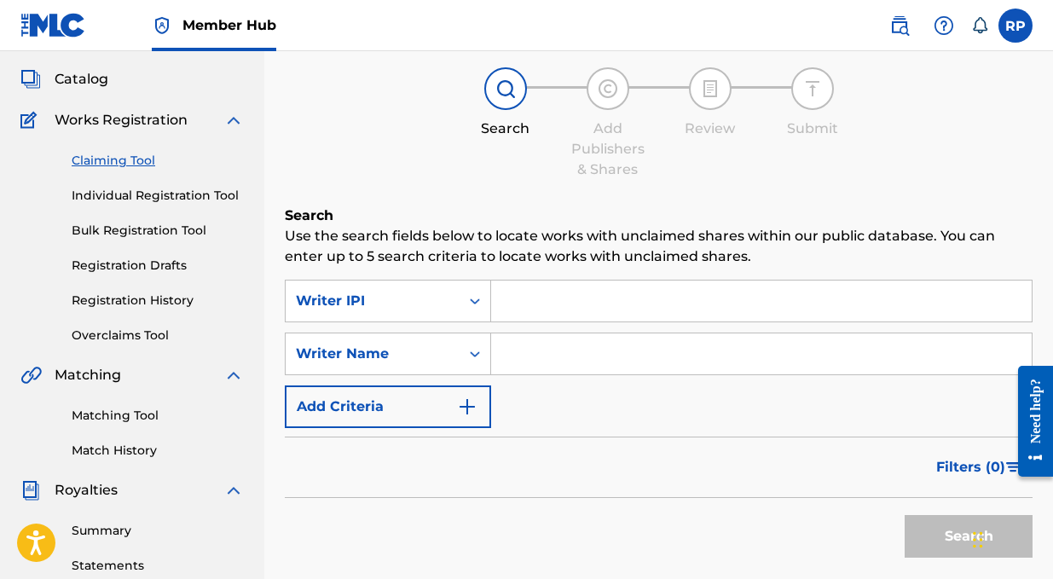
type input "[PERSON_NAME] [PERSON_NAME]"
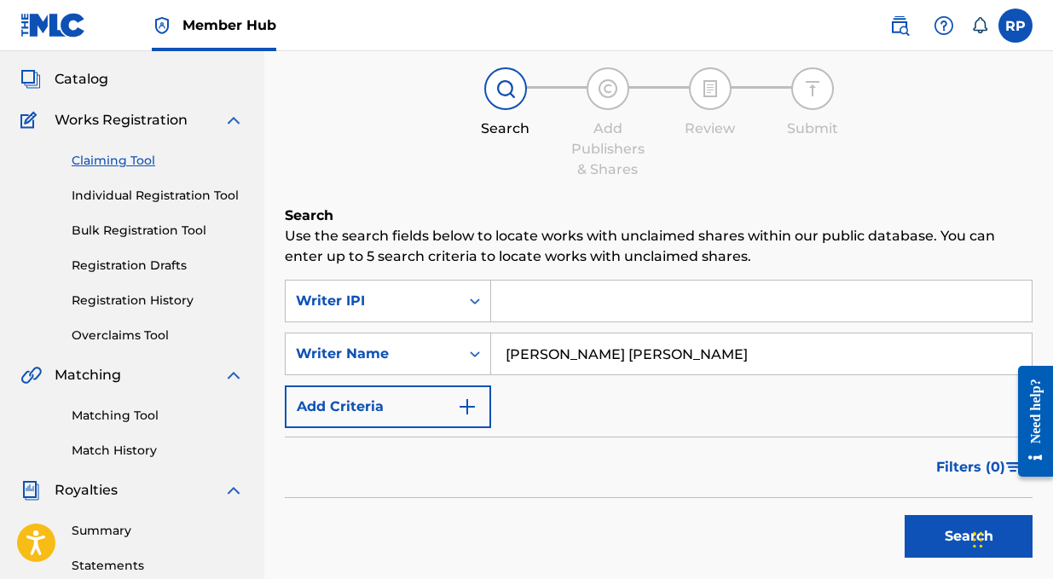
click at [494, 287] on input "Search Form" at bounding box center [761, 300] width 540 height 41
click at [589, 312] on input "00724353260" at bounding box center [761, 300] width 540 height 41
paste input "358"
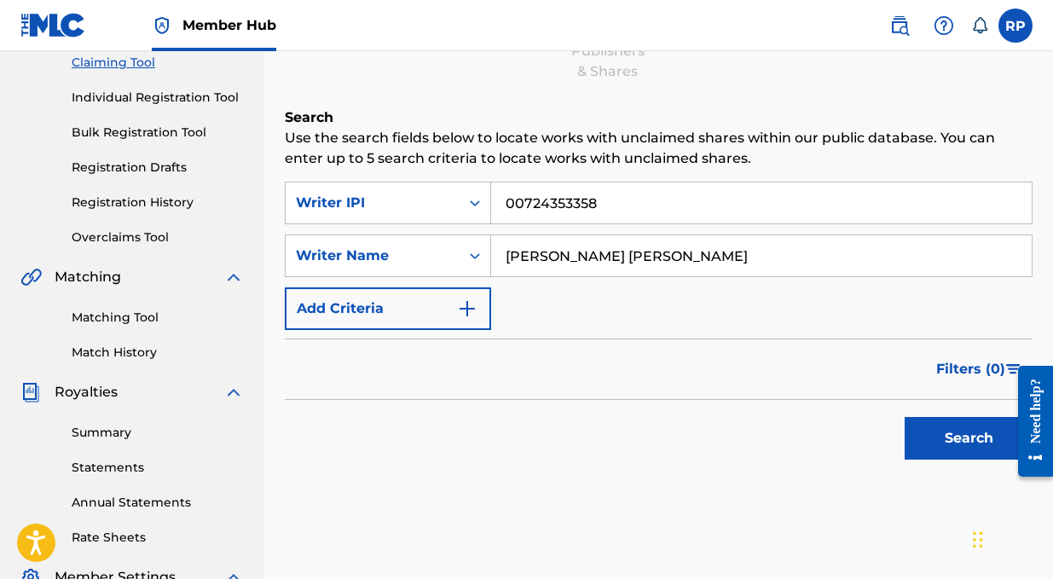
scroll to position [189, 0]
type input "00724353358"
click at [632, 255] on input "[PERSON_NAME] [PERSON_NAME]" at bounding box center [761, 254] width 540 height 41
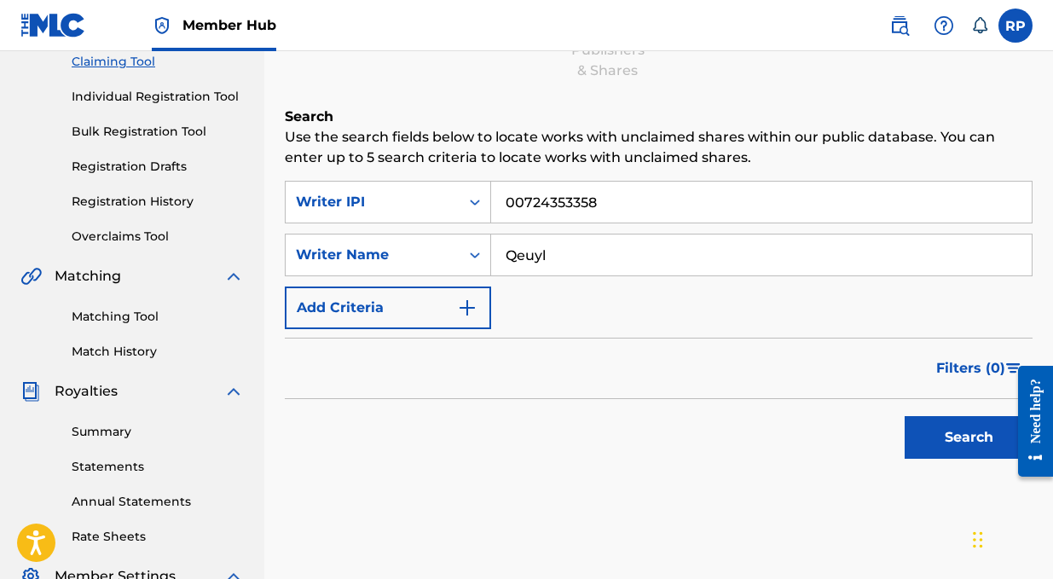
type input "Qeuyl"
click at [485, 251] on div "Search Form" at bounding box center [474, 255] width 31 height 31
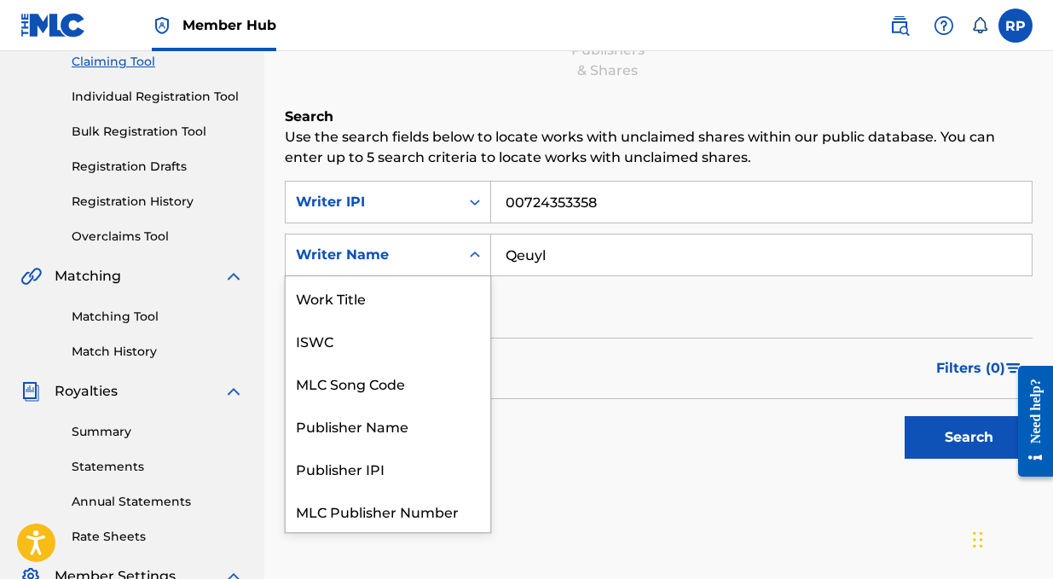
scroll to position [43, 0]
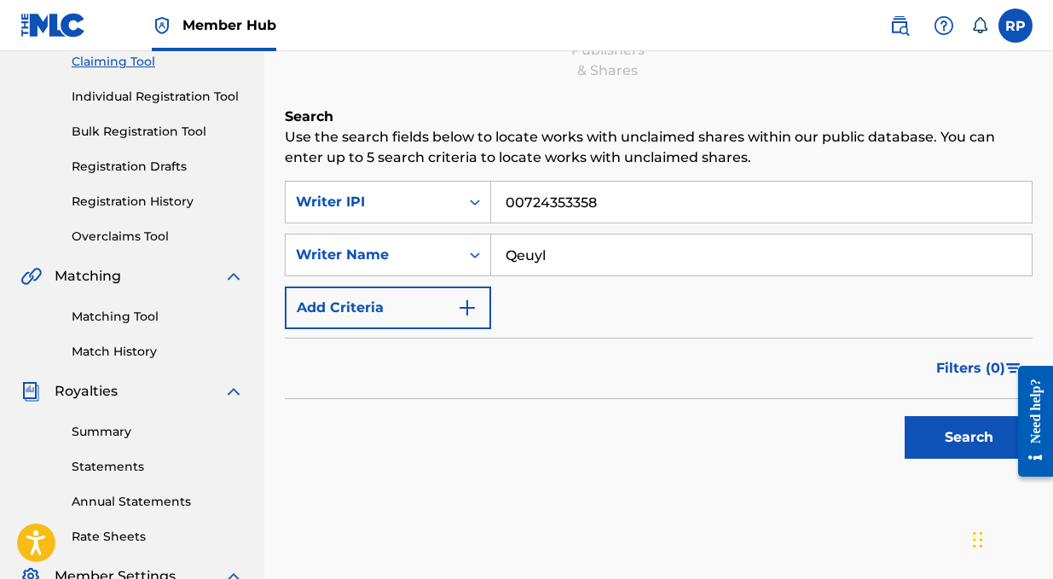
click at [563, 339] on div "Filters ( 0 )" at bounding box center [659, 368] width 748 height 61
click at [944, 432] on button "Search" at bounding box center [969, 437] width 128 height 43
click at [569, 254] on input "Qeuyl" at bounding box center [761, 254] width 540 height 41
click at [569, 253] on input "Qeuyl" at bounding box center [761, 254] width 540 height 41
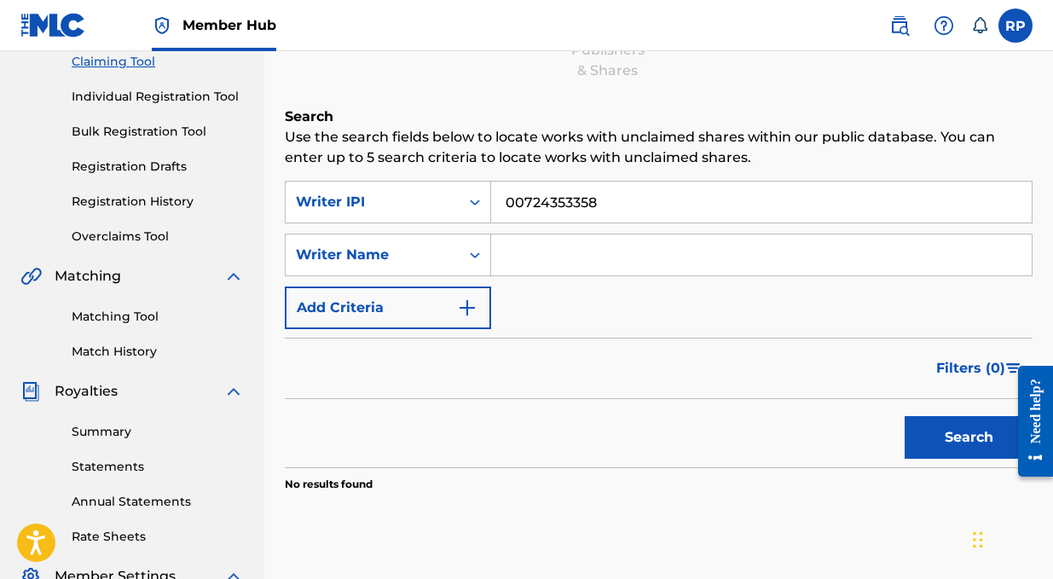
type input "[PERSON_NAME] [PERSON_NAME]"
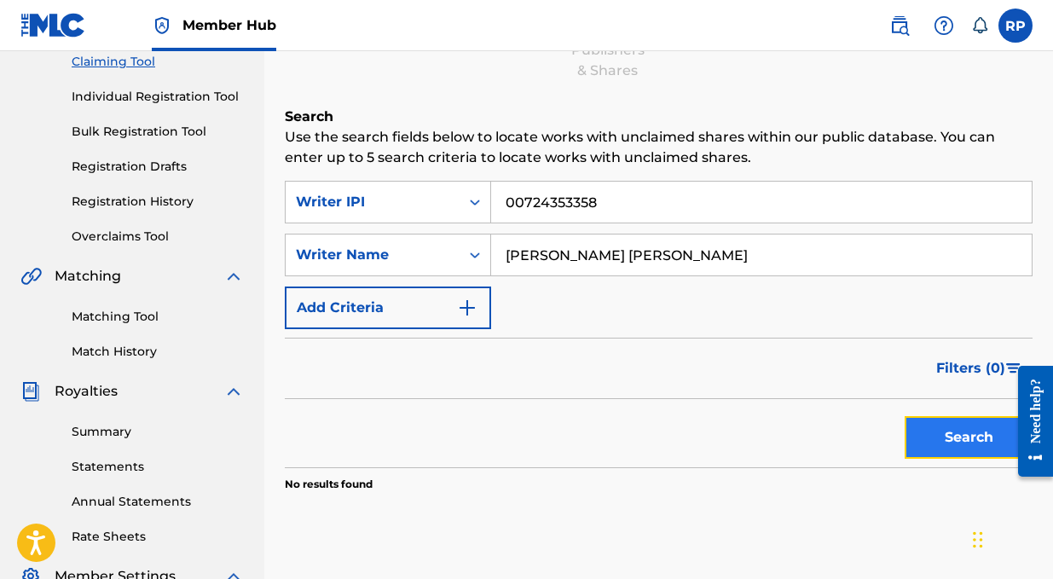
click at [922, 447] on button "Search" at bounding box center [969, 437] width 128 height 43
click at [627, 200] on input "00724353358" at bounding box center [761, 202] width 540 height 41
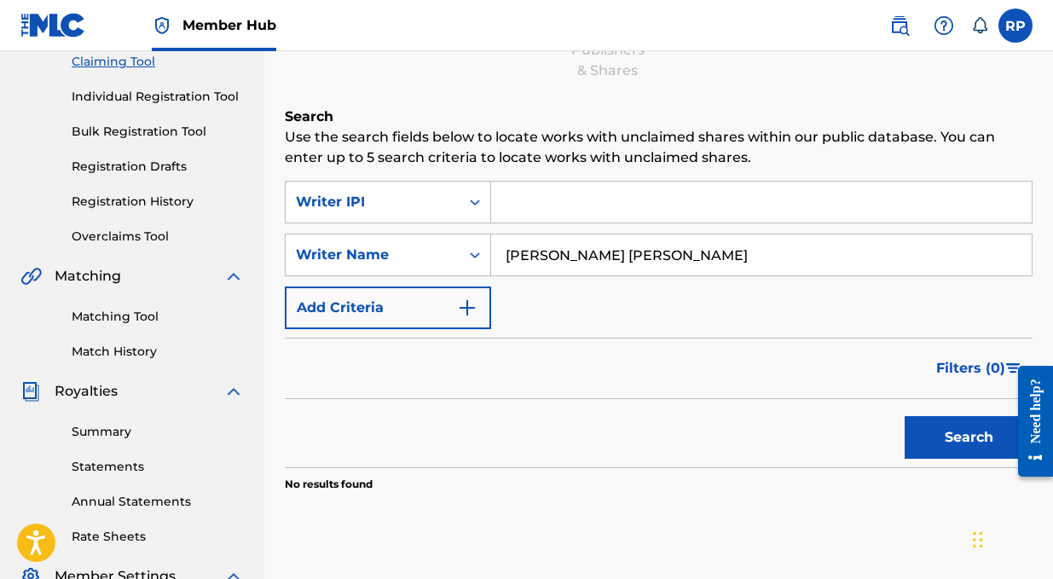
paste input "00724353260"
type input "00724353260"
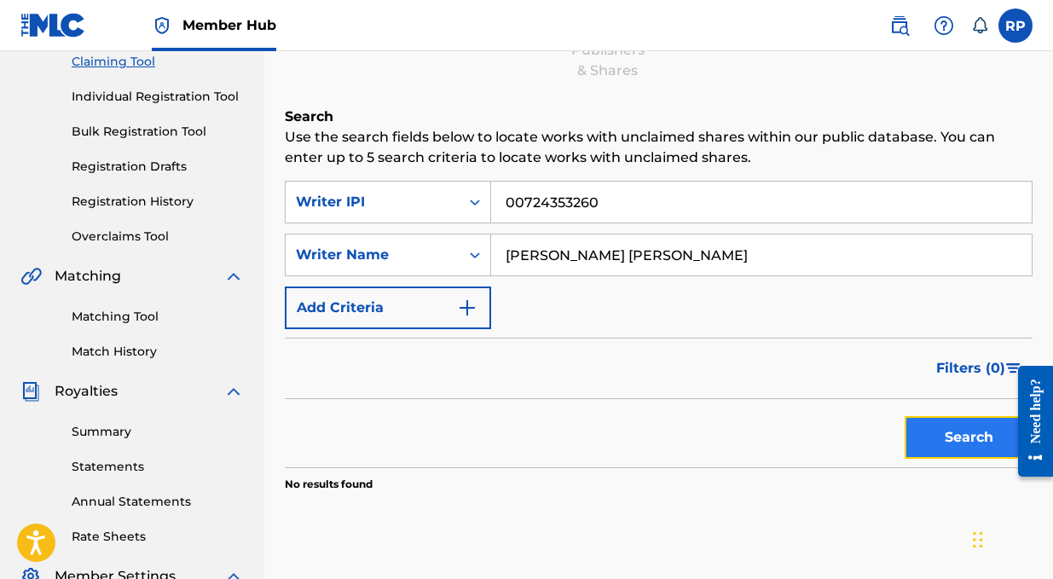
click at [986, 430] on button "Search" at bounding box center [969, 437] width 128 height 43
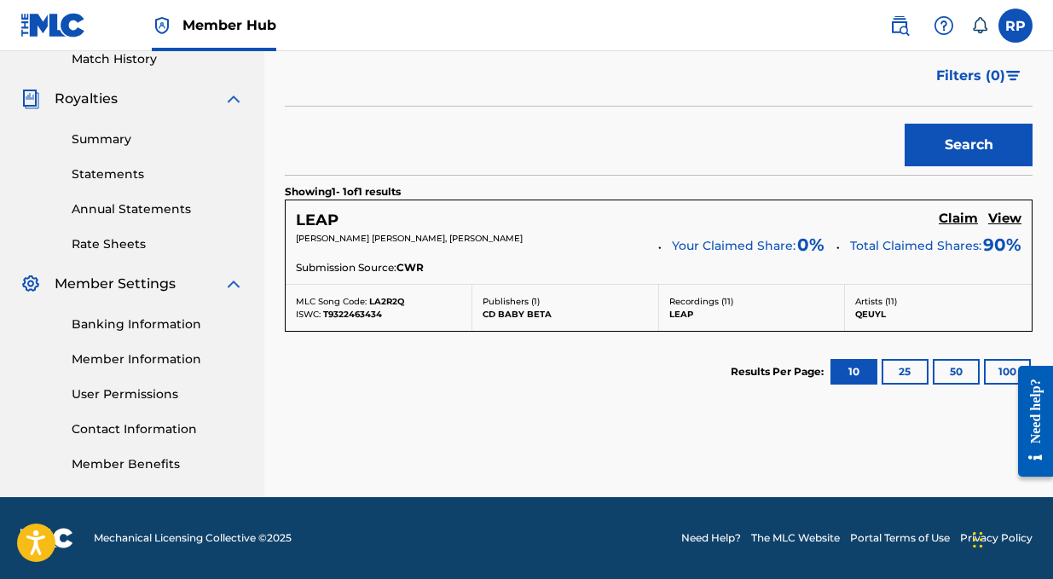
scroll to position [479, 0]
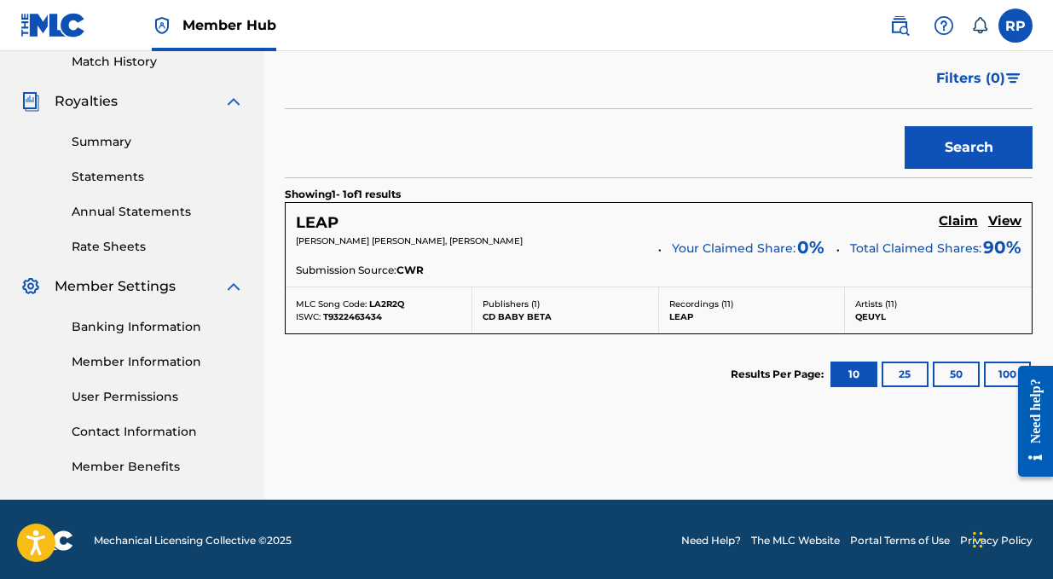
click at [1014, 217] on h5 "View" at bounding box center [1004, 221] width 33 height 16
